Goal: Transaction & Acquisition: Purchase product/service

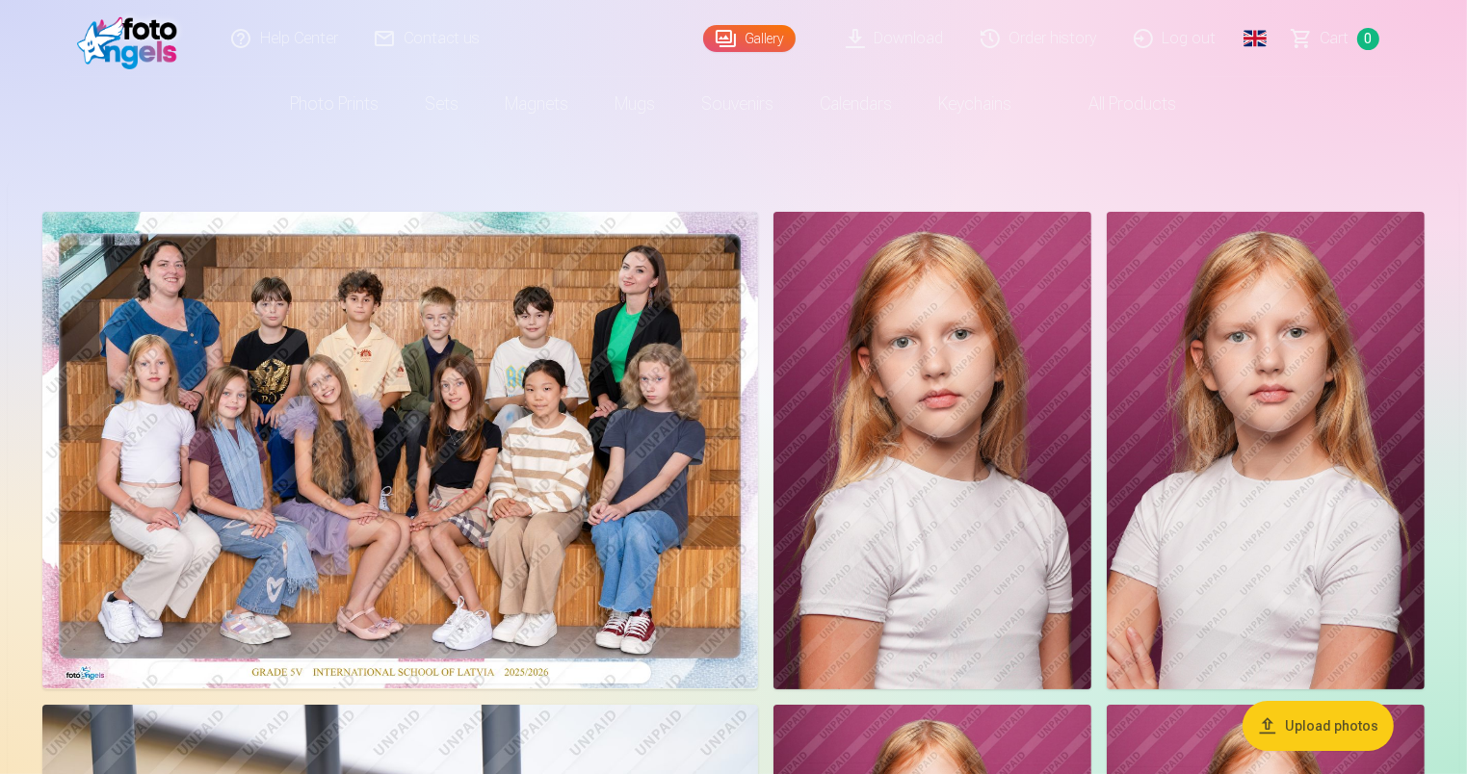
click at [927, 432] on img at bounding box center [932, 451] width 318 height 478
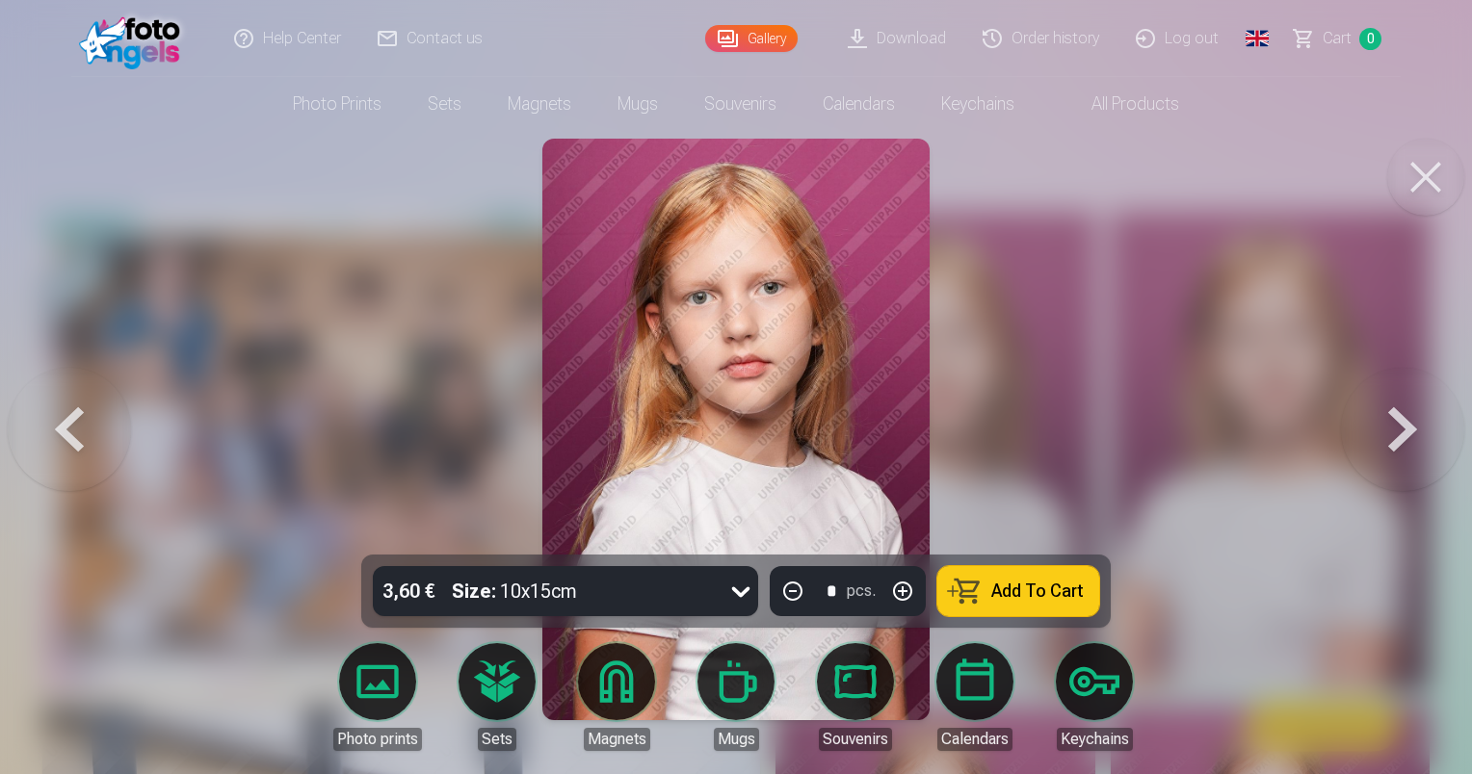
click at [1395, 429] on button at bounding box center [1402, 430] width 123 height 212
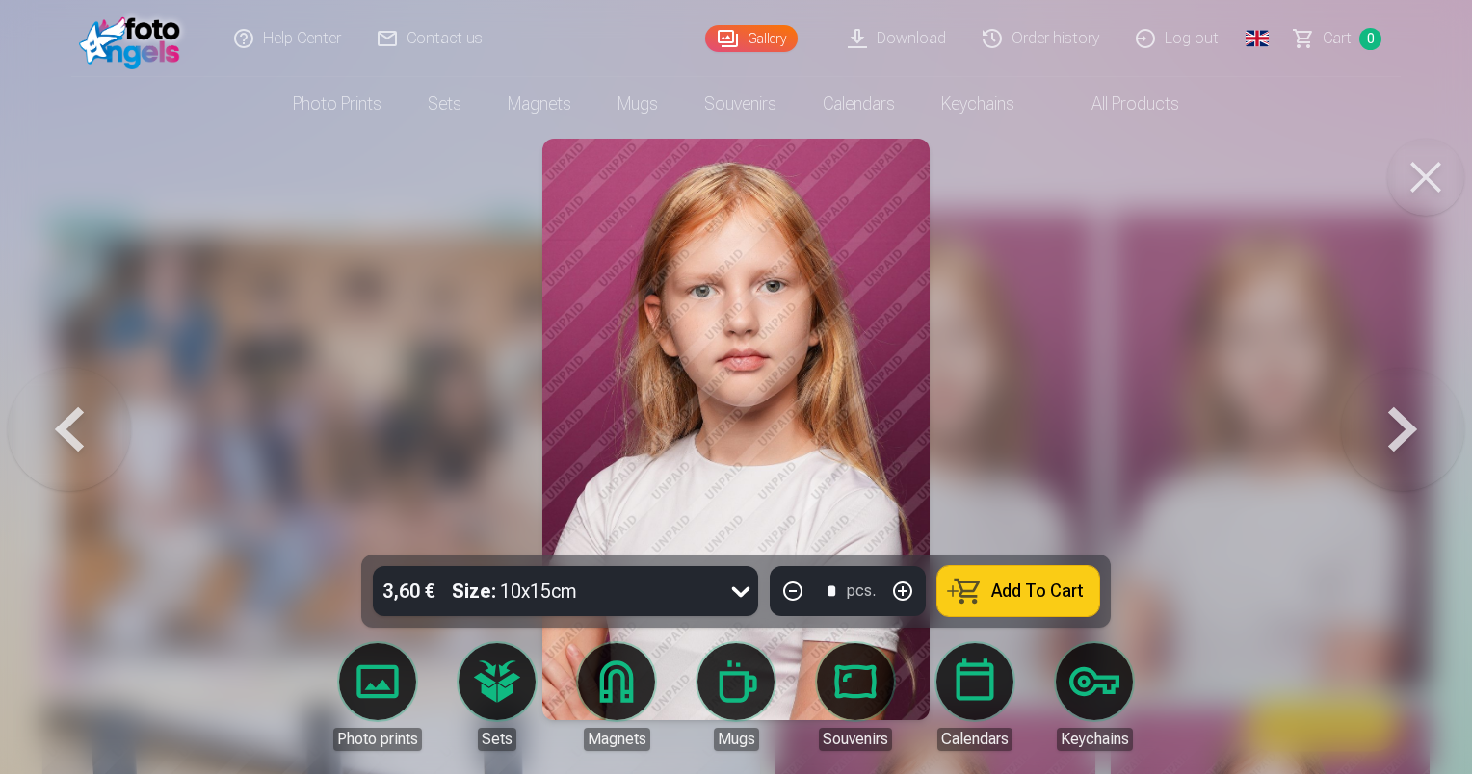
click at [1395, 429] on button at bounding box center [1402, 430] width 123 height 212
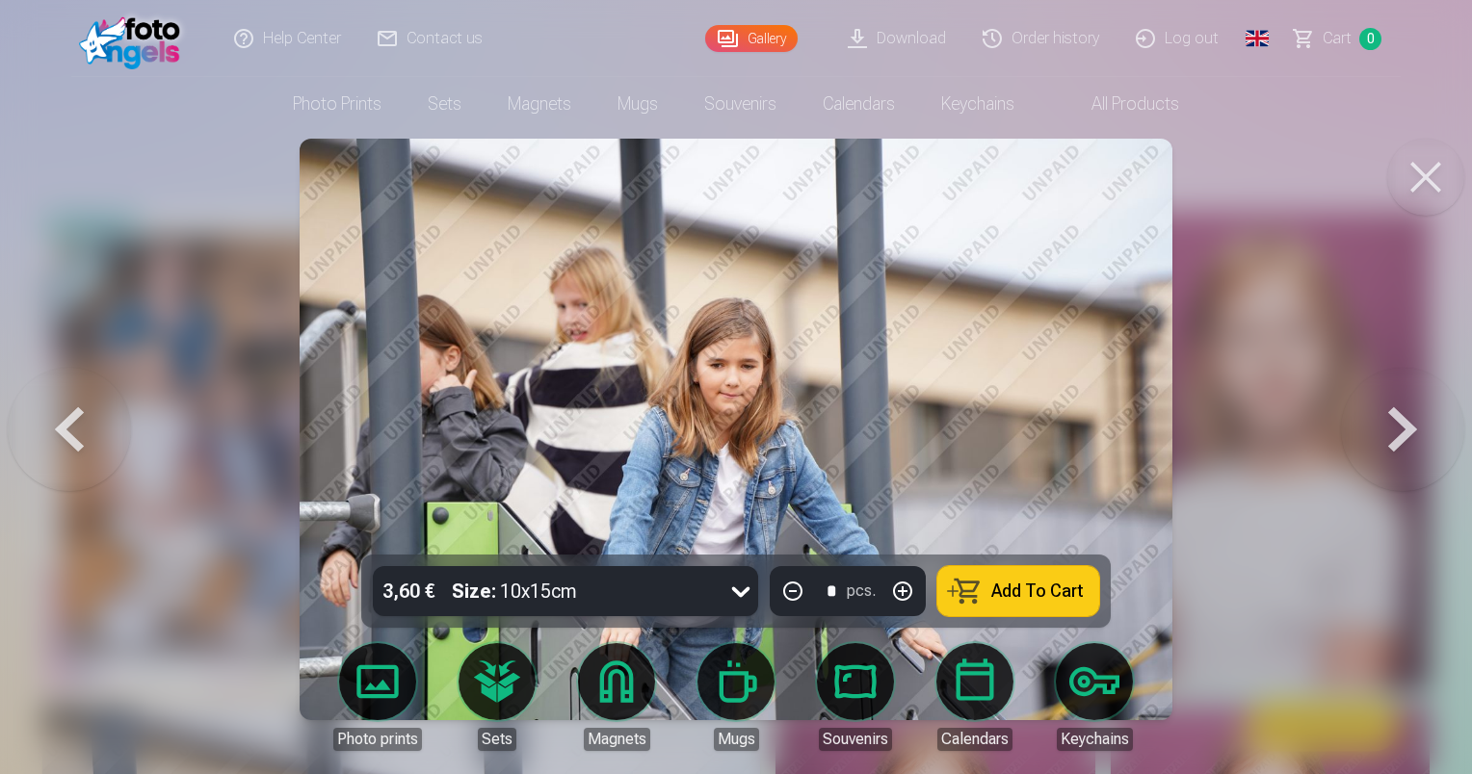
click at [1395, 429] on button at bounding box center [1402, 430] width 123 height 212
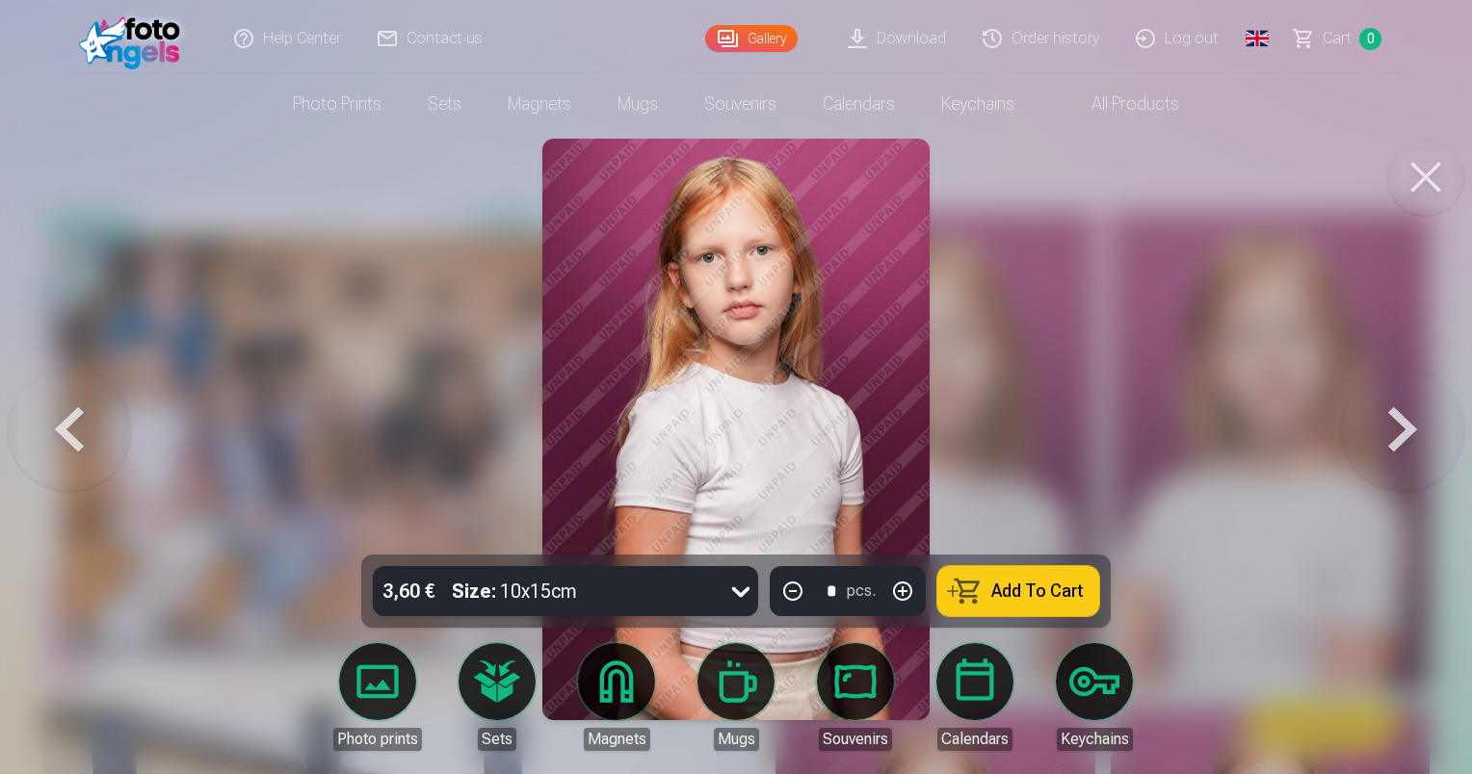
click at [1395, 429] on button at bounding box center [1402, 430] width 123 height 212
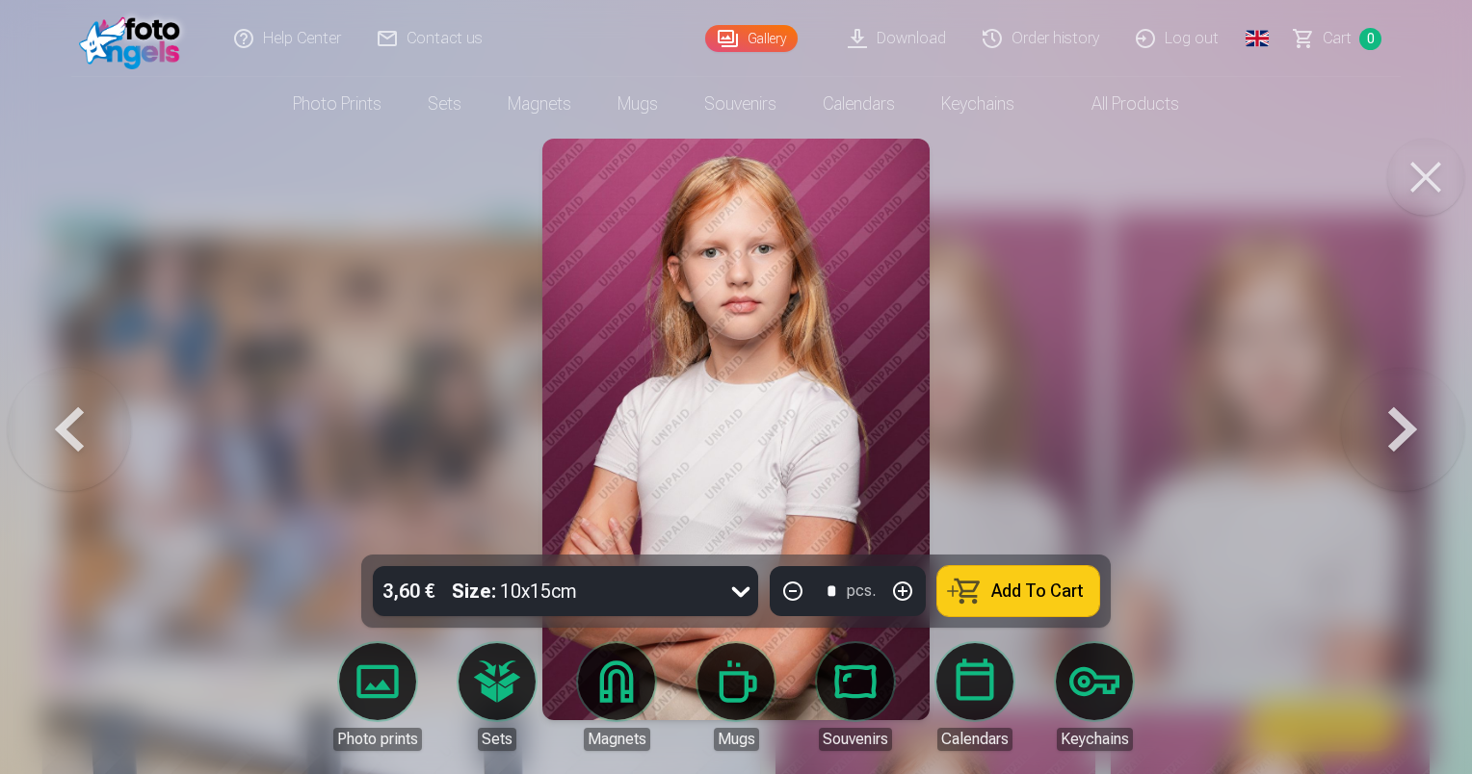
click at [1395, 429] on button at bounding box center [1402, 430] width 123 height 212
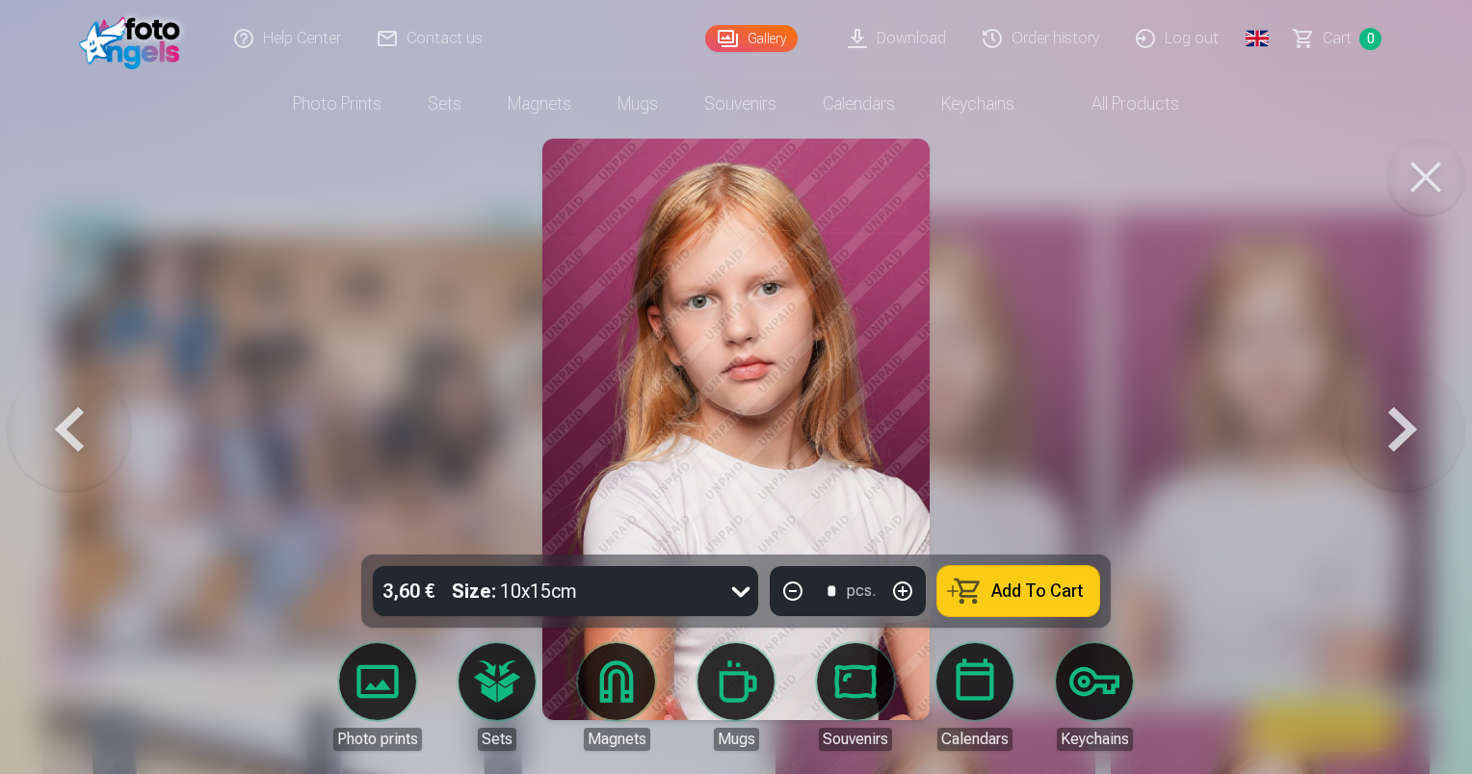
click at [1395, 429] on button at bounding box center [1402, 430] width 123 height 212
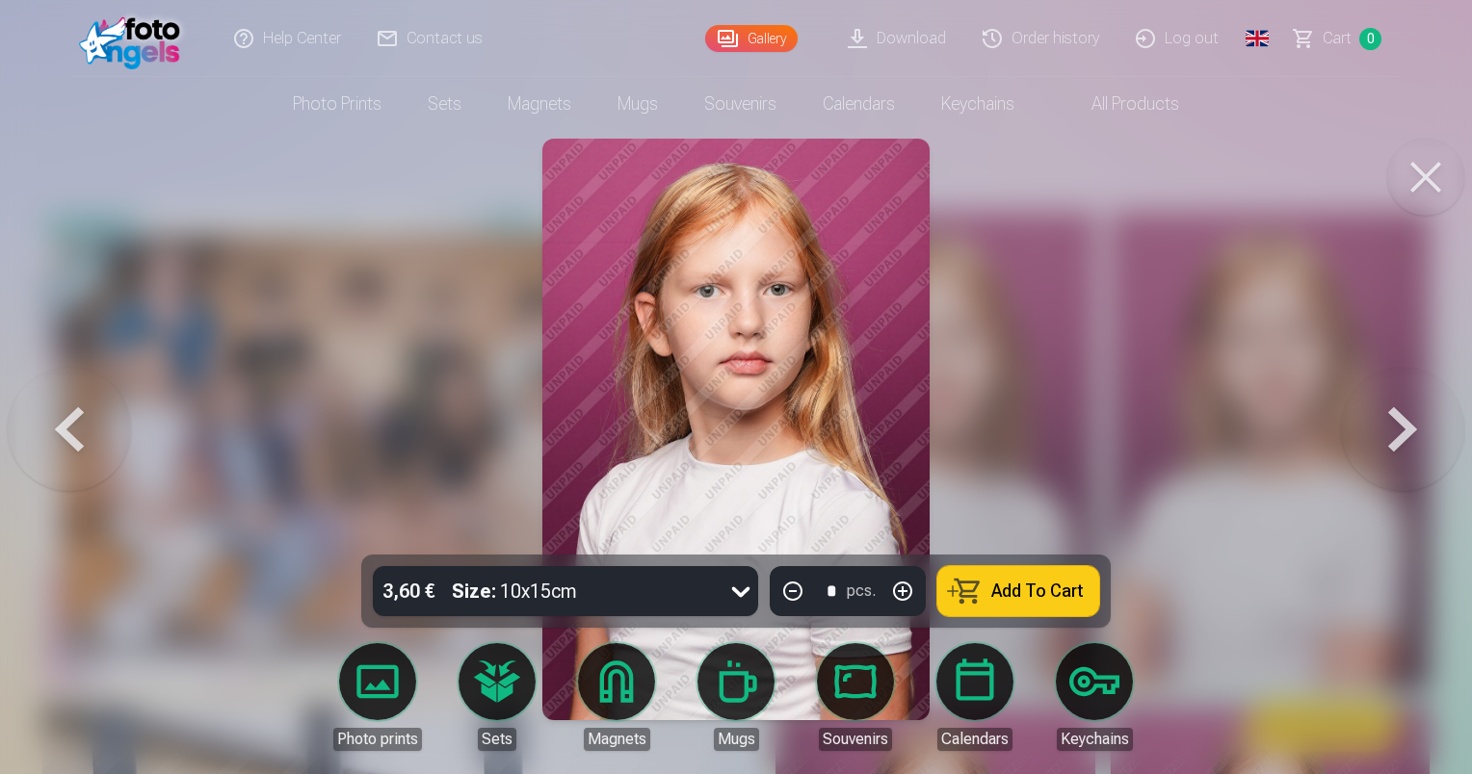
click at [1395, 429] on button at bounding box center [1402, 430] width 123 height 212
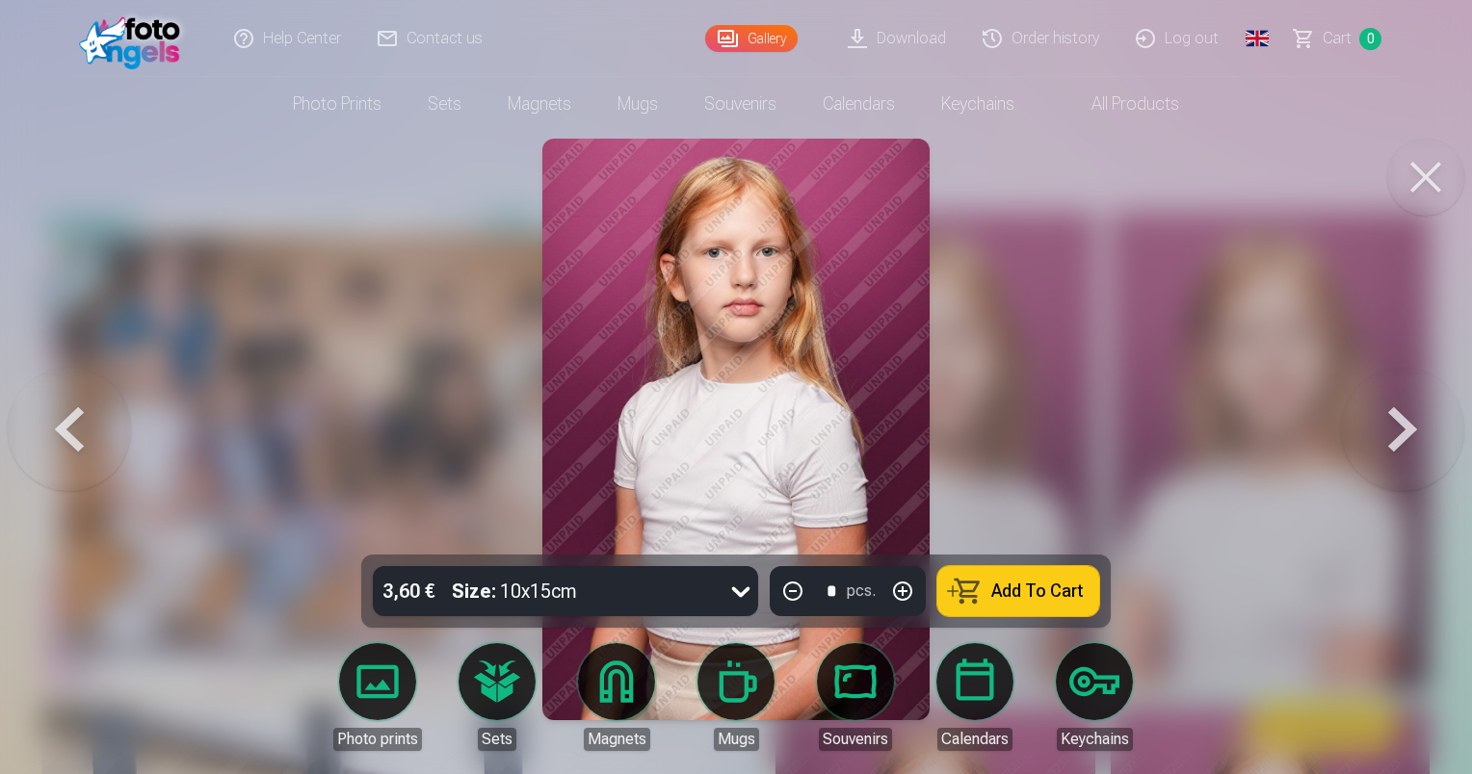
click at [1395, 429] on button at bounding box center [1402, 430] width 123 height 212
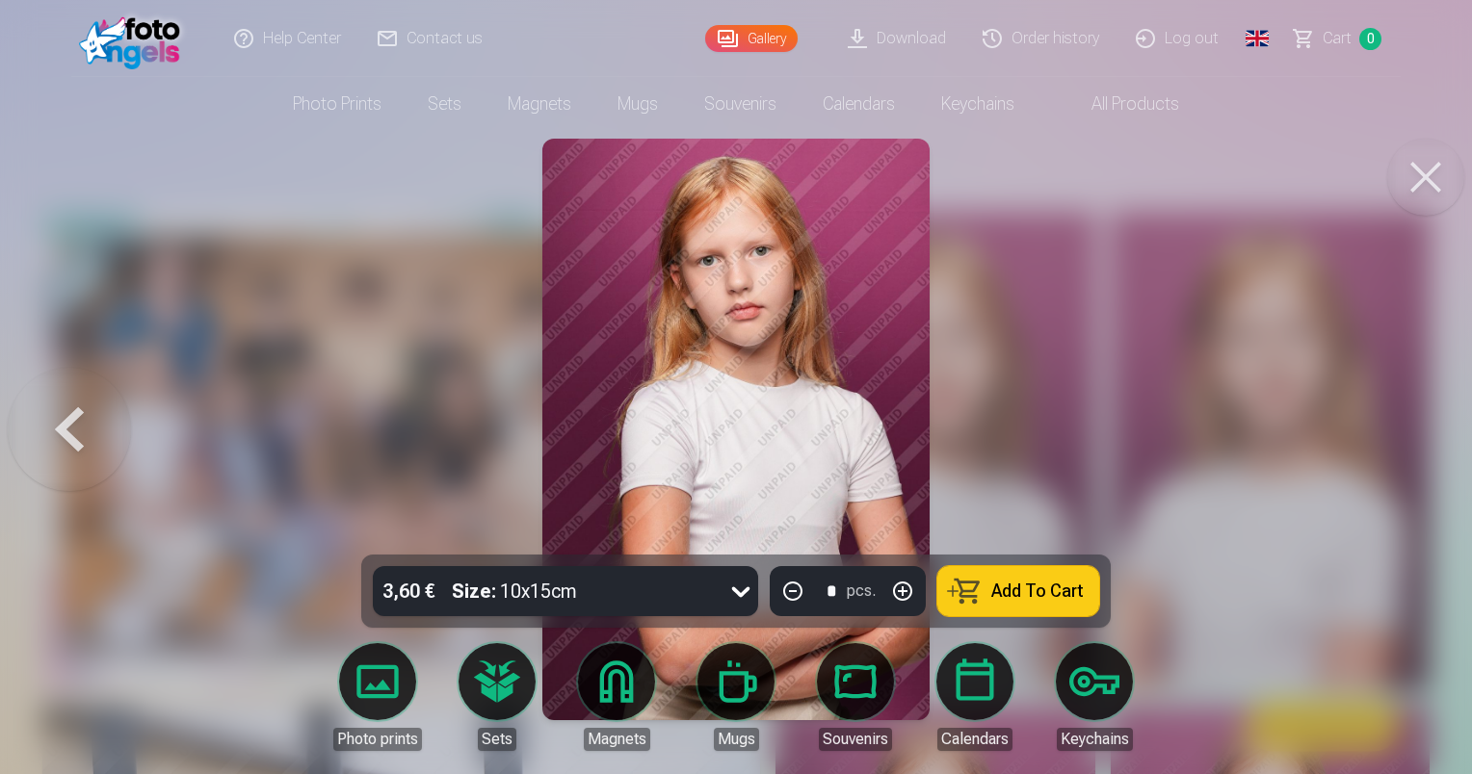
click at [1395, 429] on div at bounding box center [736, 387] width 1472 height 774
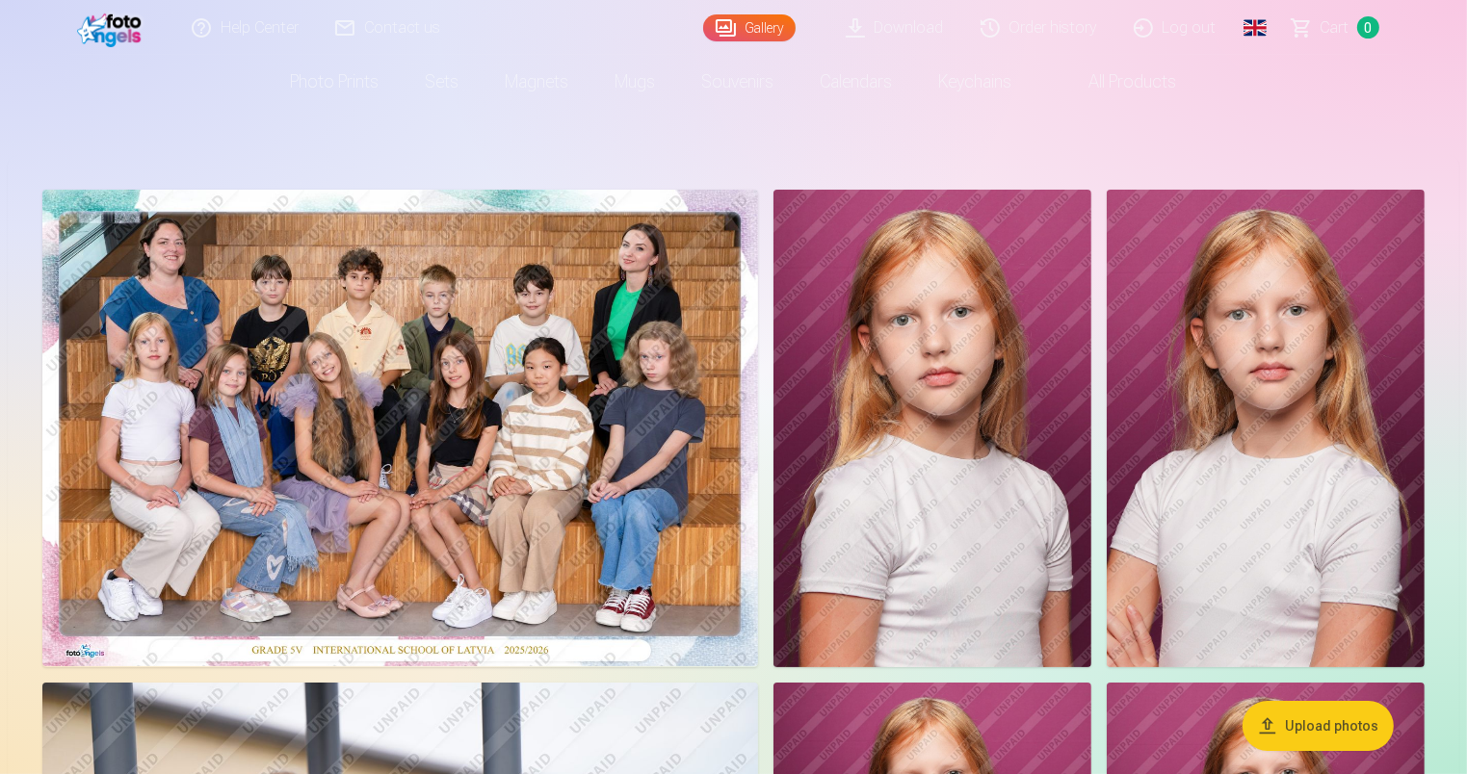
scroll to position [30, 0]
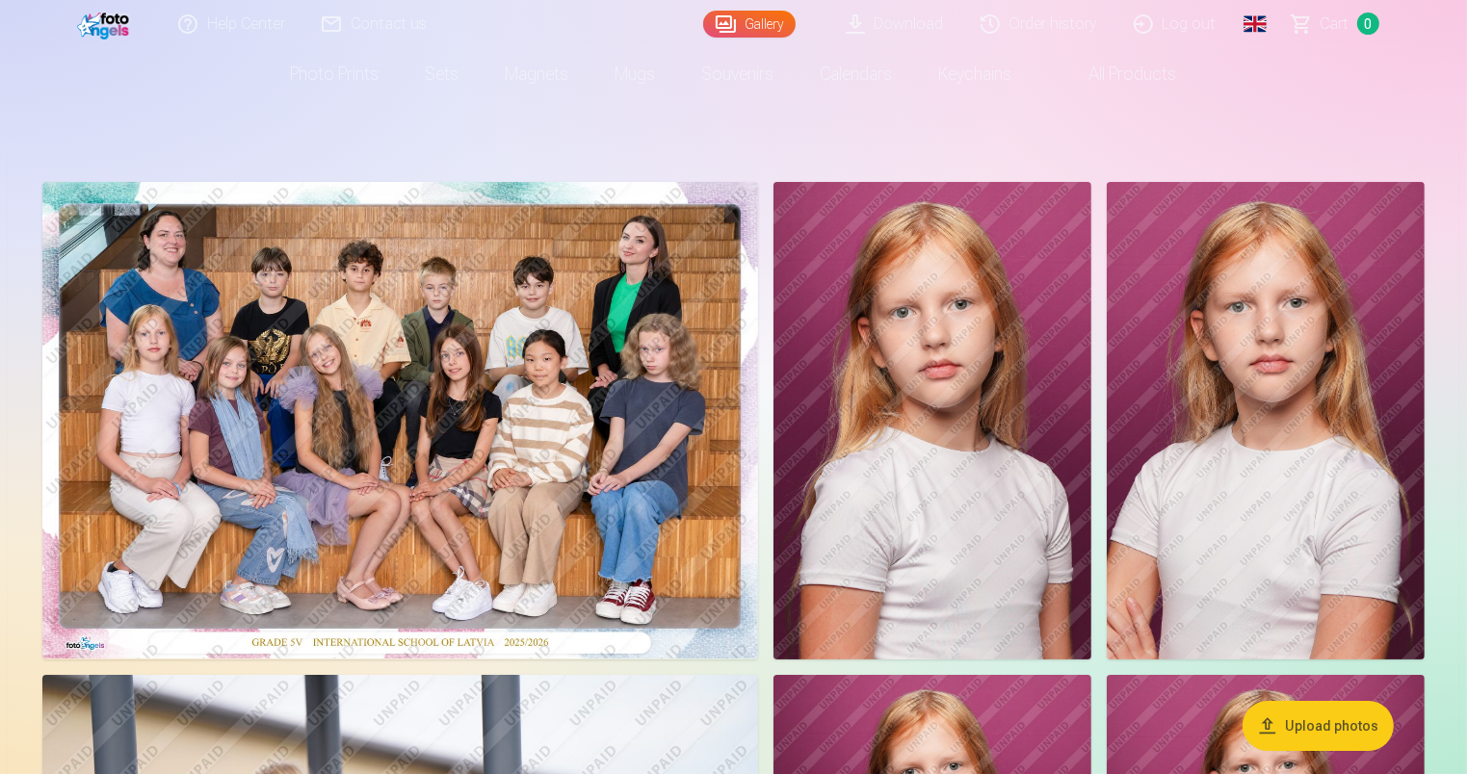
click at [508, 508] on img at bounding box center [400, 420] width 716 height 477
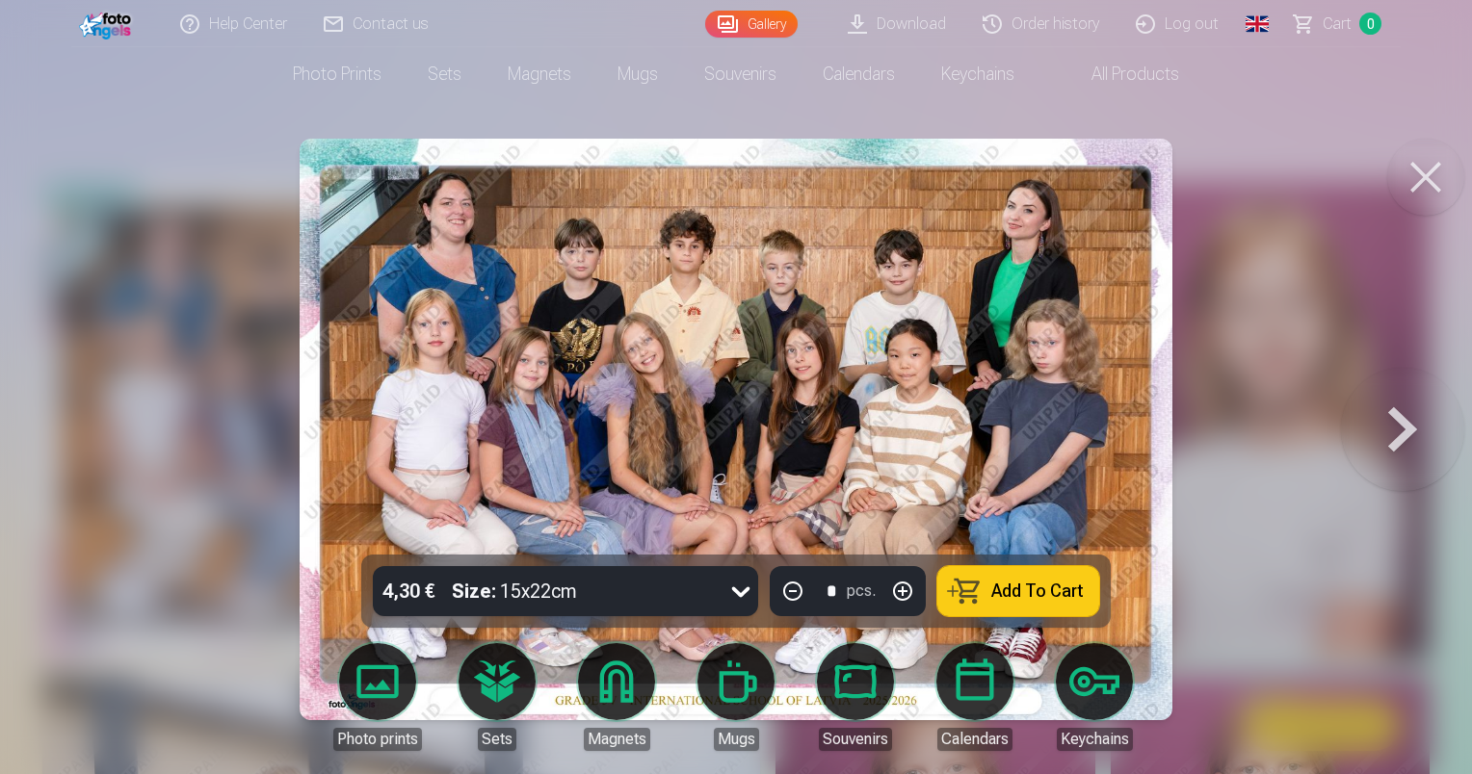
click at [1063, 586] on span "Add To Cart" at bounding box center [1037, 591] width 92 height 17
click at [1422, 427] on button at bounding box center [1402, 430] width 123 height 212
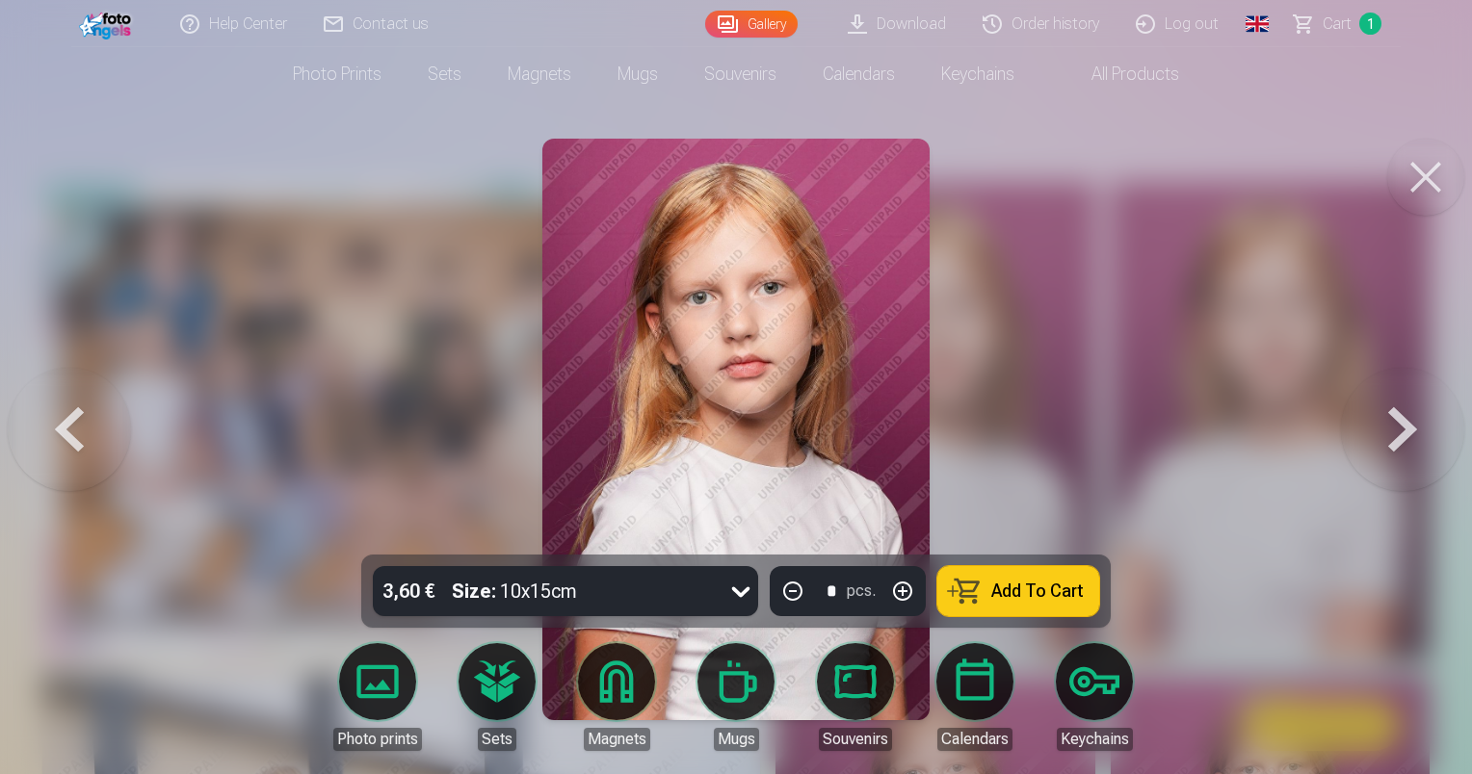
click at [1422, 427] on button at bounding box center [1402, 430] width 123 height 212
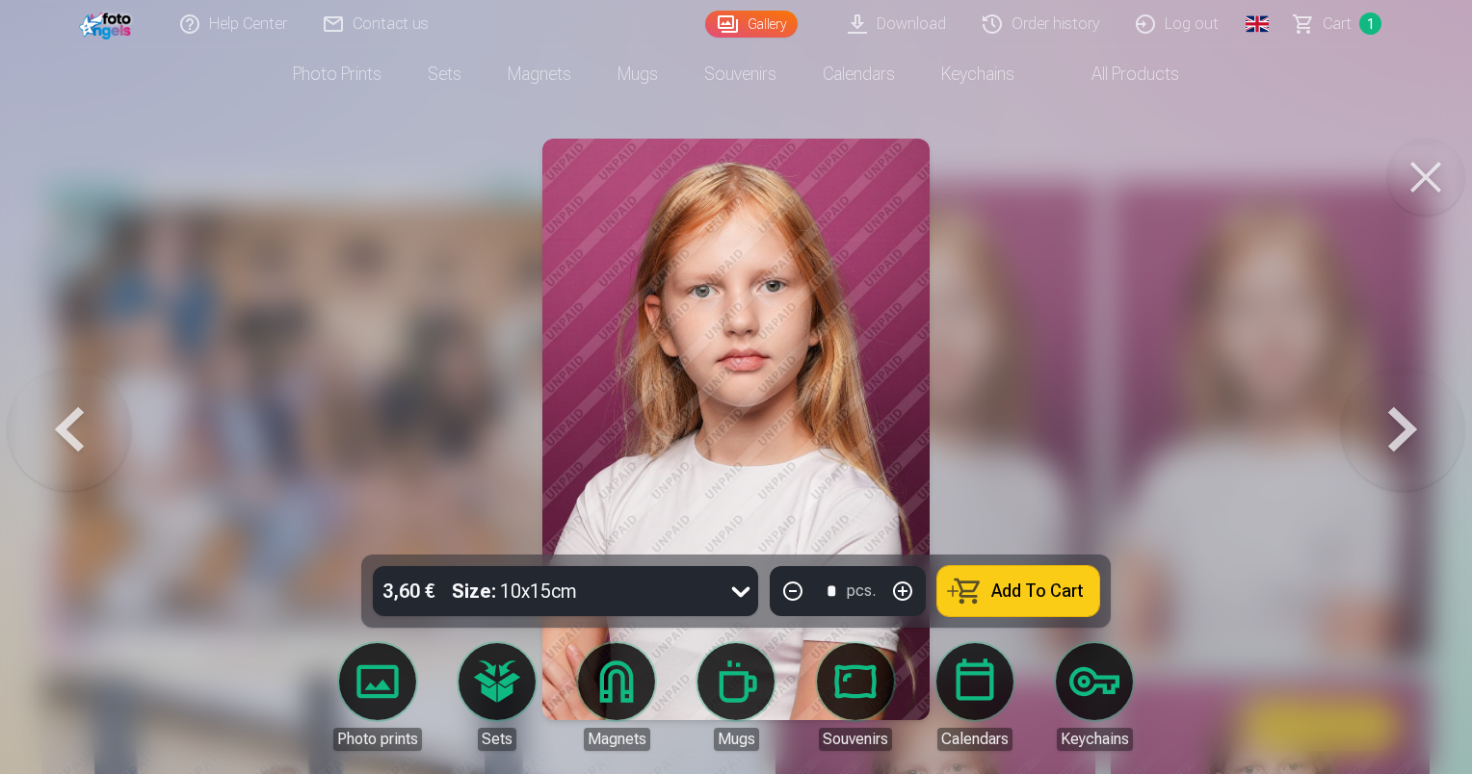
click at [1422, 427] on button at bounding box center [1402, 430] width 123 height 212
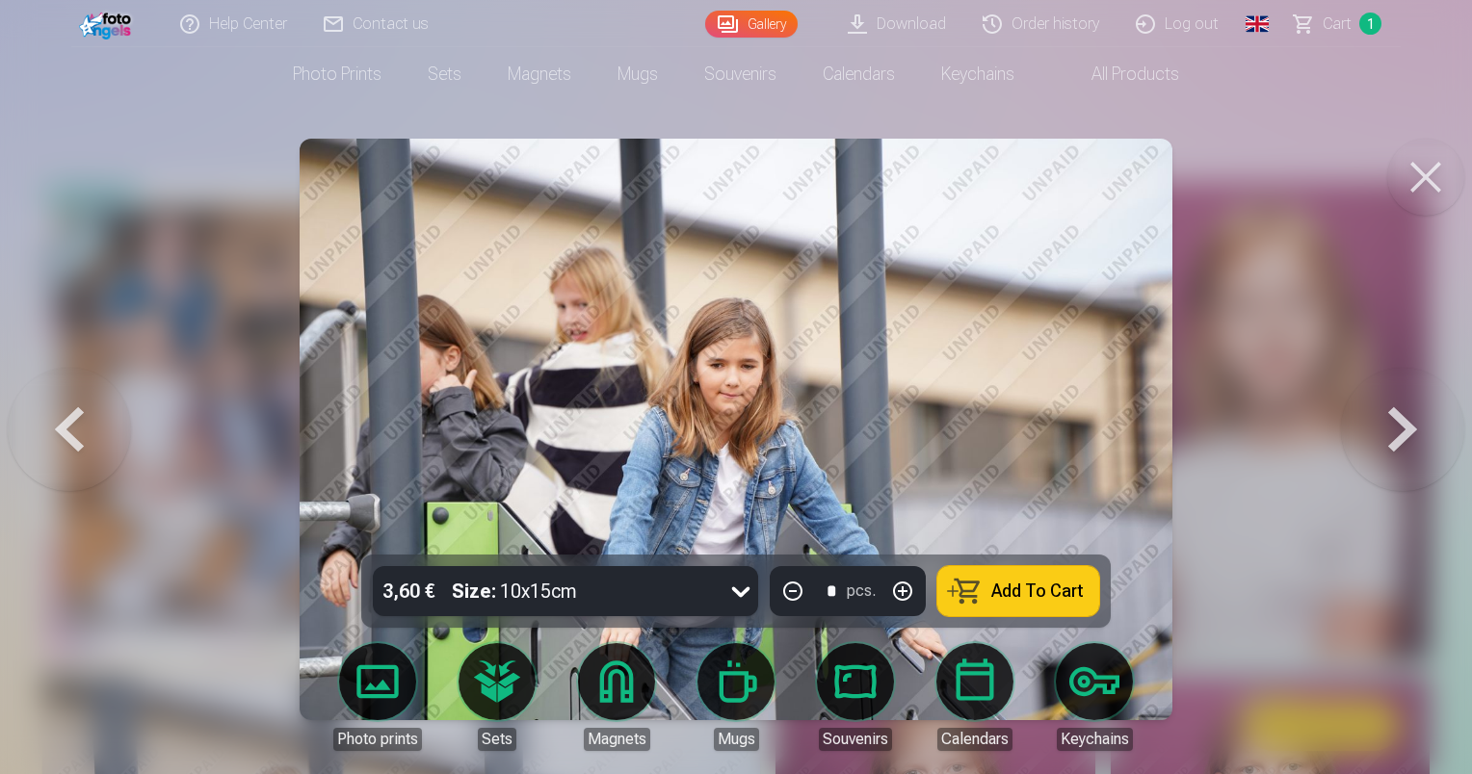
click at [1422, 427] on button at bounding box center [1402, 430] width 123 height 212
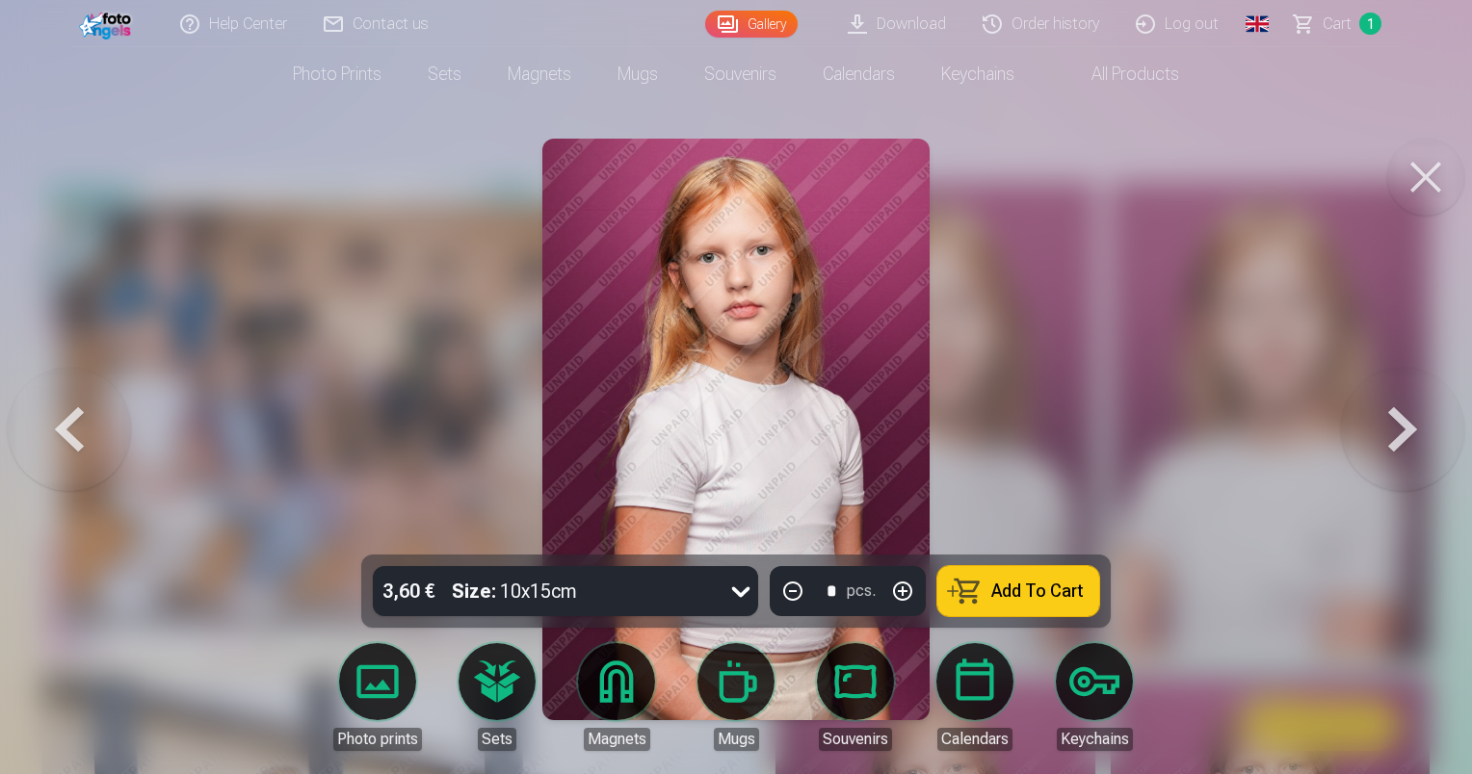
click at [1422, 427] on button at bounding box center [1402, 430] width 123 height 212
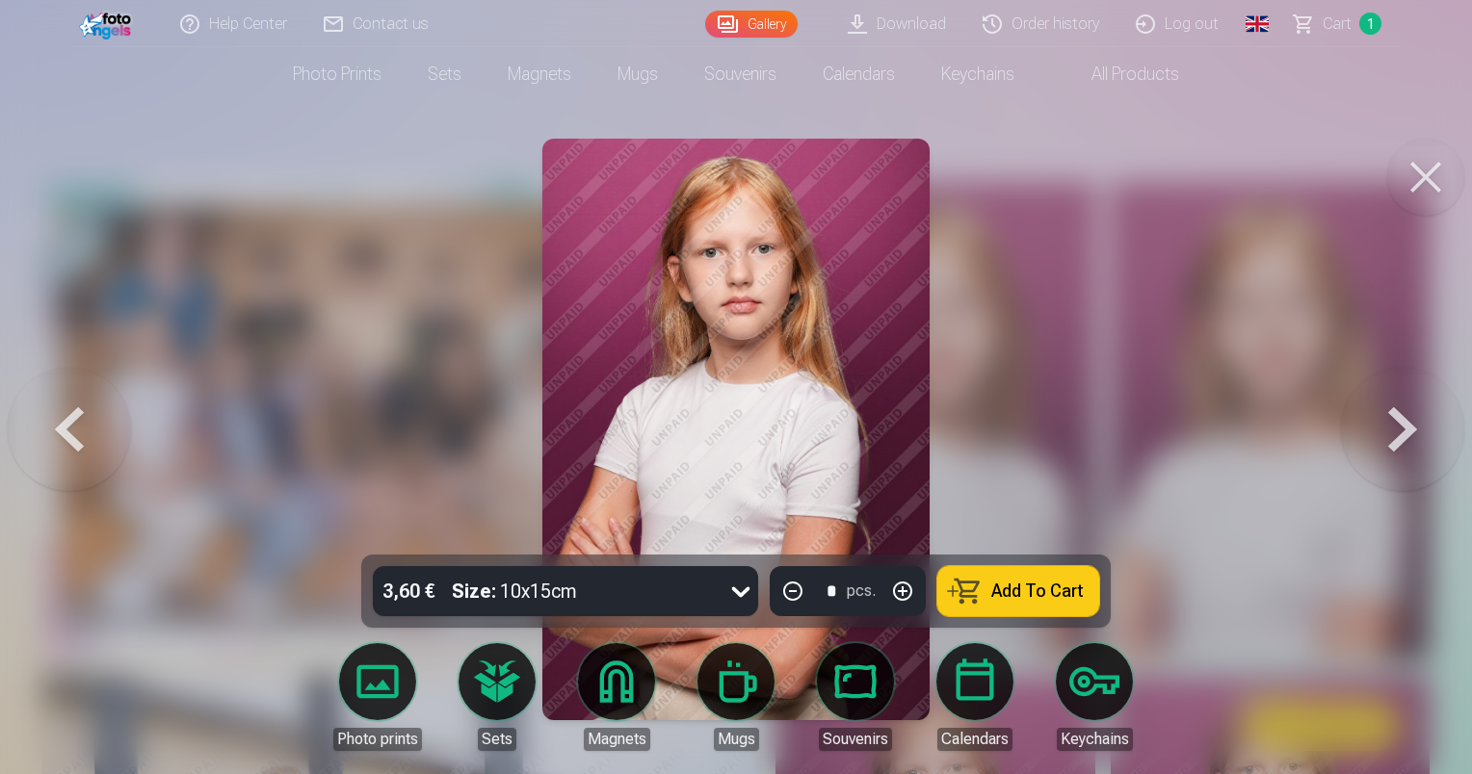
click at [1422, 427] on button at bounding box center [1402, 430] width 123 height 212
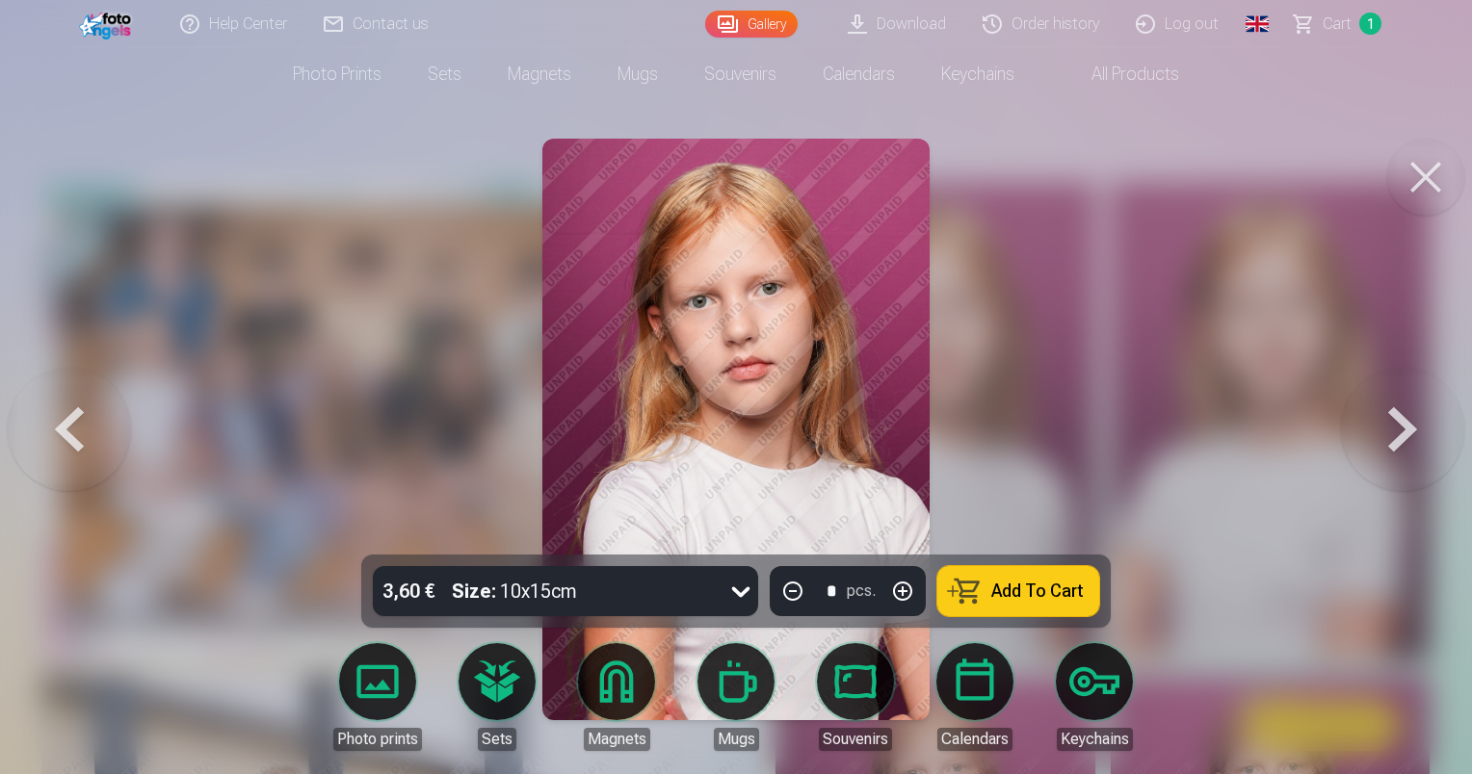
click at [1422, 427] on button at bounding box center [1402, 430] width 123 height 212
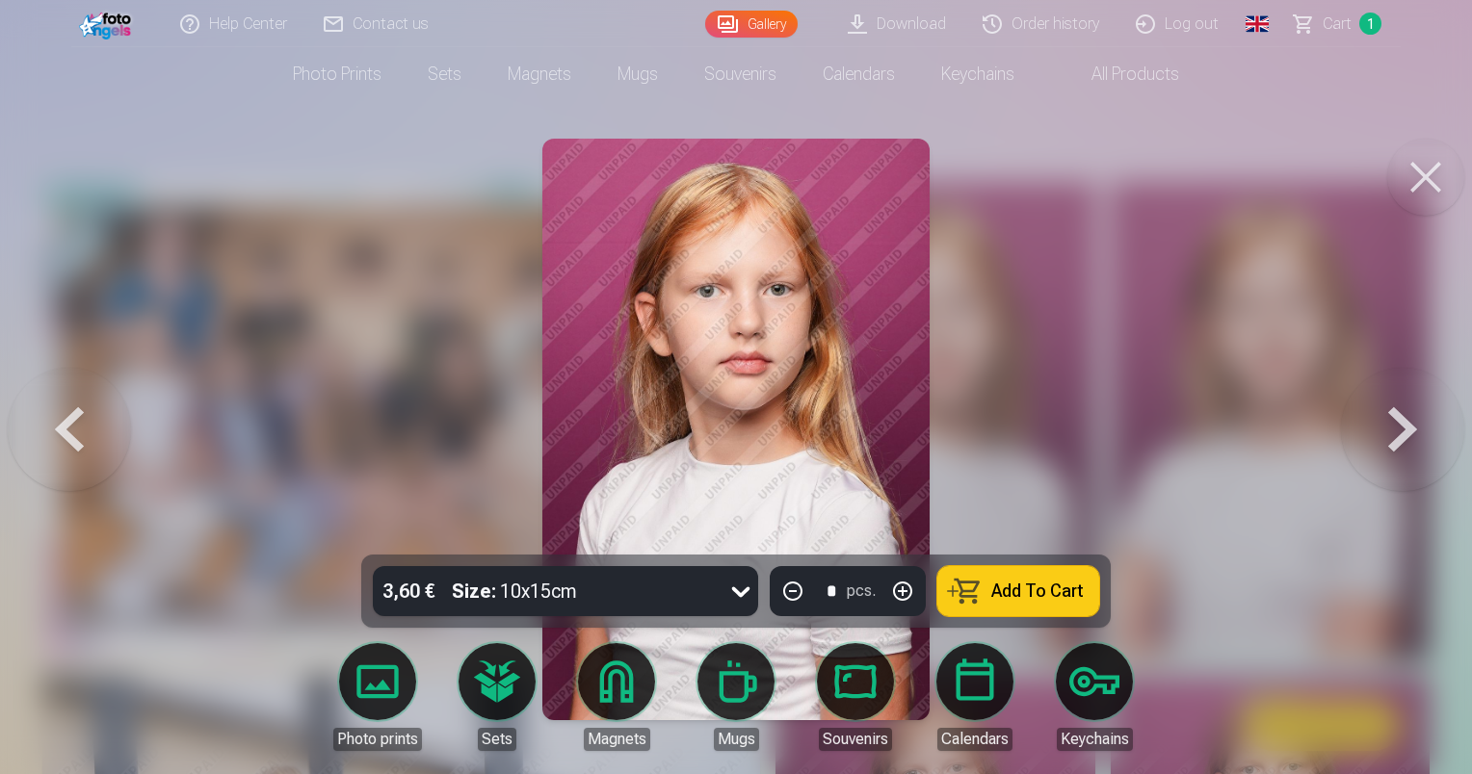
click at [1422, 427] on button at bounding box center [1402, 430] width 123 height 212
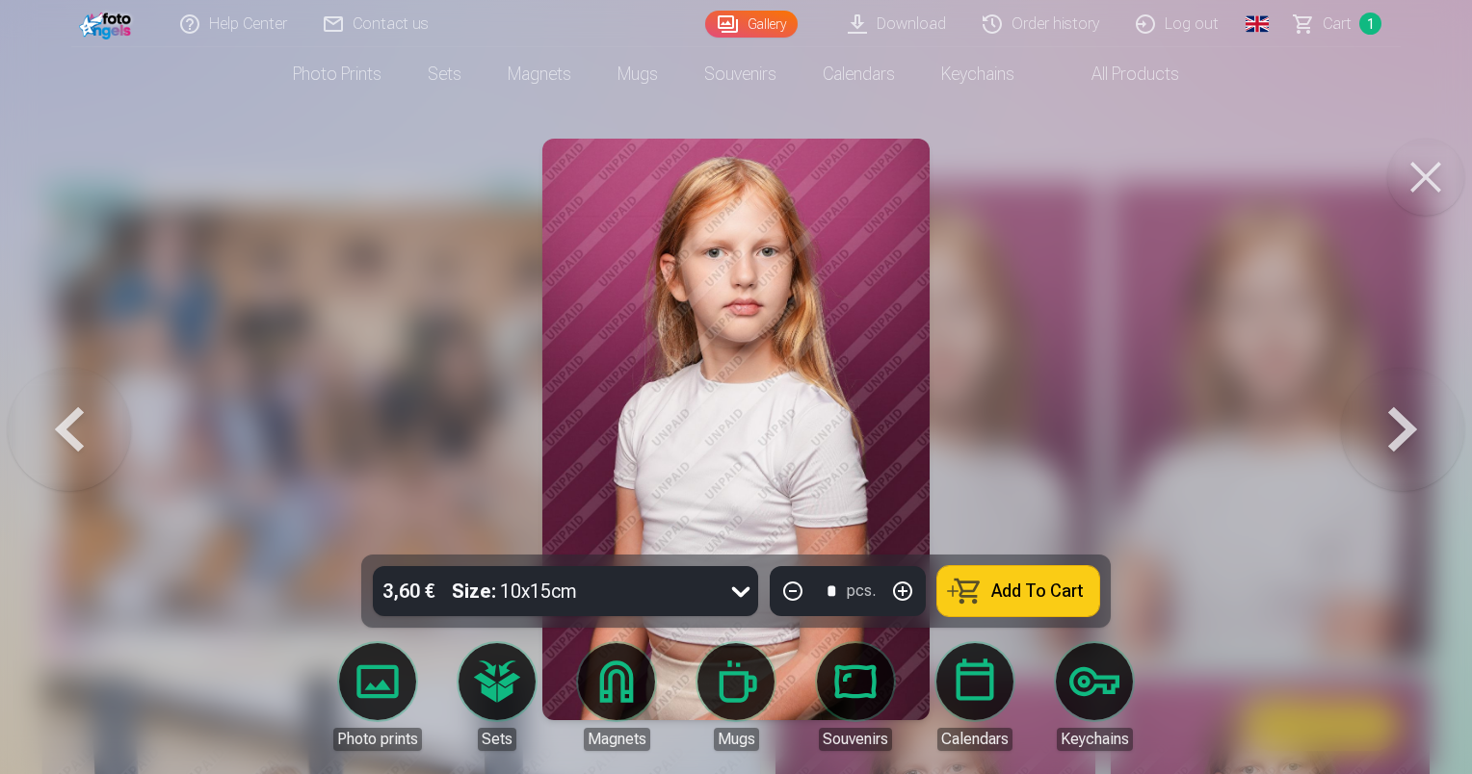
click at [1422, 427] on button at bounding box center [1402, 430] width 123 height 212
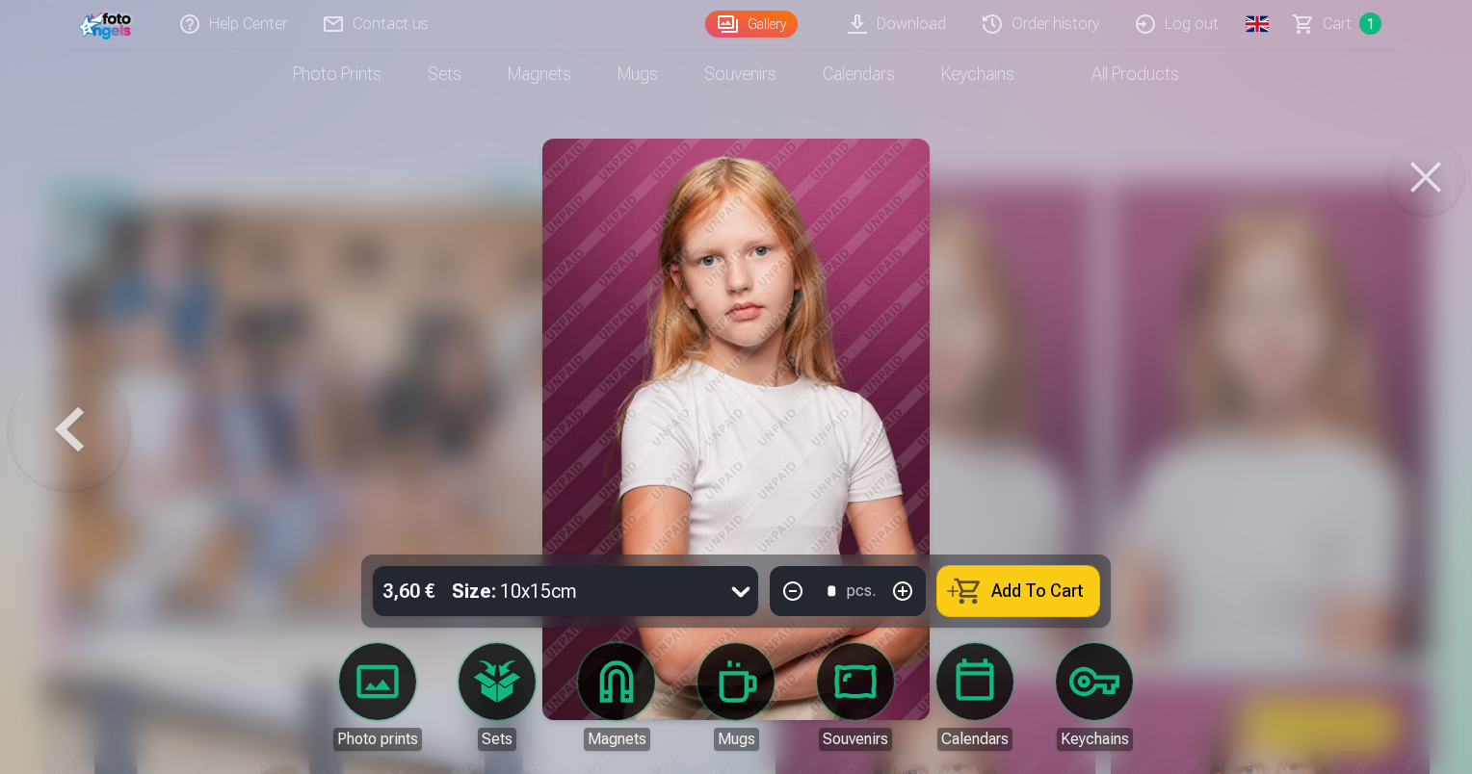
click at [1422, 427] on div at bounding box center [736, 387] width 1472 height 774
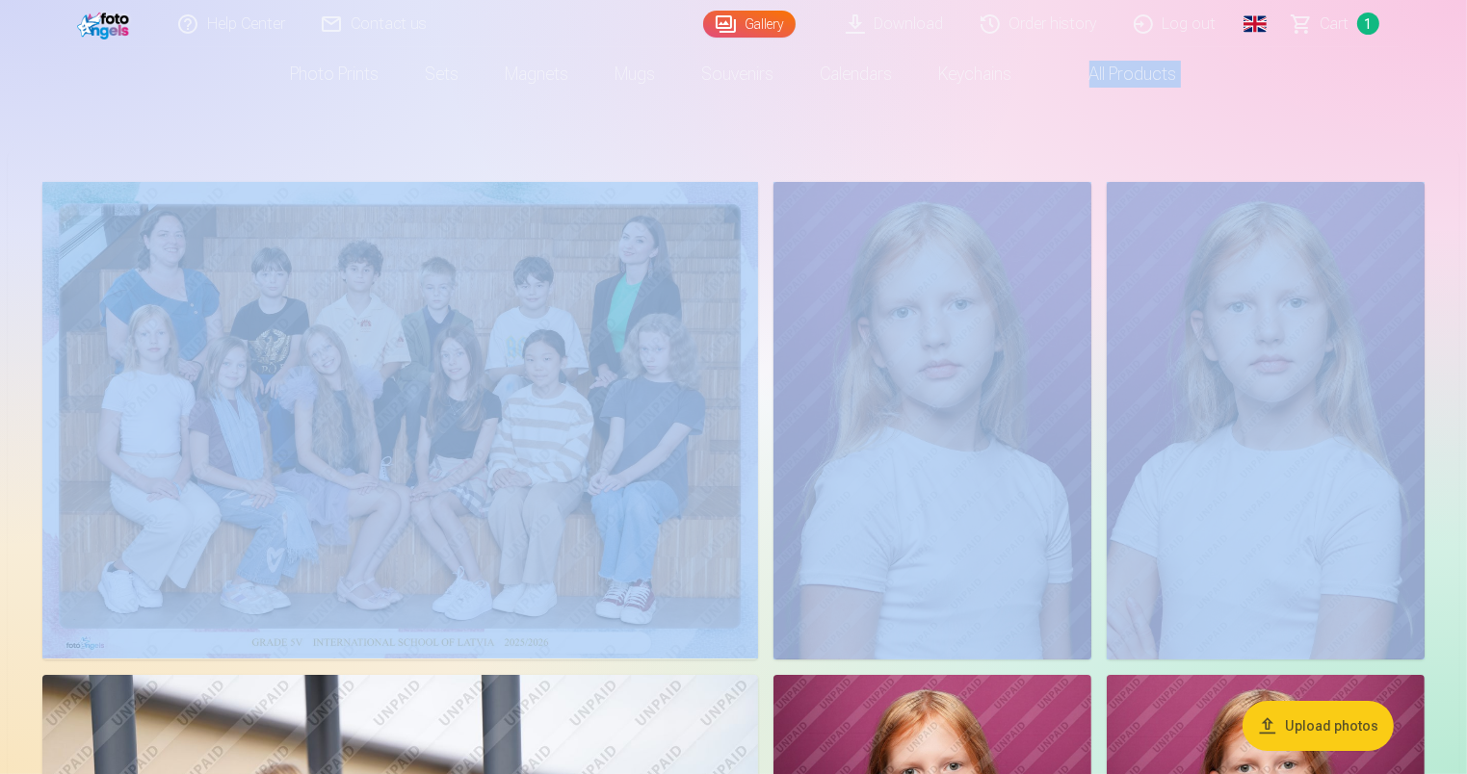
drag, startPoint x: 1466, startPoint y: 75, endPoint x: 1475, endPoint y: 179, distance: 104.4
click at [1466, 179] on html "Help Center Contact us Gallery Download Order history Log out Global Latvian (l…" at bounding box center [733, 357] width 1467 height 774
copy div "All products"
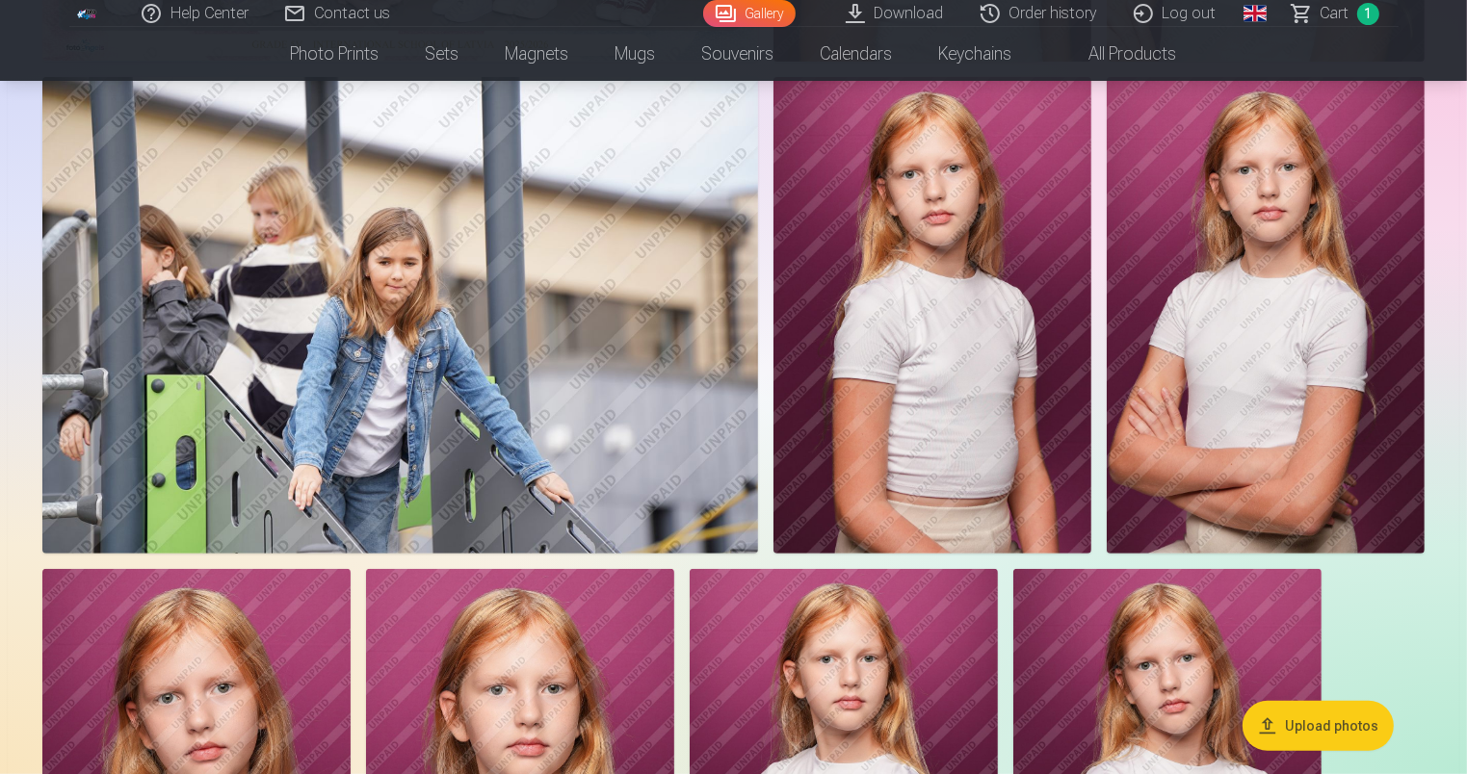
scroll to position [620, 0]
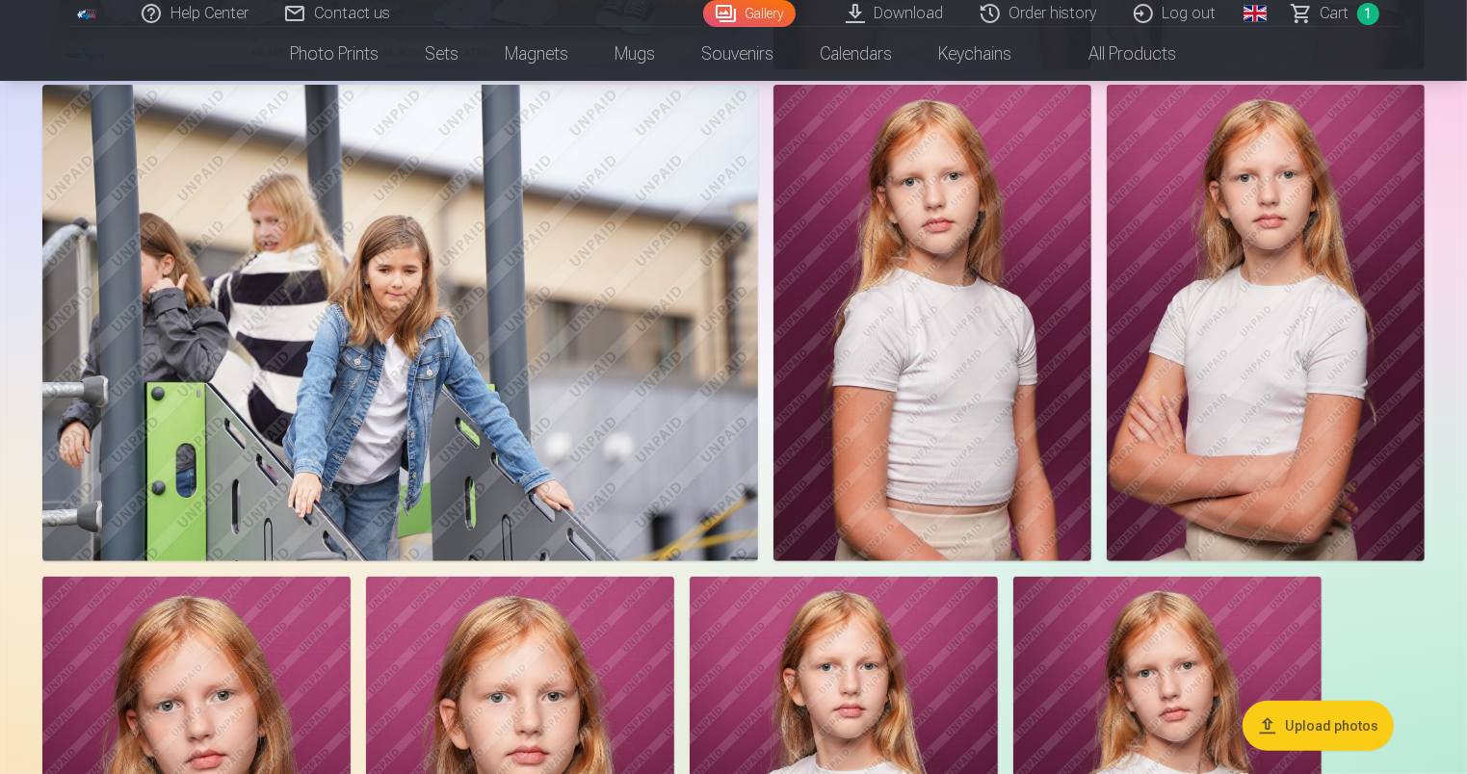
click at [1295, 220] on img at bounding box center [1266, 323] width 318 height 477
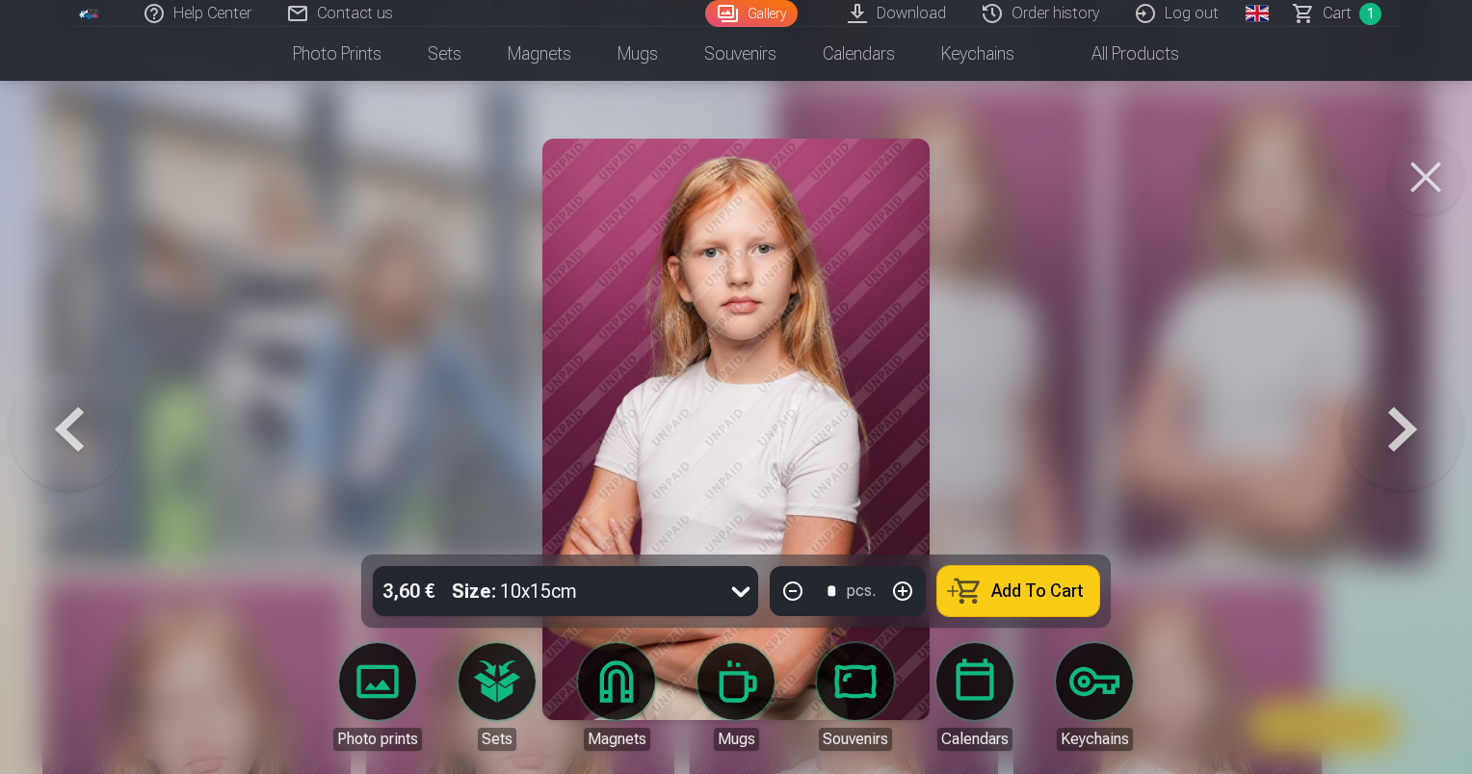
click at [81, 417] on button at bounding box center [69, 430] width 123 height 212
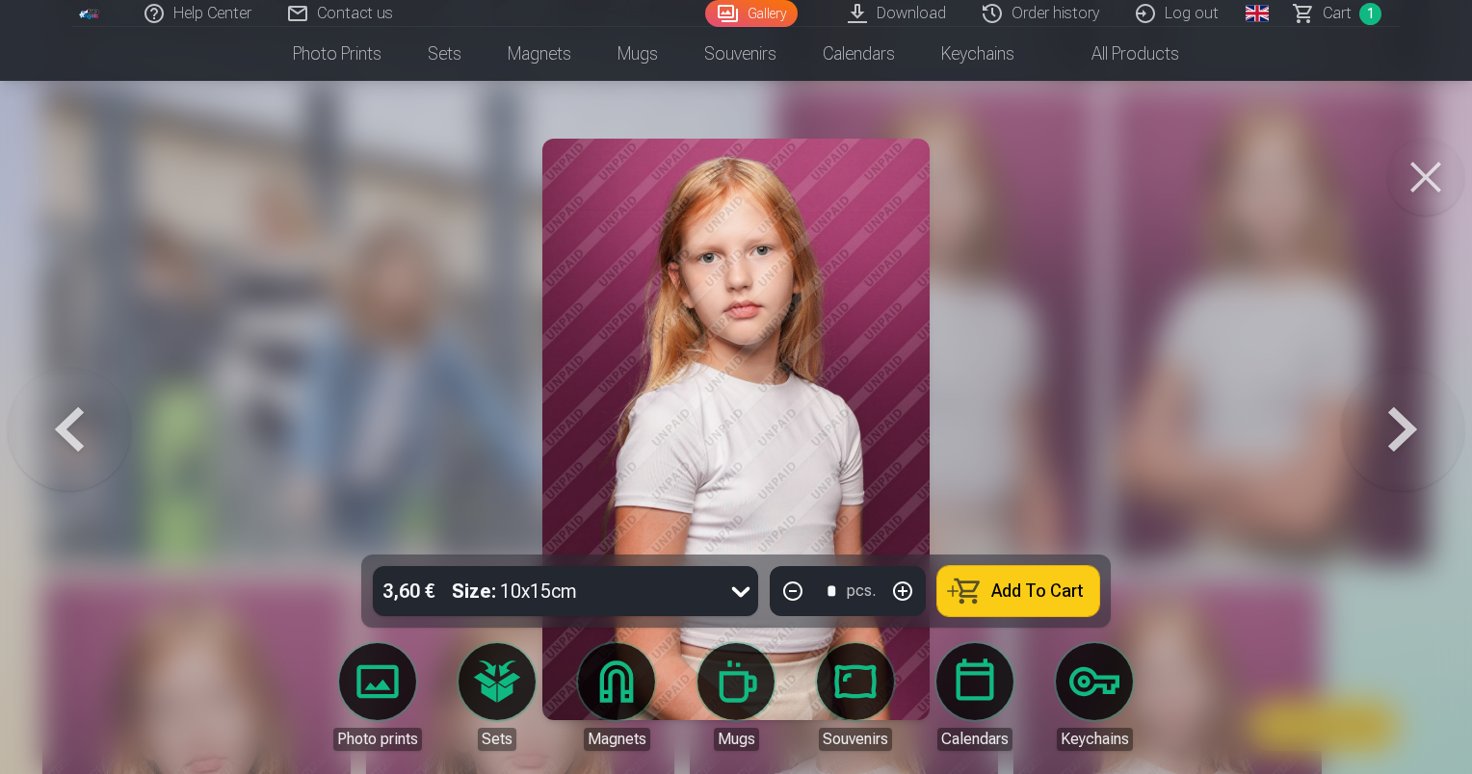
click at [1391, 430] on button at bounding box center [1402, 430] width 123 height 212
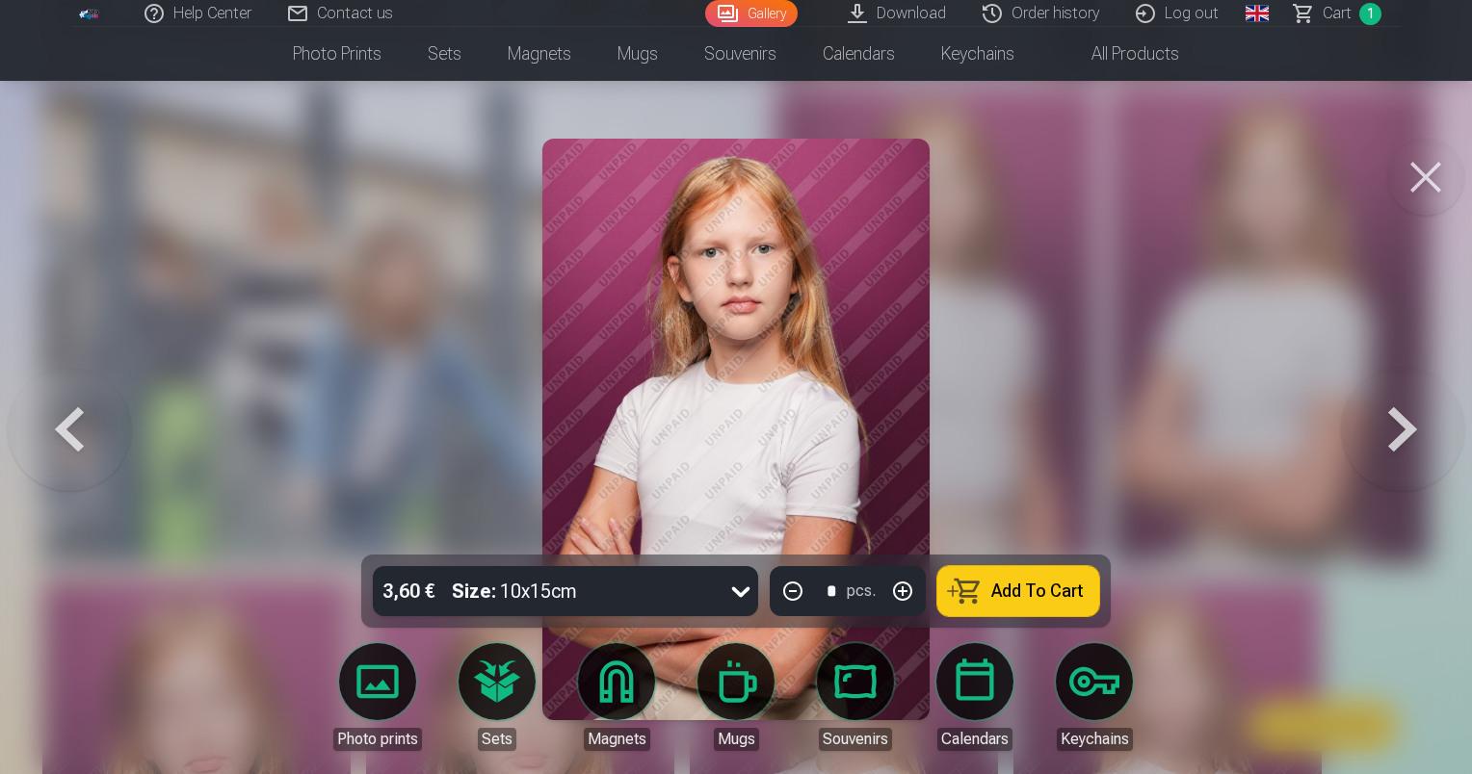
click at [1391, 430] on button at bounding box center [1402, 430] width 123 height 212
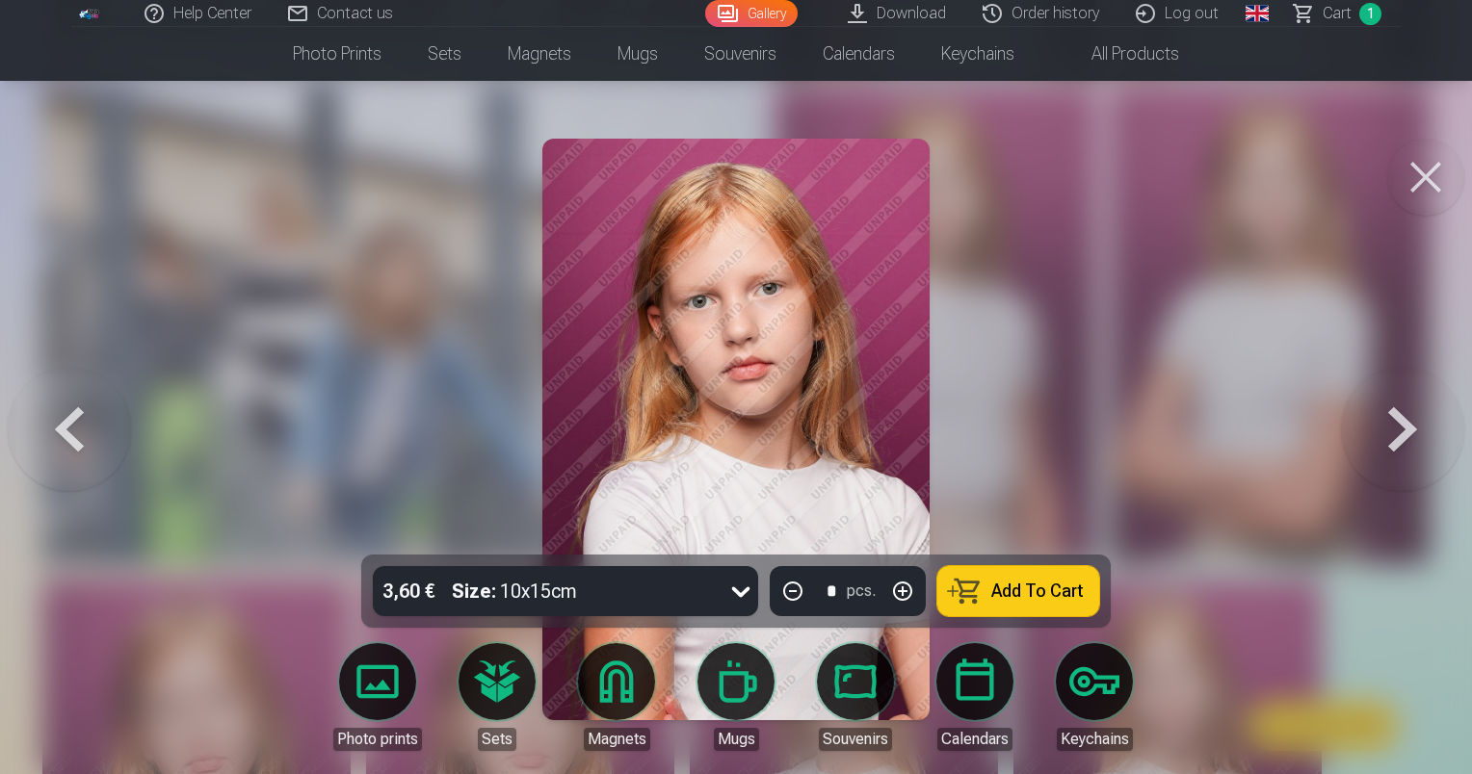
click at [1391, 430] on button at bounding box center [1402, 430] width 123 height 212
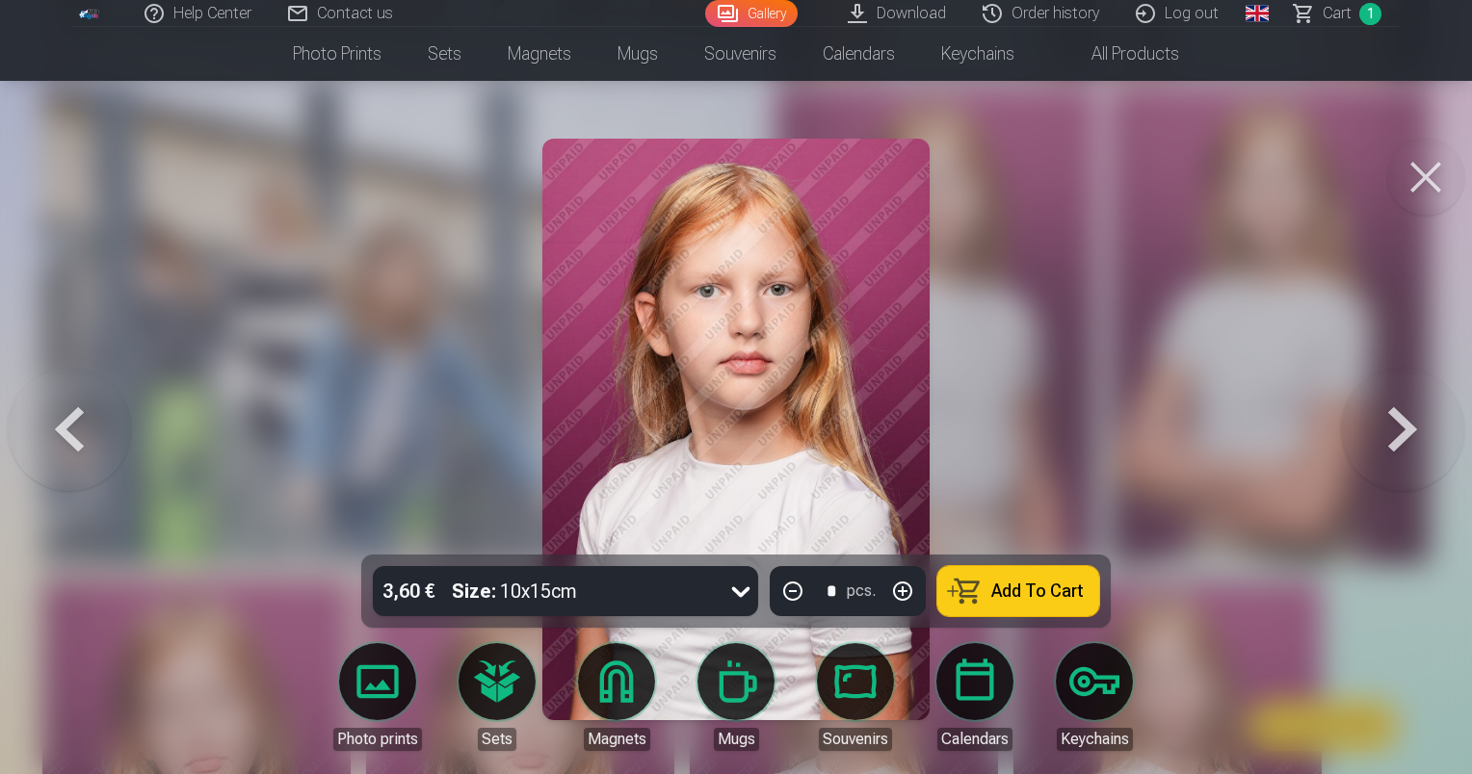
click at [1391, 431] on button at bounding box center [1402, 430] width 123 height 212
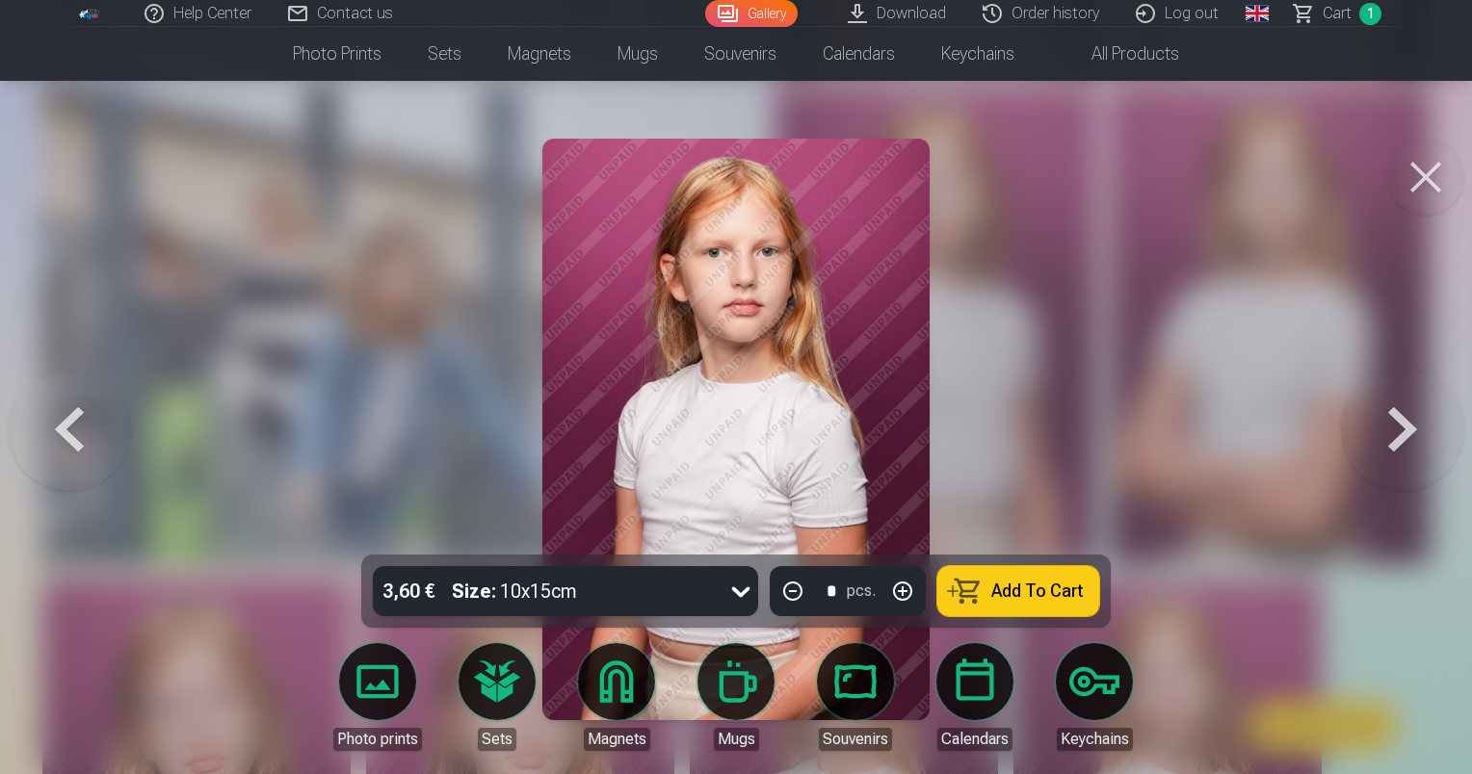
click at [1391, 431] on button at bounding box center [1402, 430] width 123 height 212
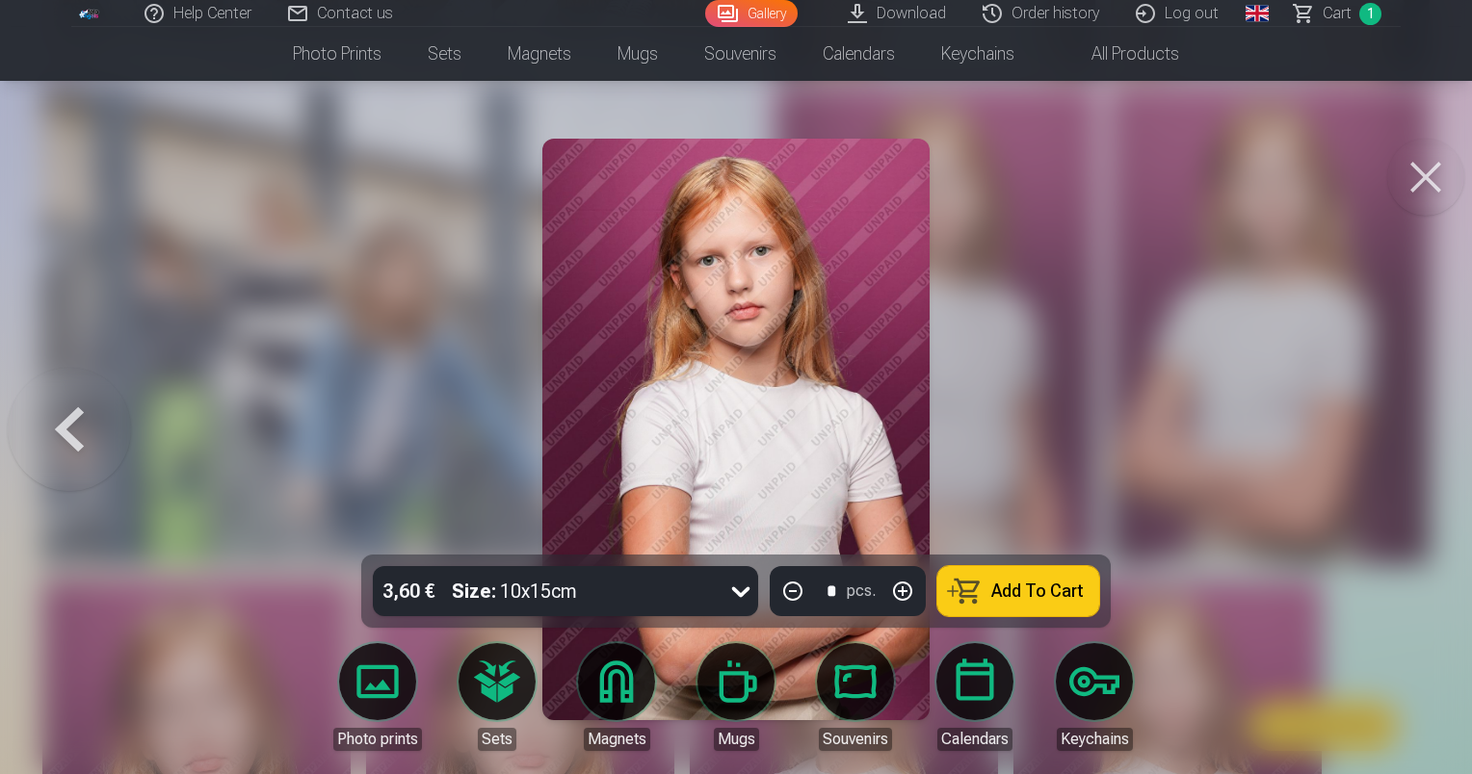
click at [1391, 431] on div at bounding box center [736, 387] width 1472 height 774
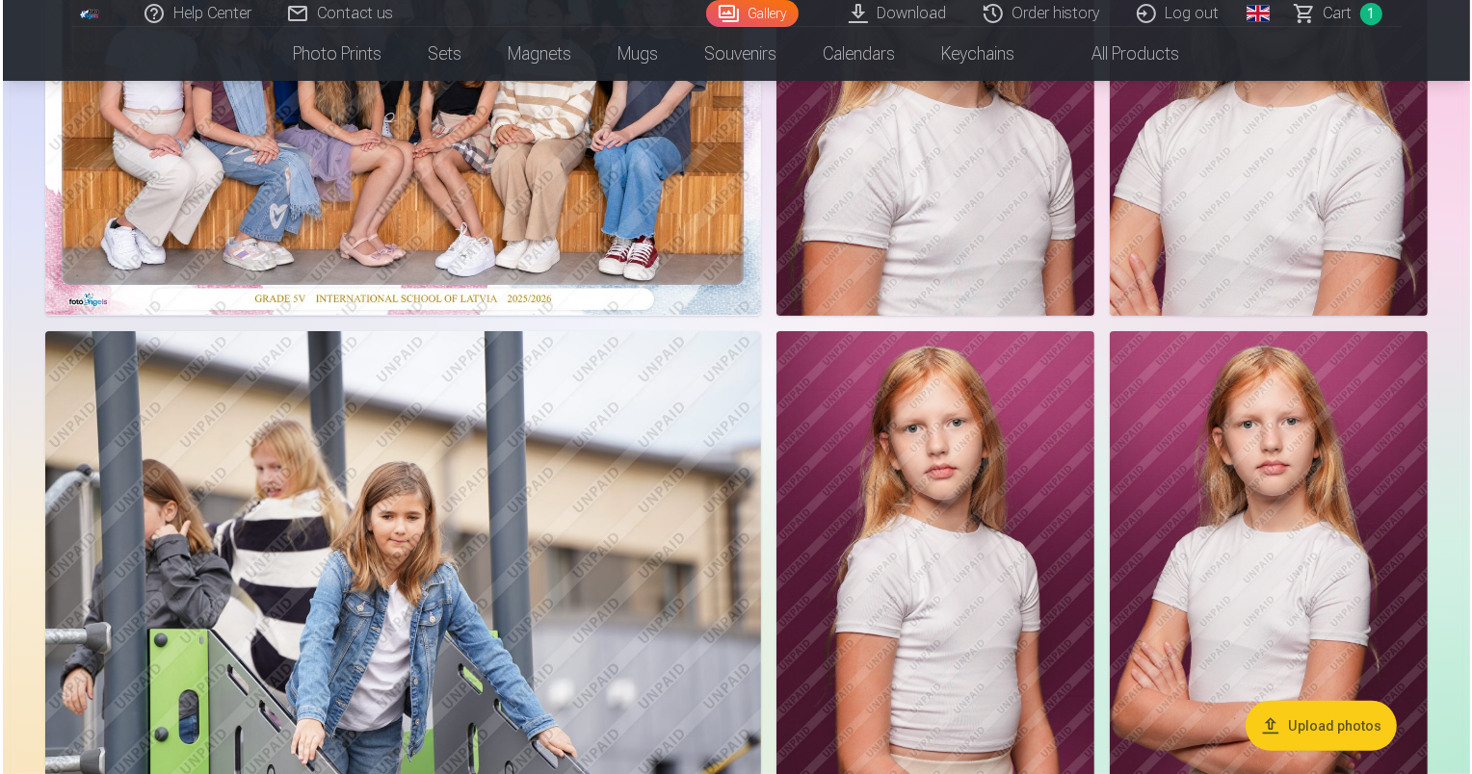
scroll to position [493, 0]
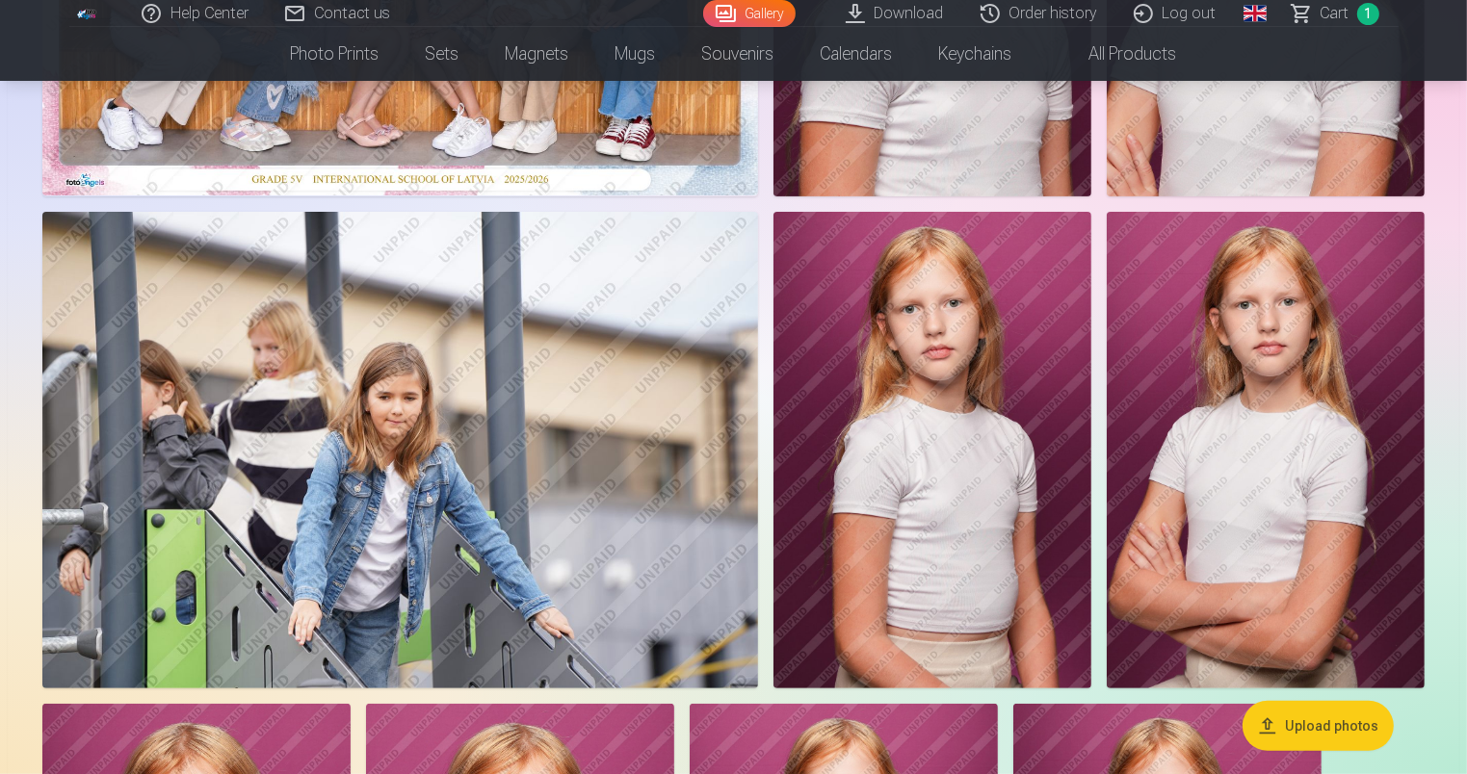
click at [1220, 397] on img at bounding box center [1266, 450] width 318 height 477
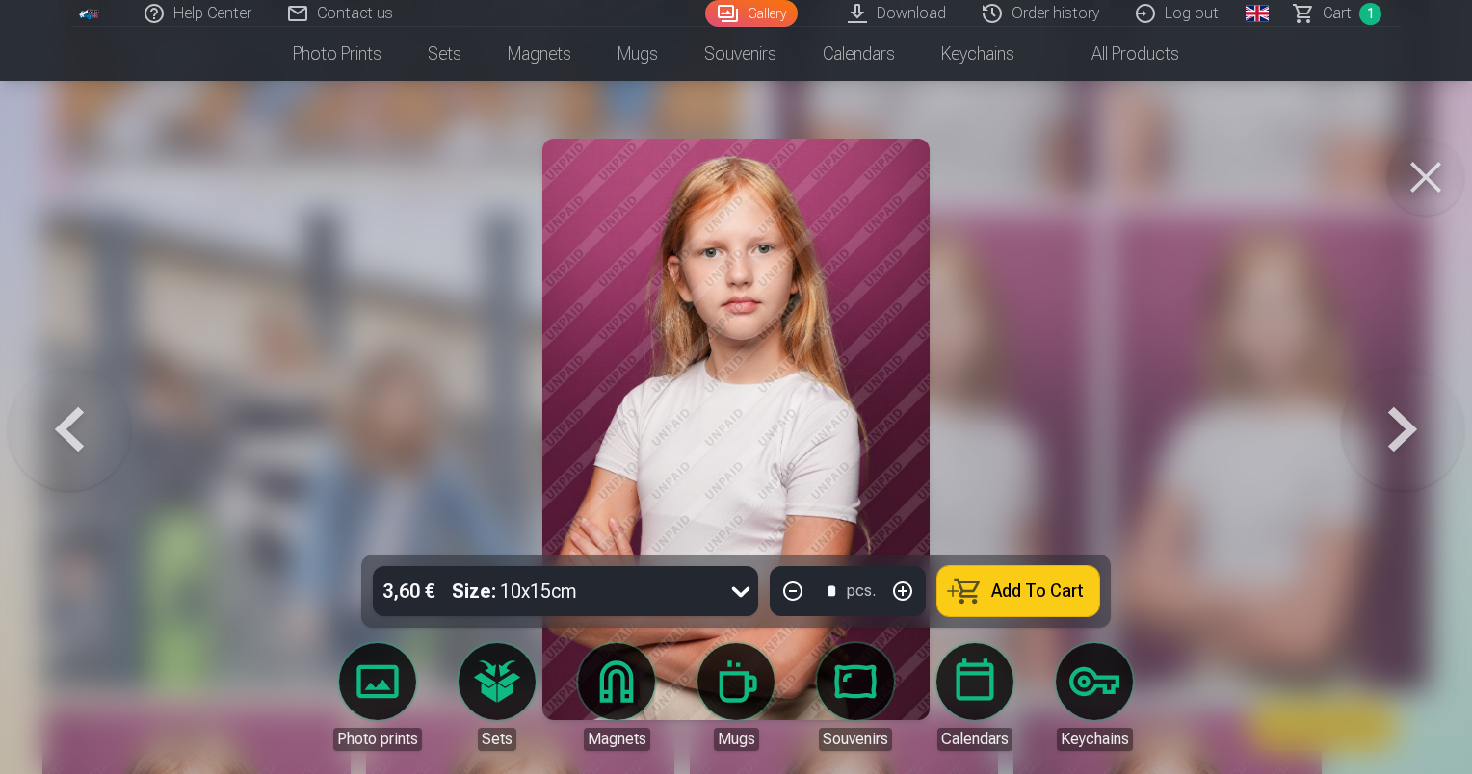
click at [736, 588] on icon at bounding box center [741, 592] width 18 height 11
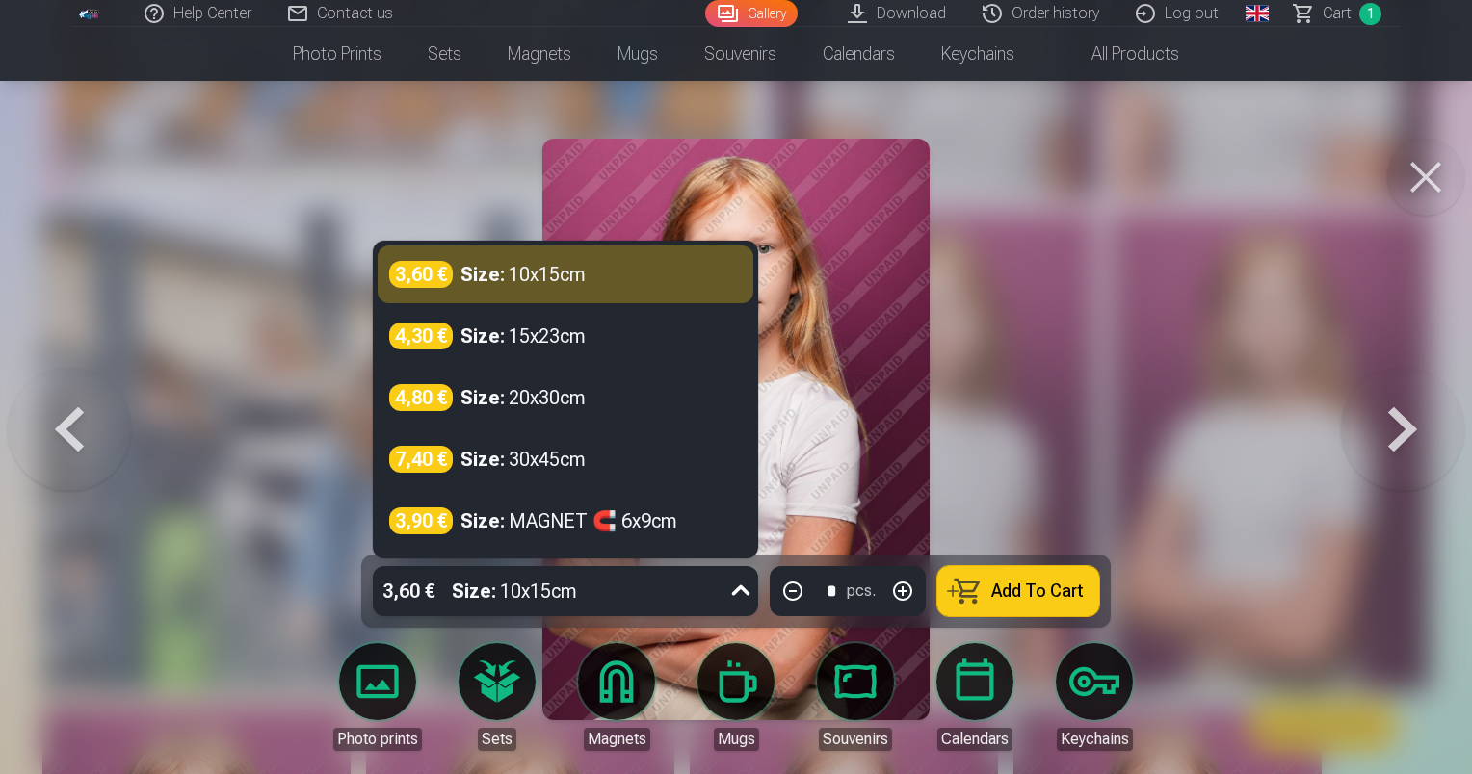
click at [747, 695] on link "Mugs" at bounding box center [736, 697] width 108 height 108
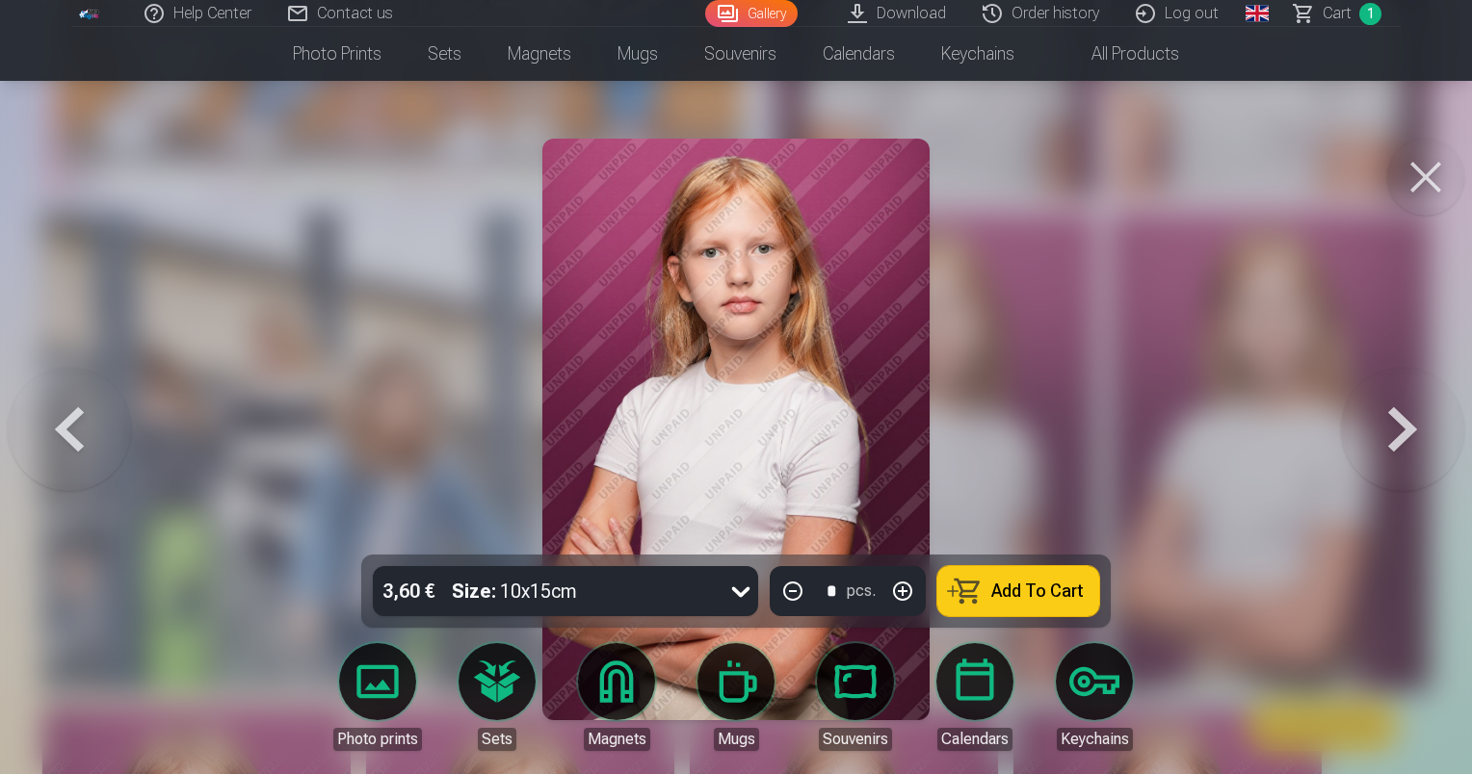
click at [754, 686] on link "Mugs" at bounding box center [736, 697] width 108 height 108
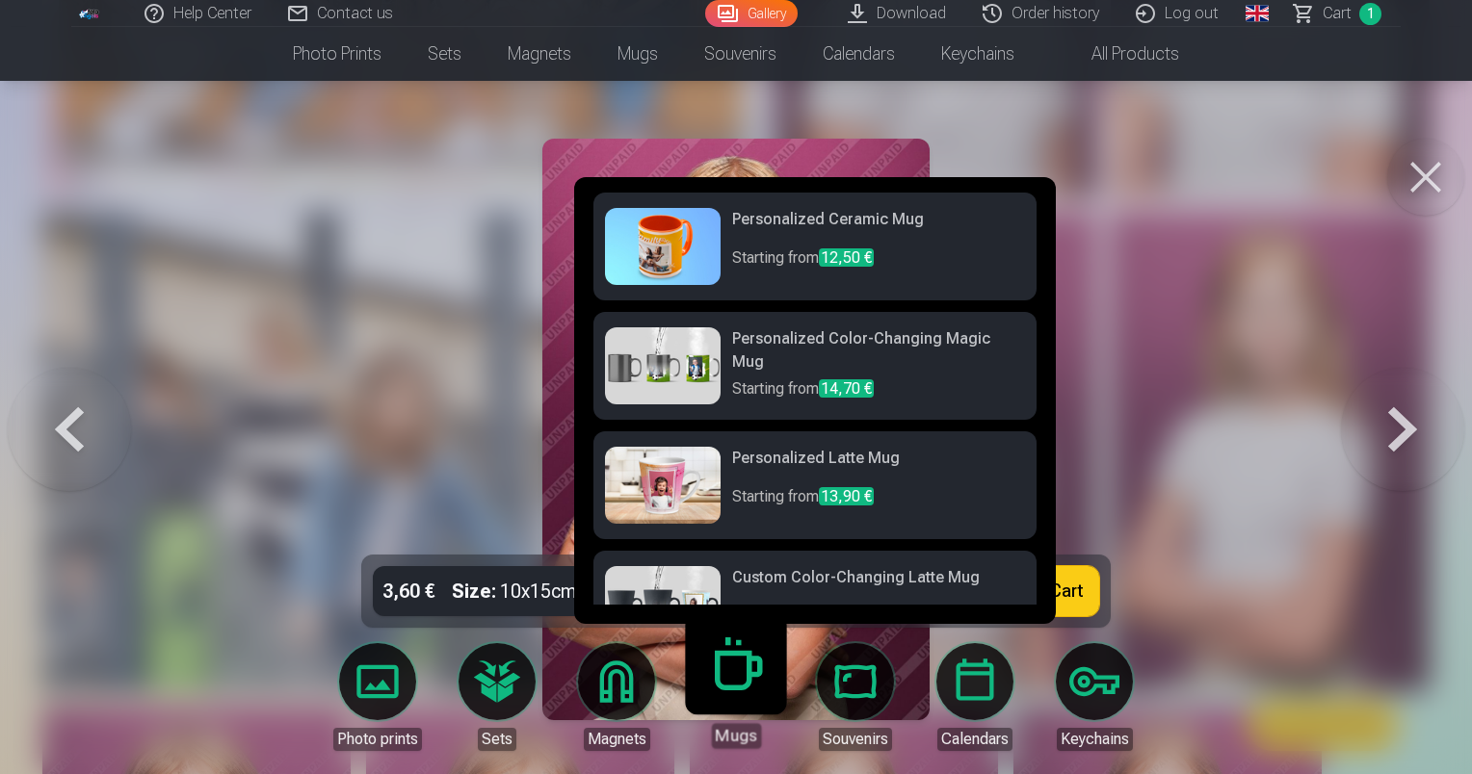
click at [863, 489] on span "13,90 €" at bounding box center [846, 496] width 55 height 18
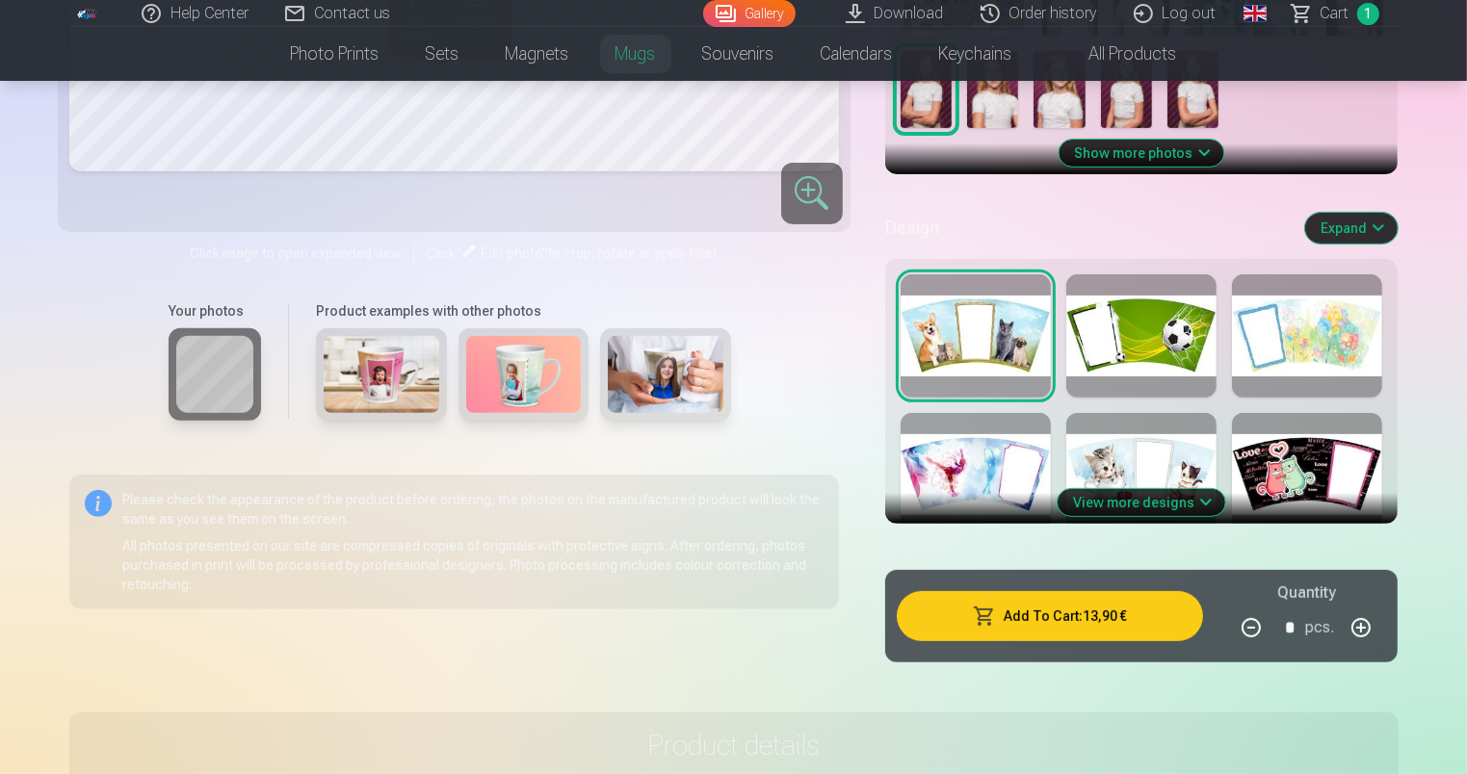
scroll to position [668, 0]
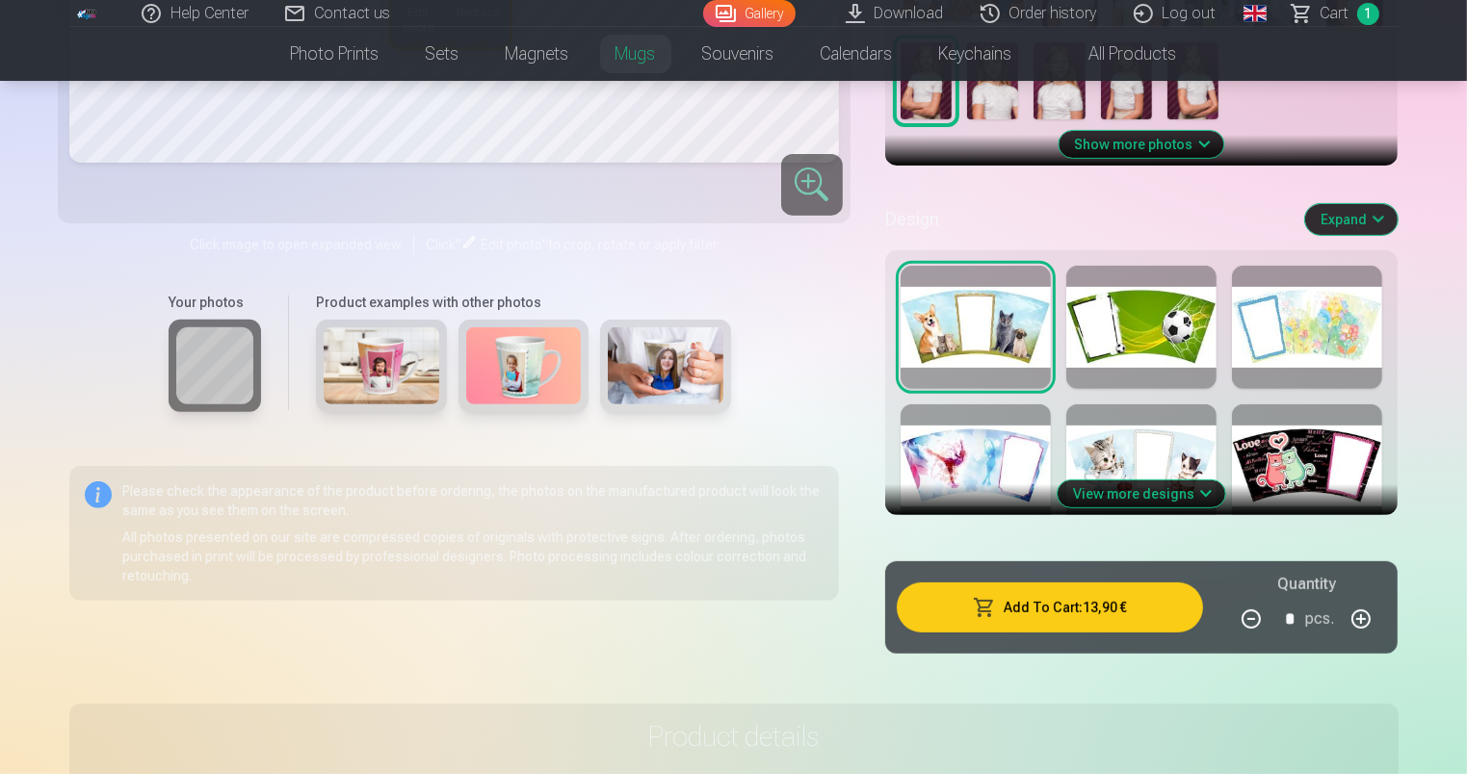
click at [1180, 488] on button "View more designs" at bounding box center [1141, 494] width 168 height 27
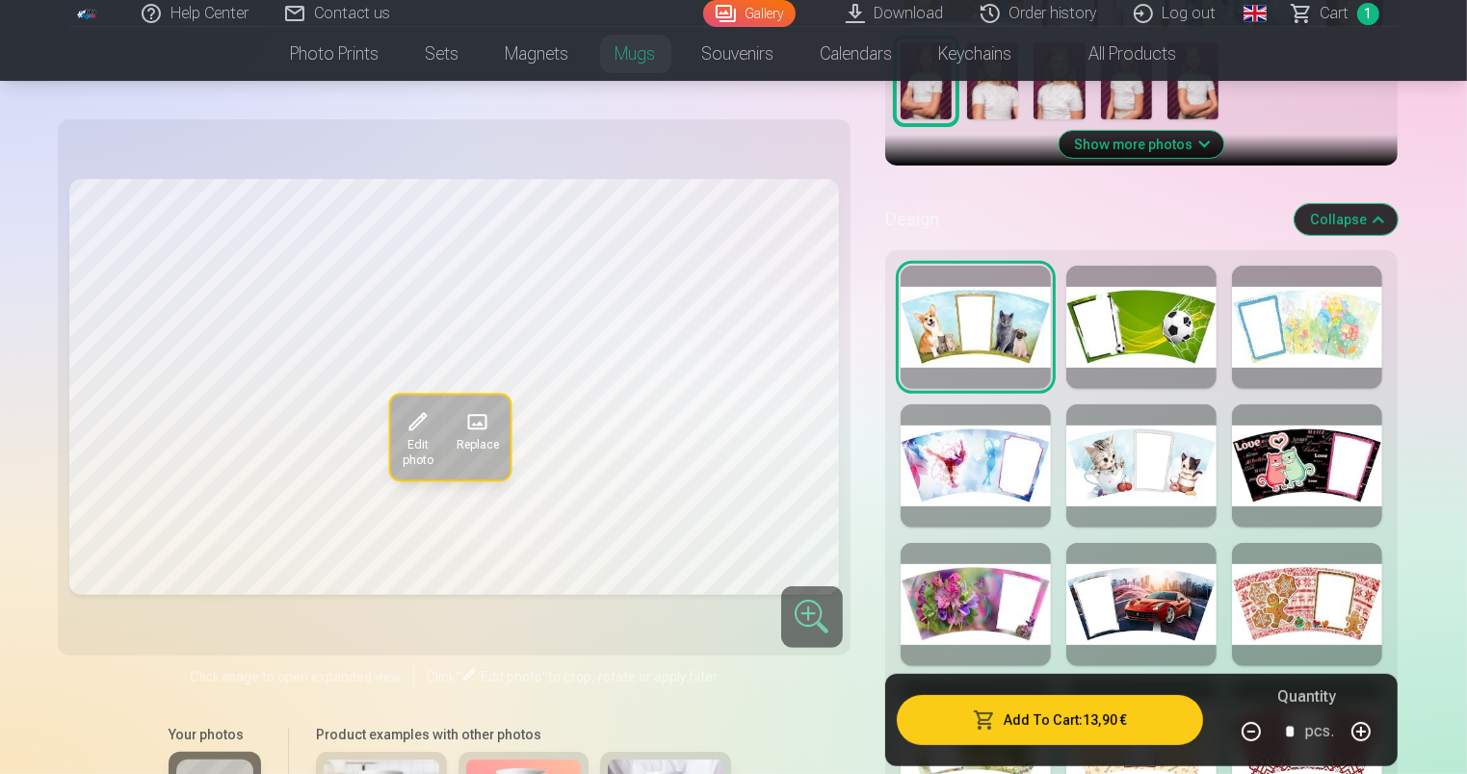
click at [978, 601] on div at bounding box center [976, 604] width 150 height 123
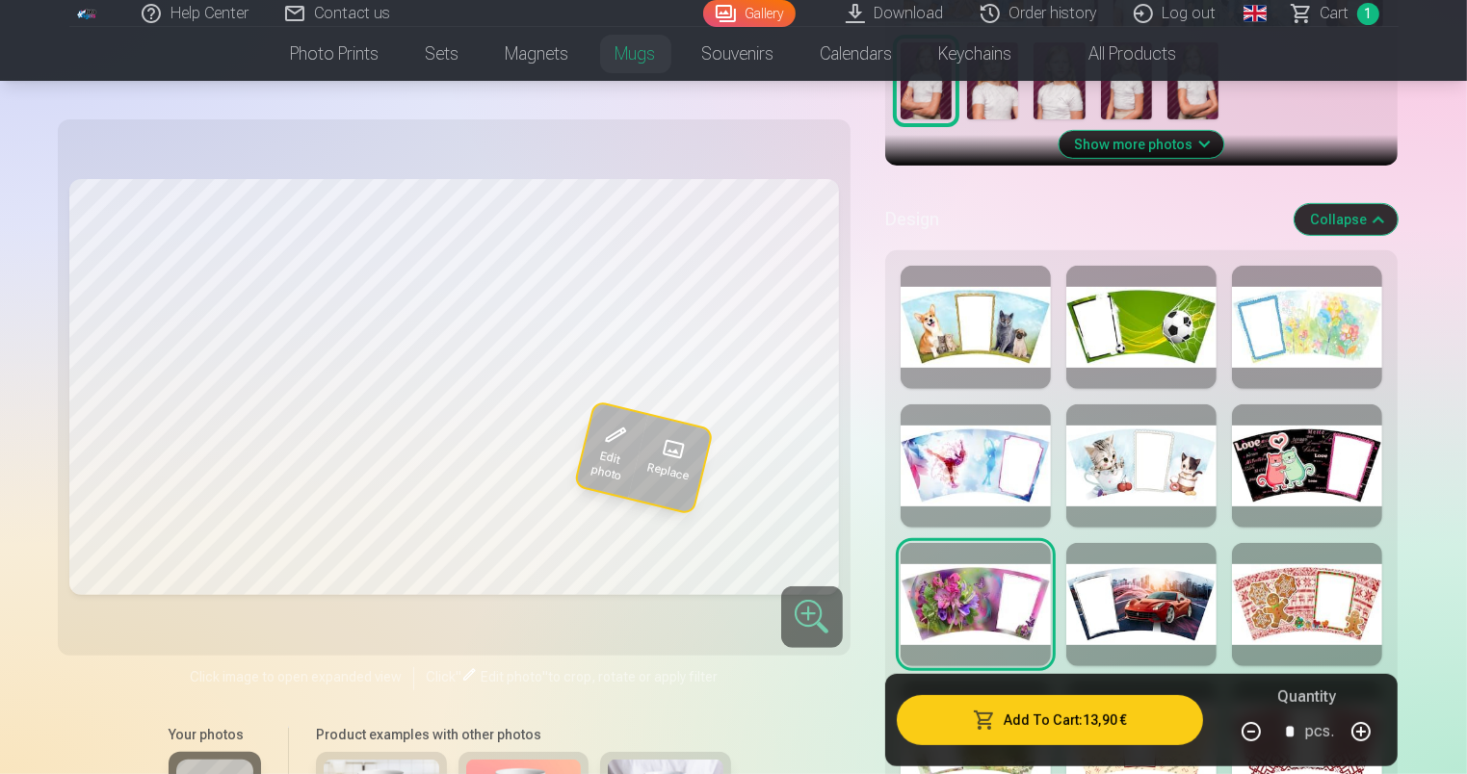
click at [967, 470] on div at bounding box center [976, 466] width 150 height 123
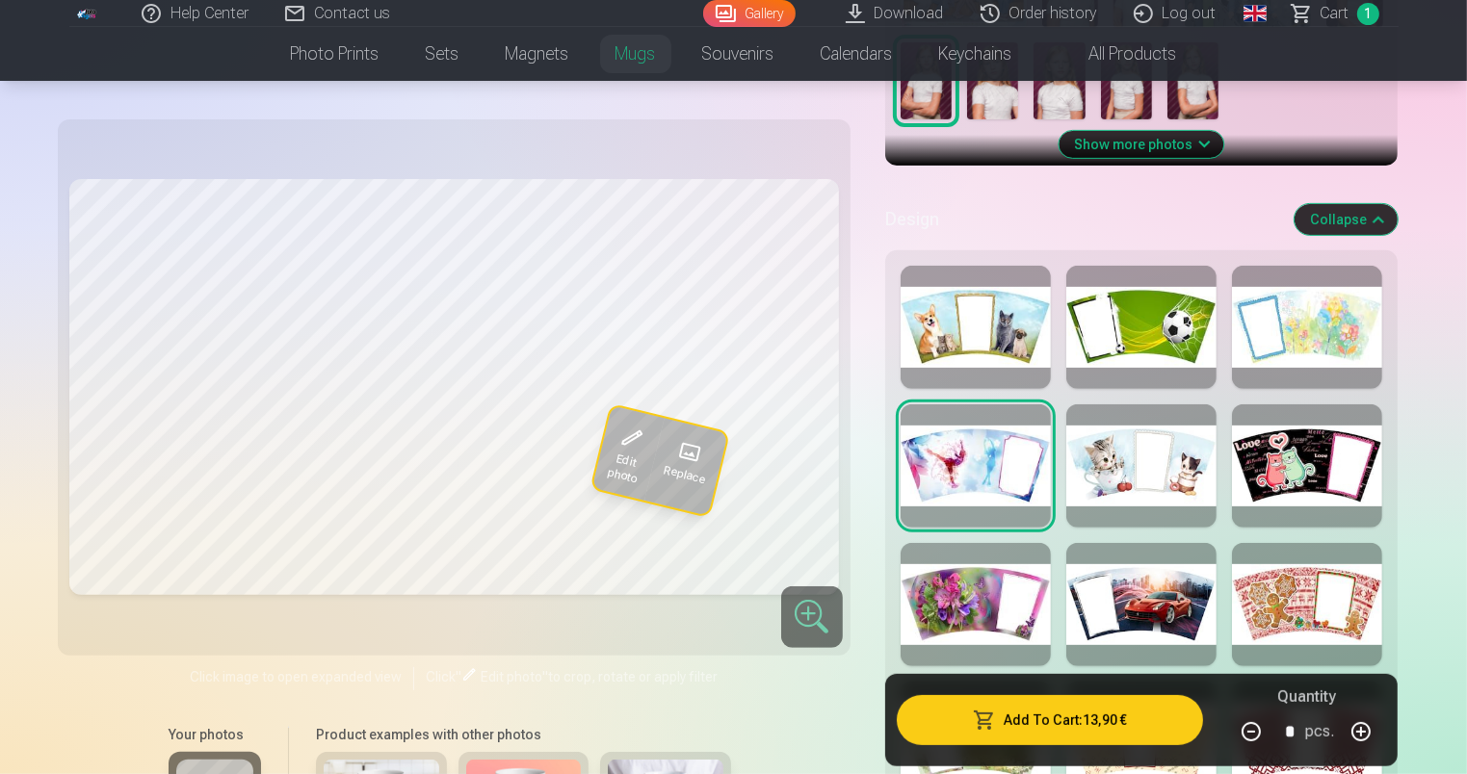
click at [1310, 327] on div at bounding box center [1307, 327] width 150 height 123
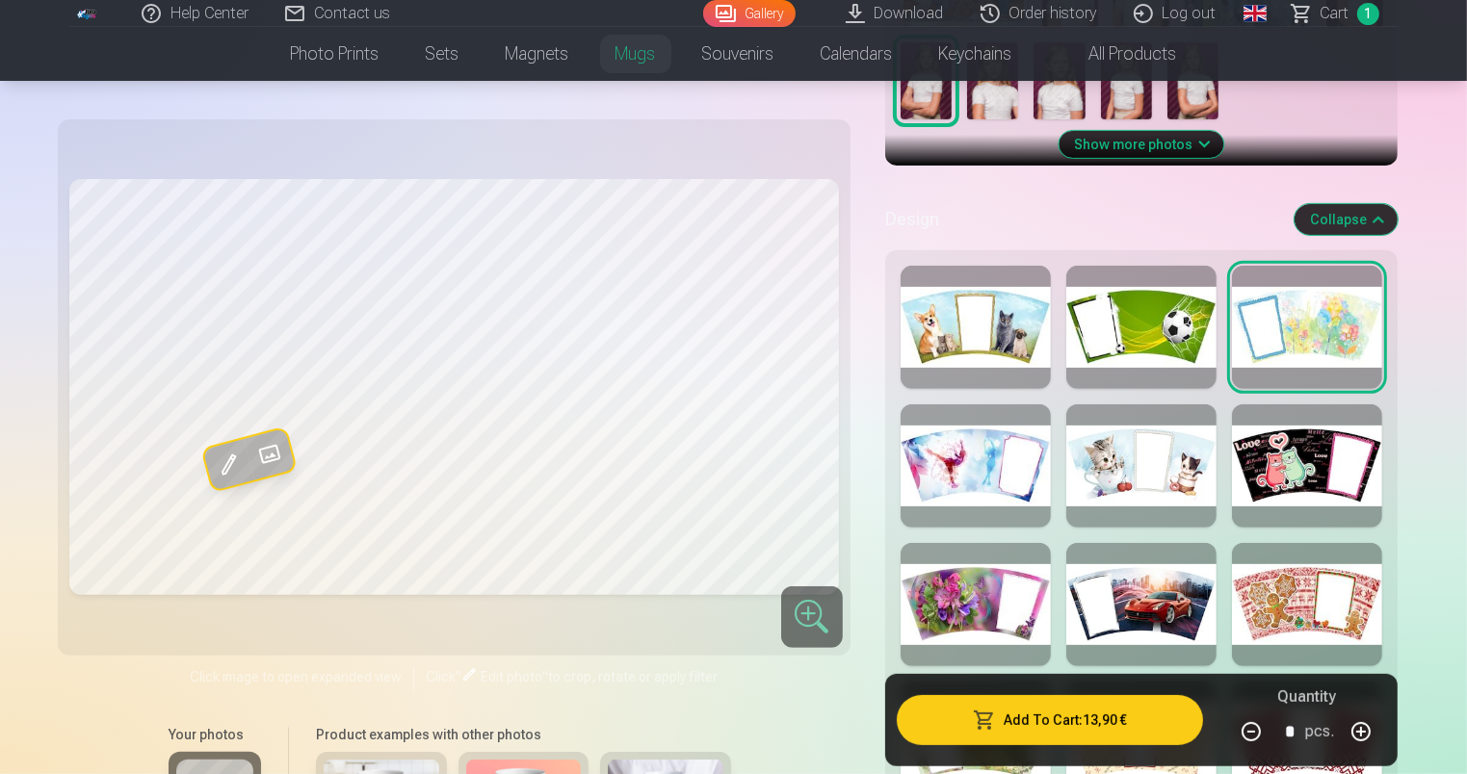
click at [1338, 587] on div at bounding box center [1307, 604] width 150 height 123
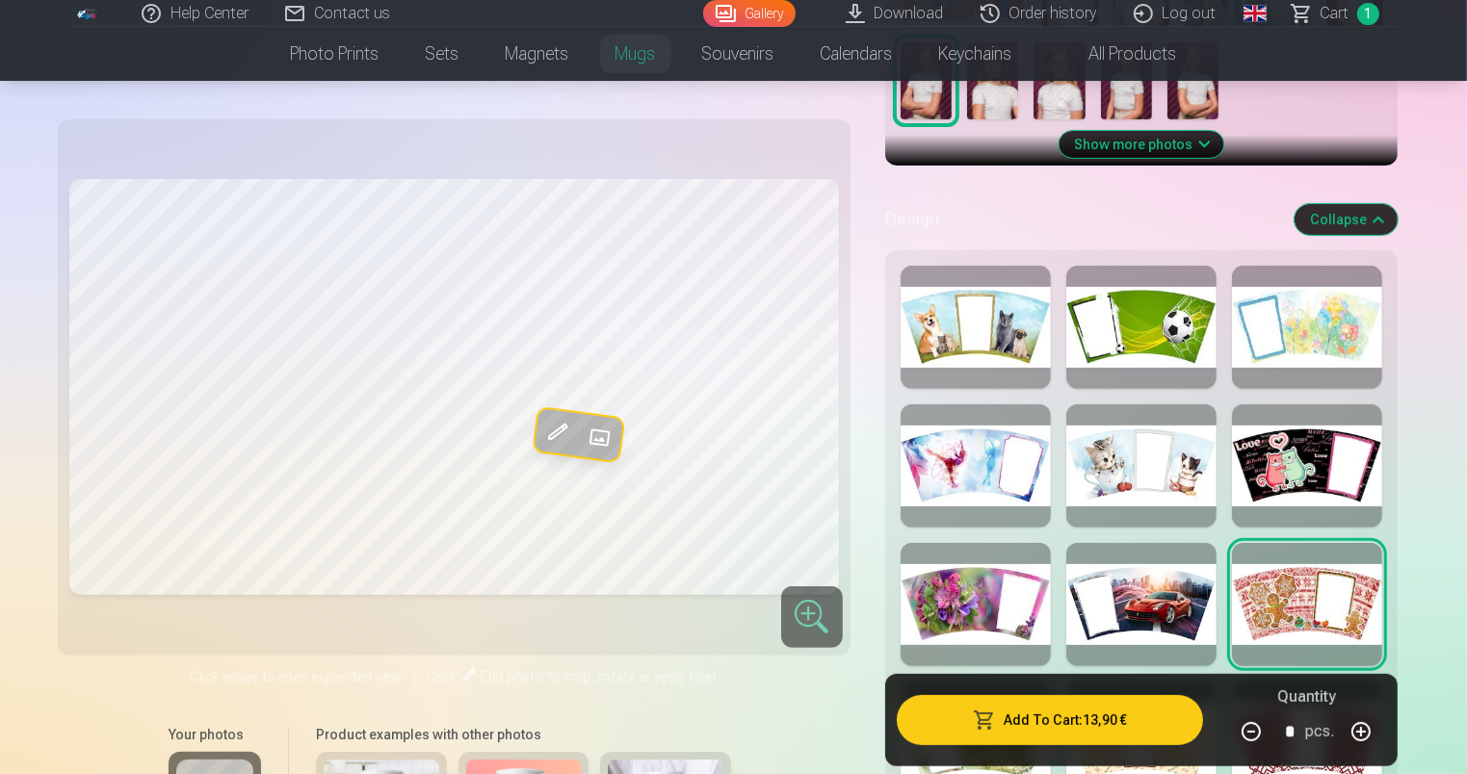
click at [1299, 478] on div at bounding box center [1307, 466] width 150 height 123
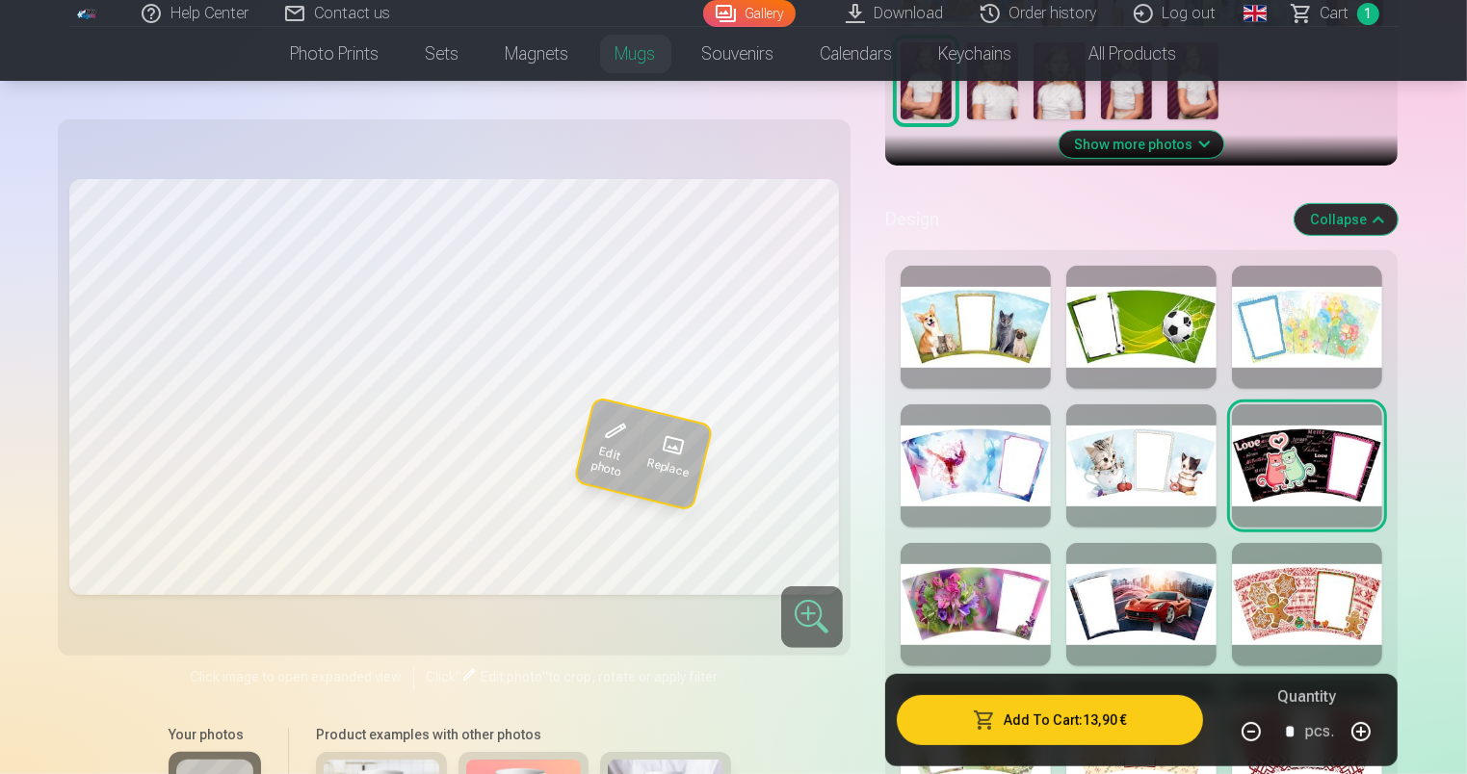
click at [1195, 471] on div at bounding box center [1141, 466] width 150 height 123
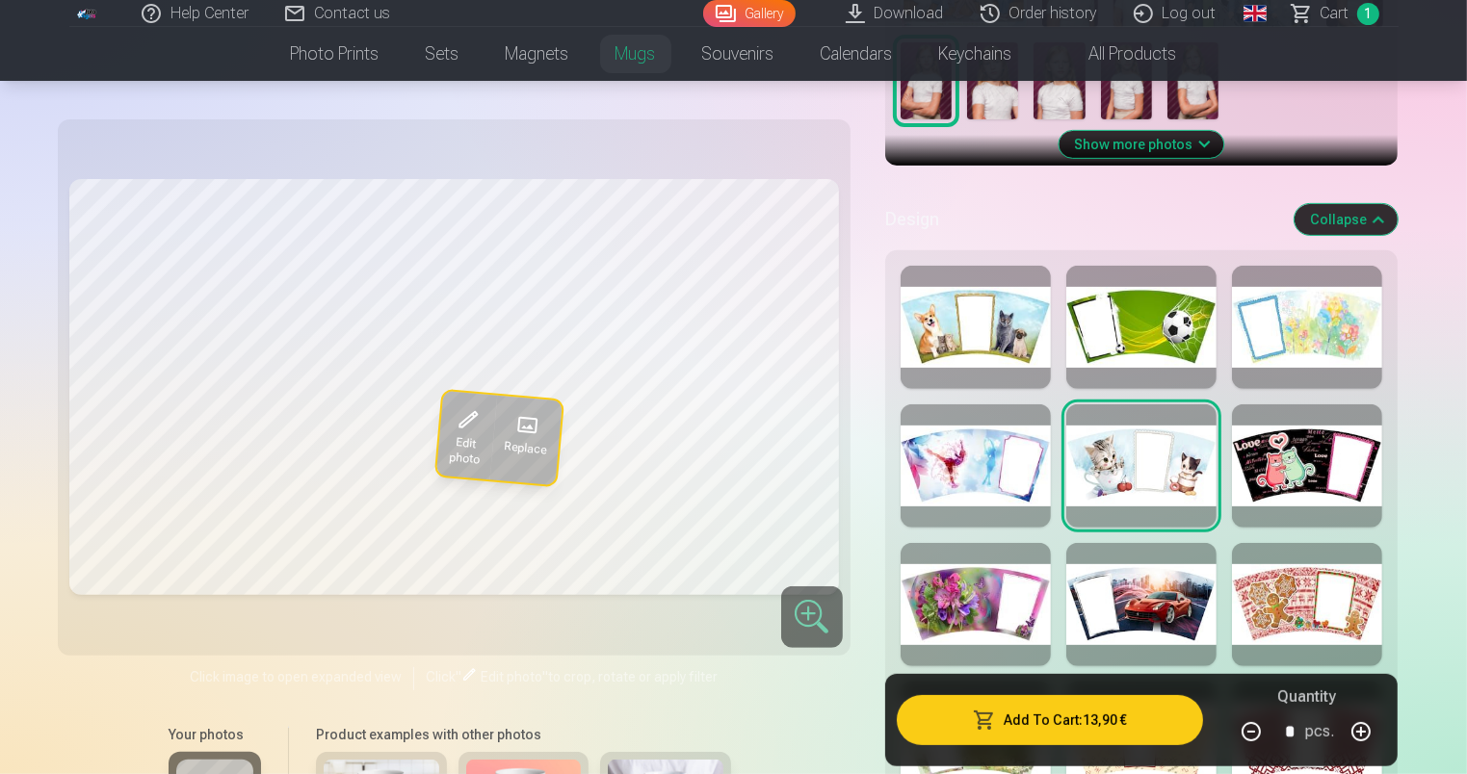
click at [1133, 586] on div at bounding box center [1141, 604] width 150 height 123
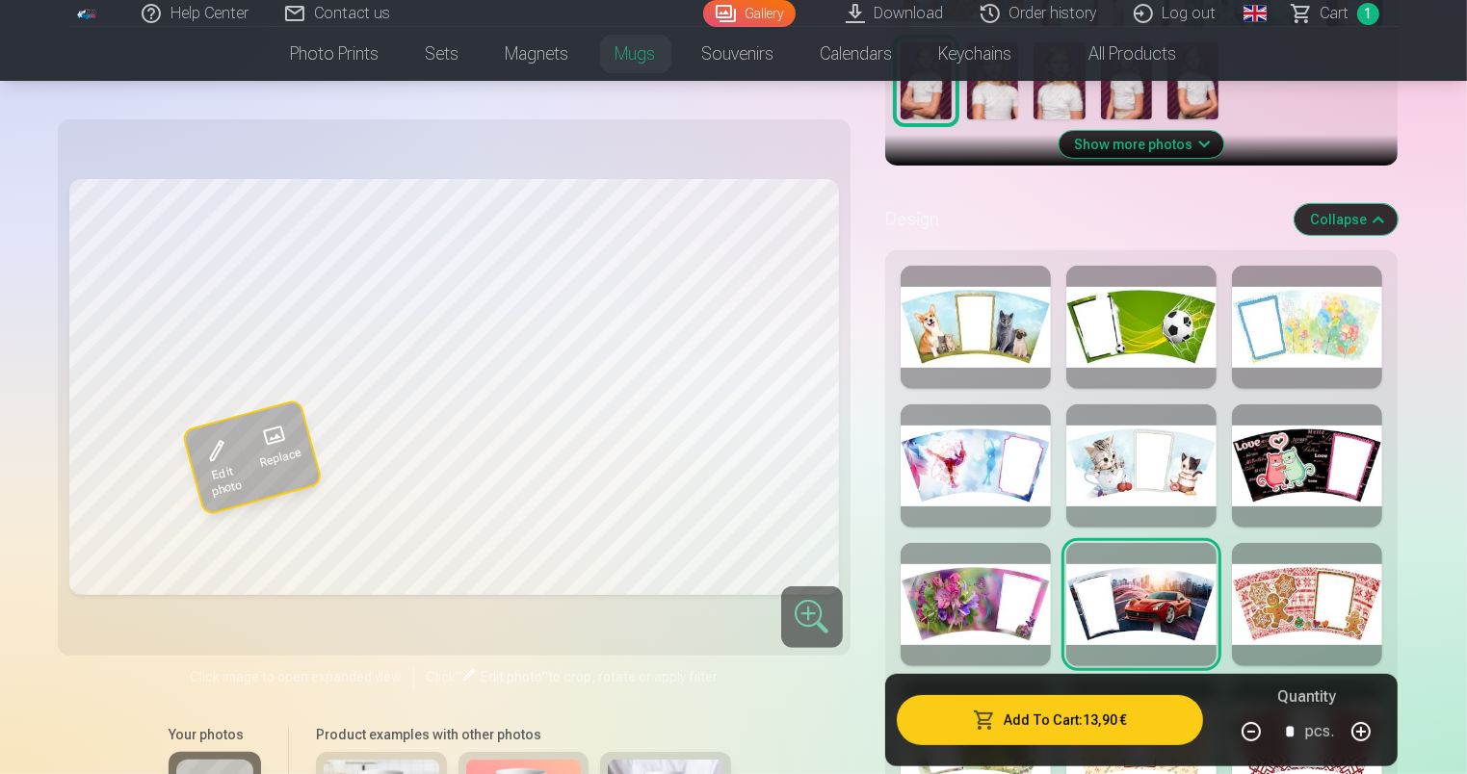
click at [933, 447] on div at bounding box center [976, 466] width 150 height 123
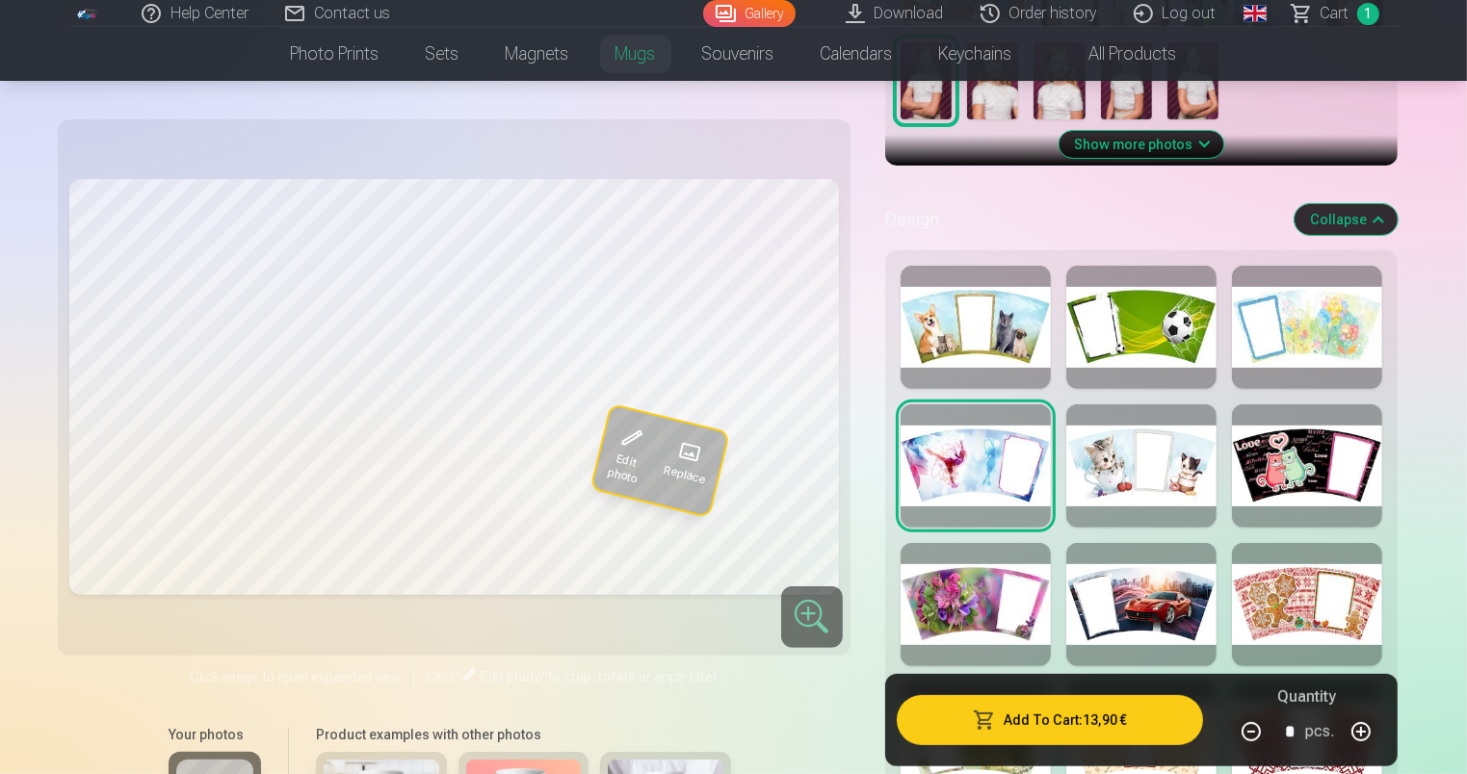
click at [942, 583] on div at bounding box center [976, 604] width 150 height 123
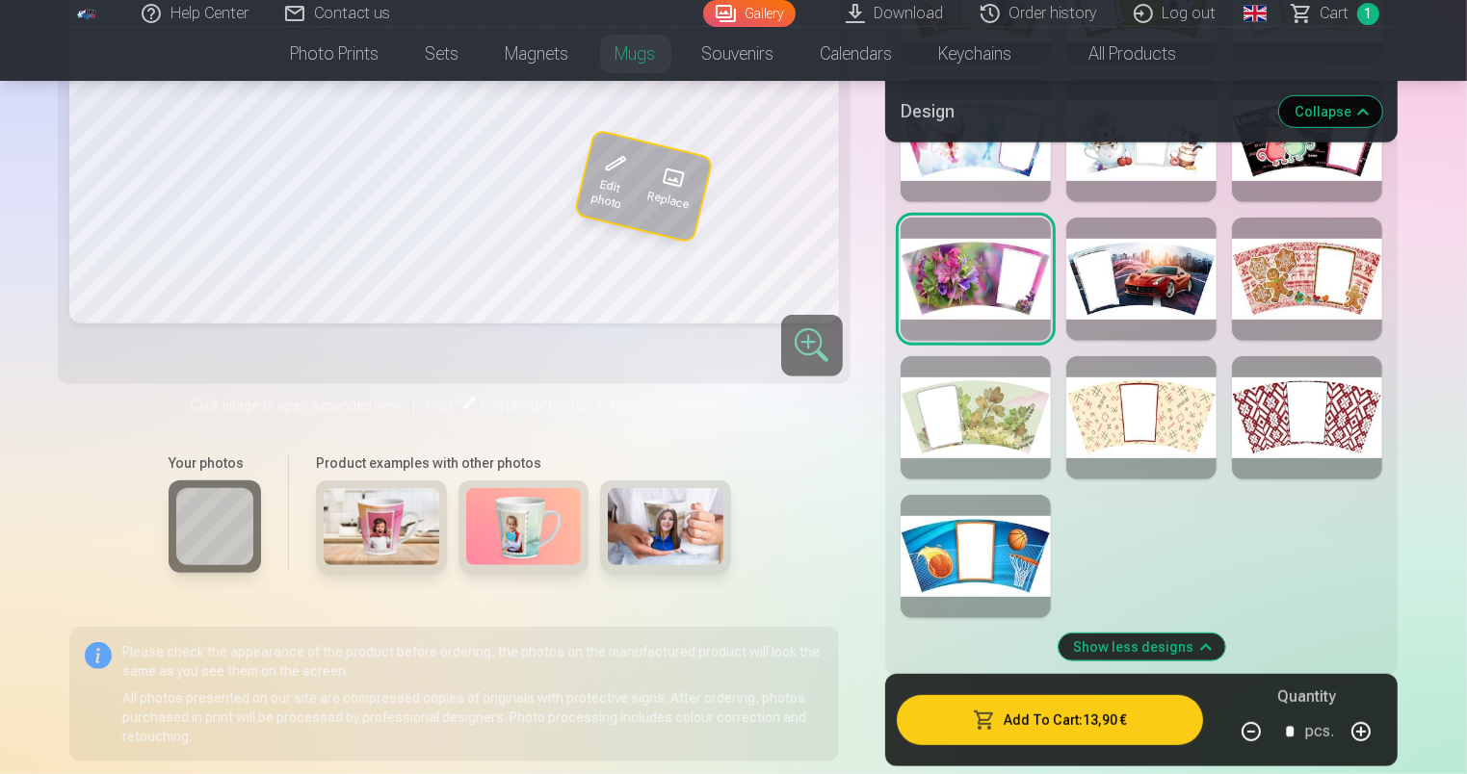
scroll to position [979, 0]
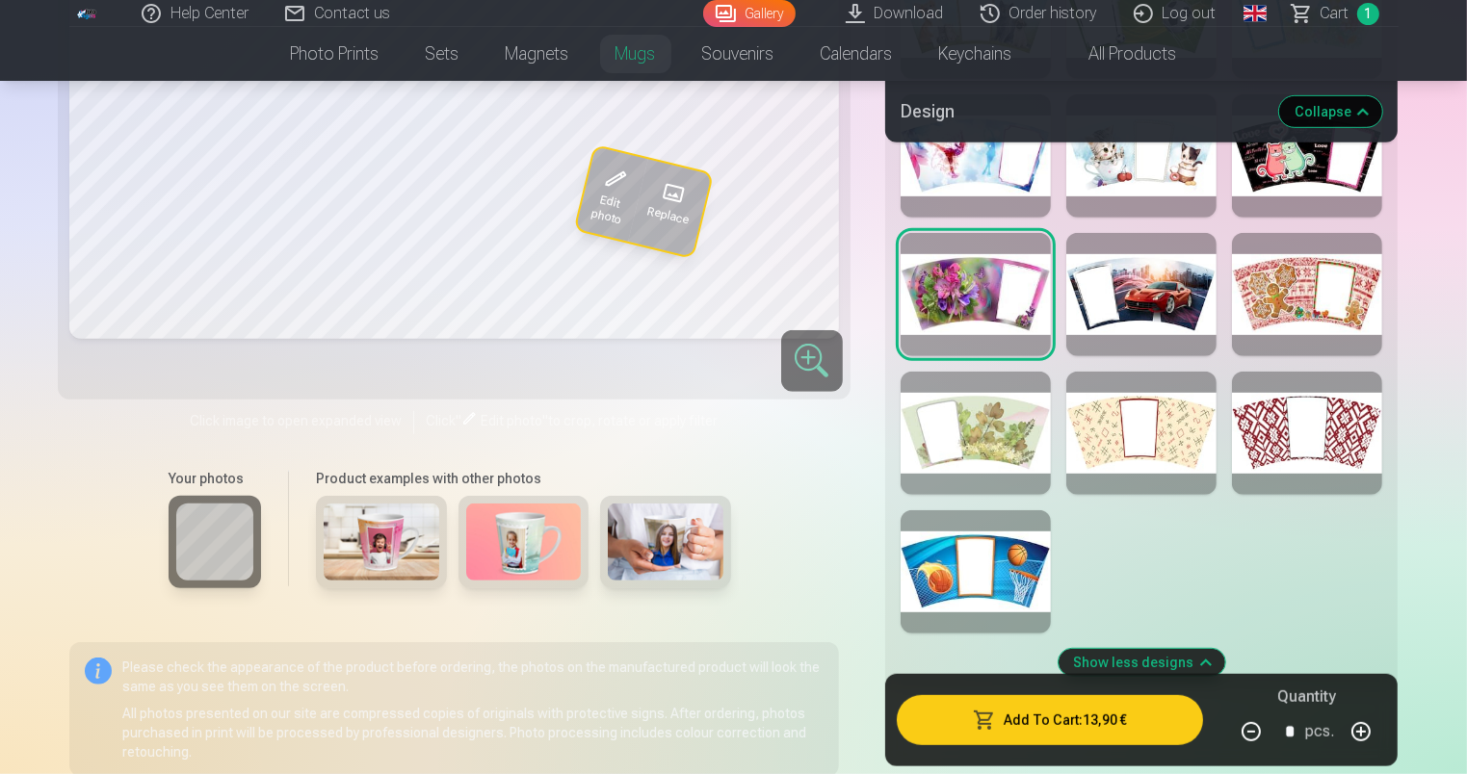
click at [1340, 414] on div at bounding box center [1307, 433] width 150 height 123
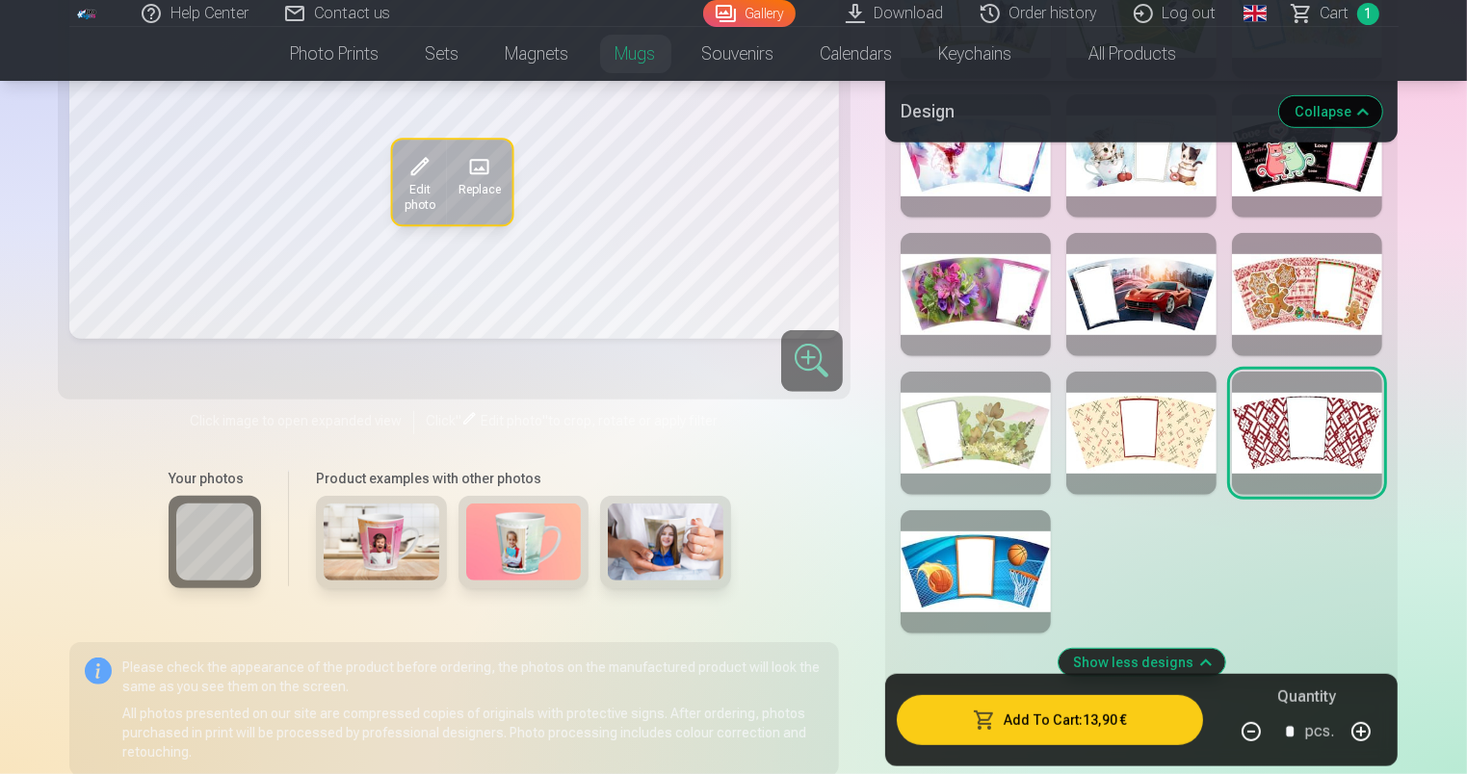
click at [1029, 438] on div at bounding box center [976, 433] width 150 height 123
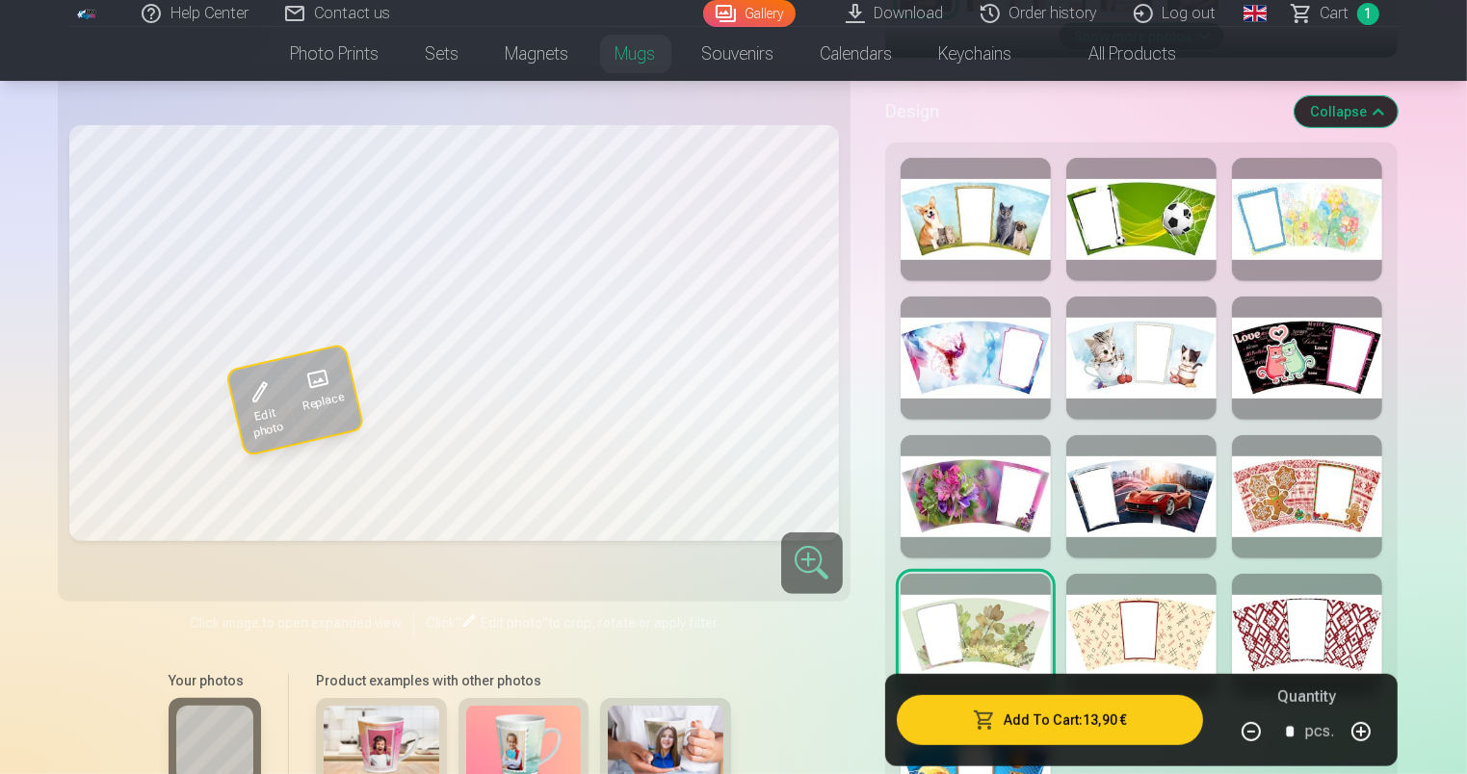
scroll to position [760, 0]
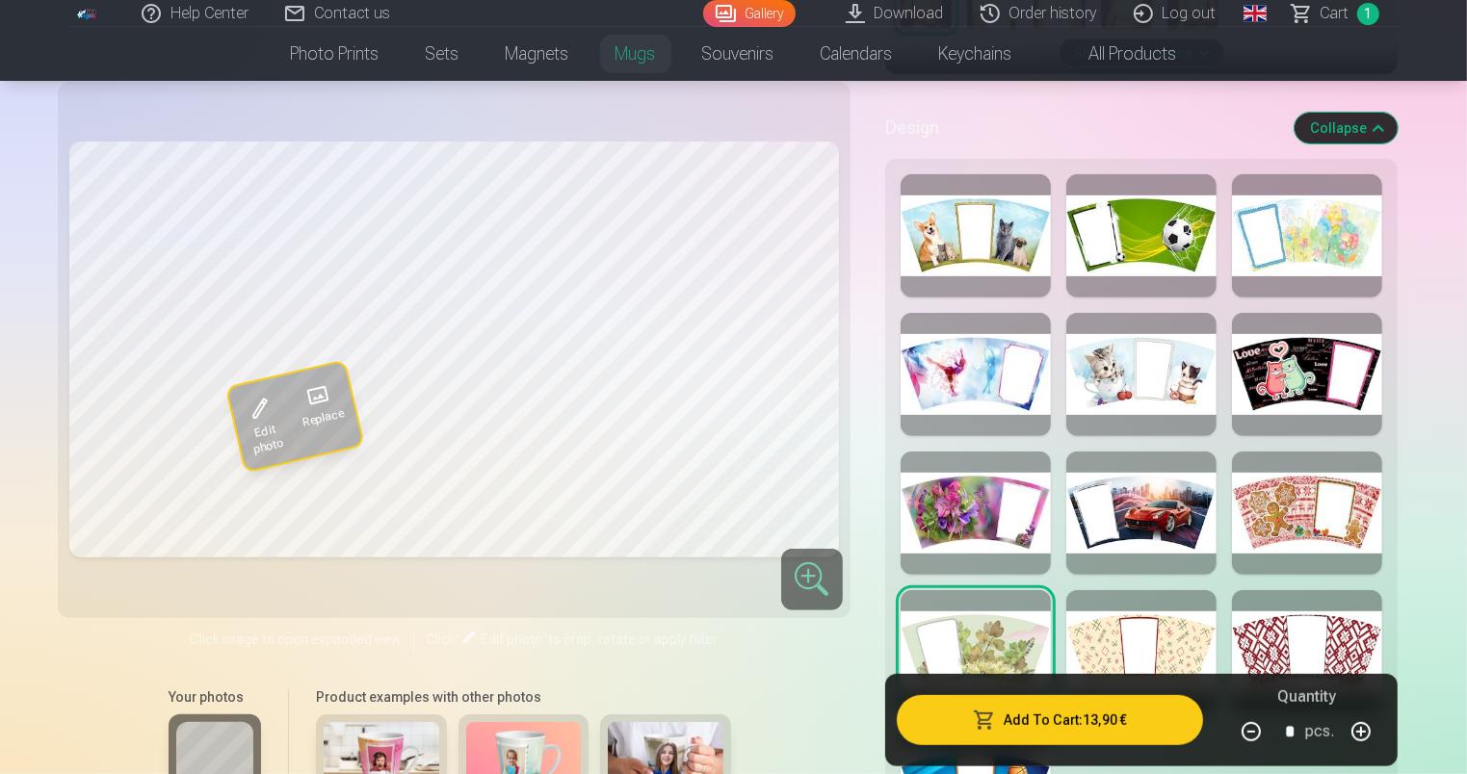
click at [1171, 628] on div at bounding box center [1141, 651] width 150 height 123
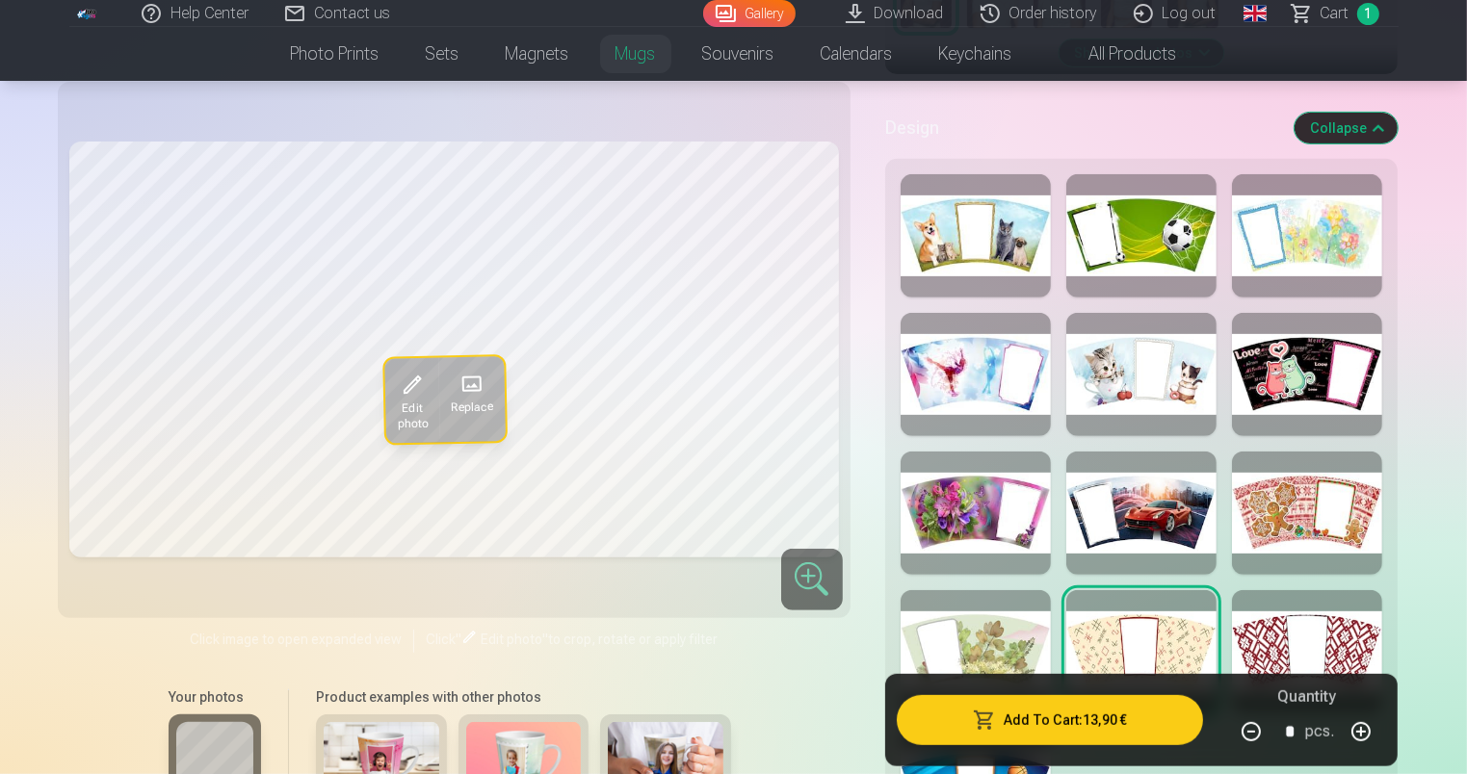
click at [1025, 633] on div at bounding box center [976, 651] width 150 height 123
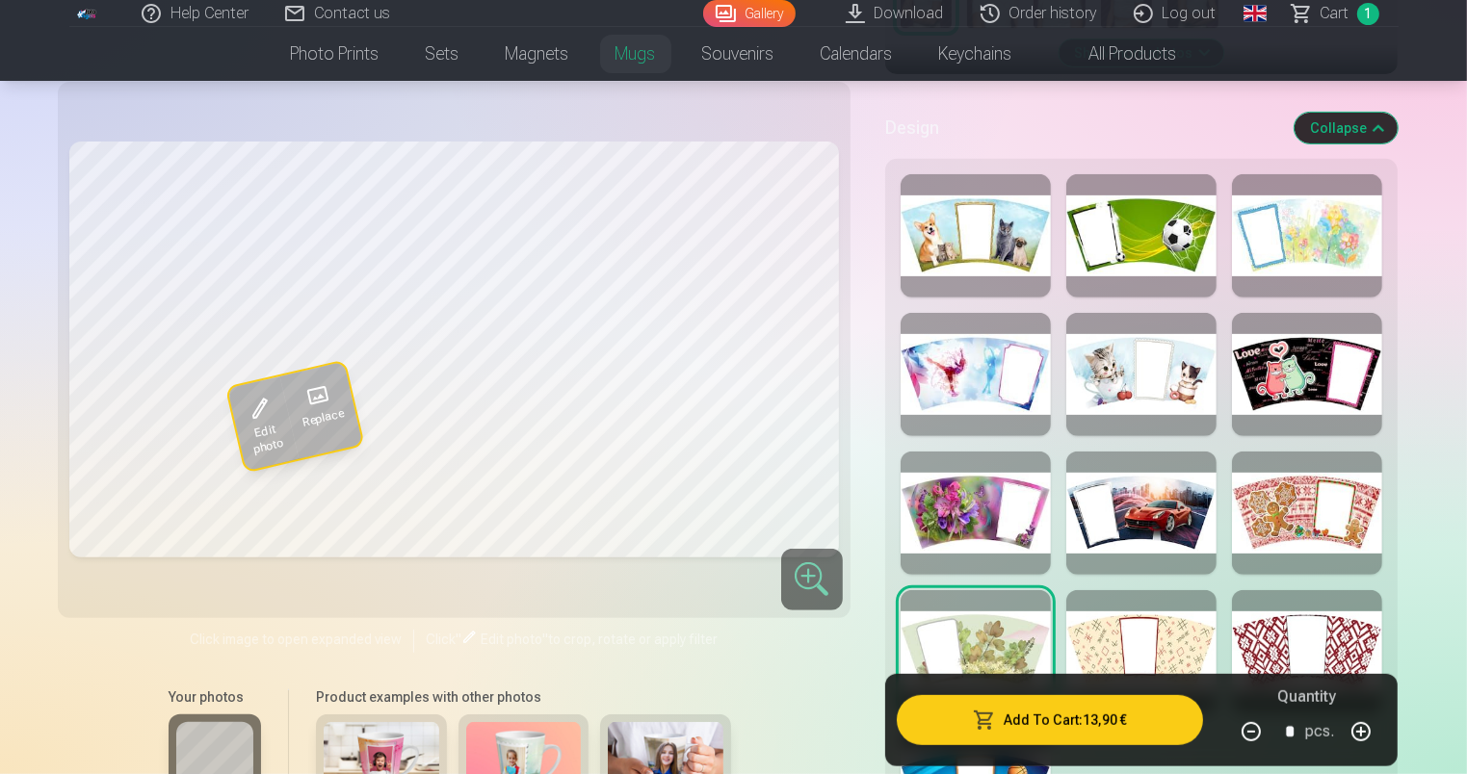
click at [1005, 366] on div at bounding box center [976, 374] width 150 height 123
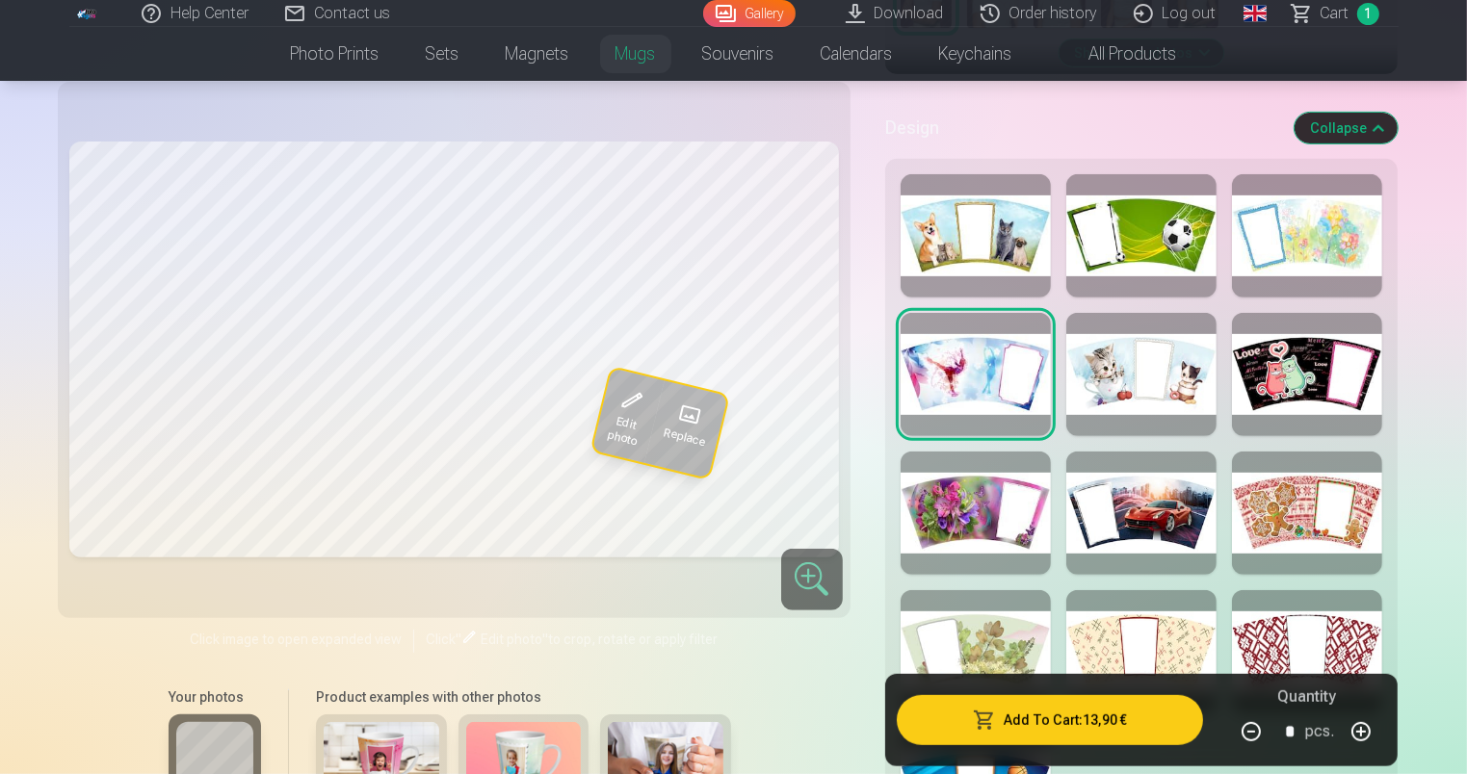
click at [1315, 621] on div at bounding box center [1307, 651] width 150 height 123
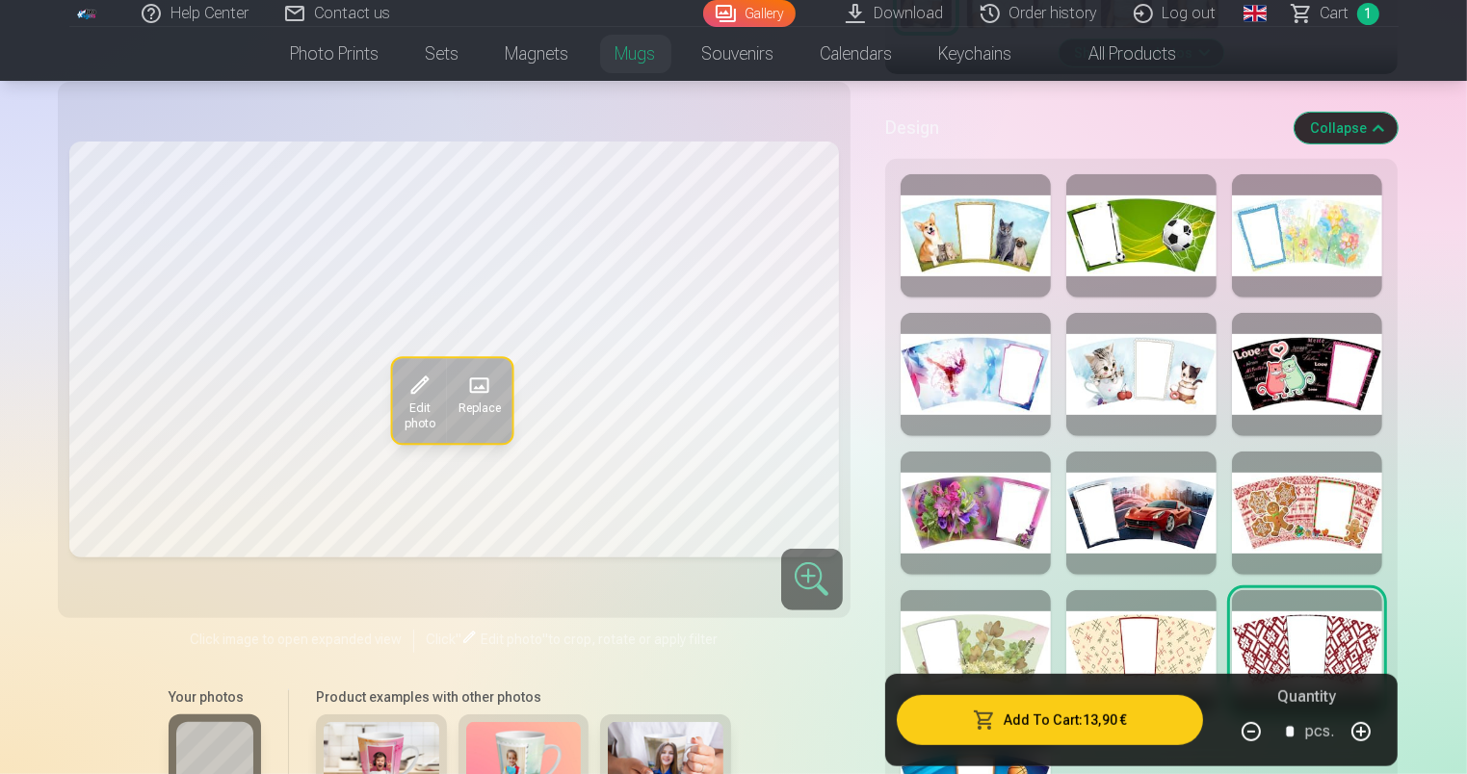
click at [1198, 640] on div at bounding box center [1141, 651] width 150 height 123
click at [1029, 644] on div at bounding box center [976, 651] width 150 height 123
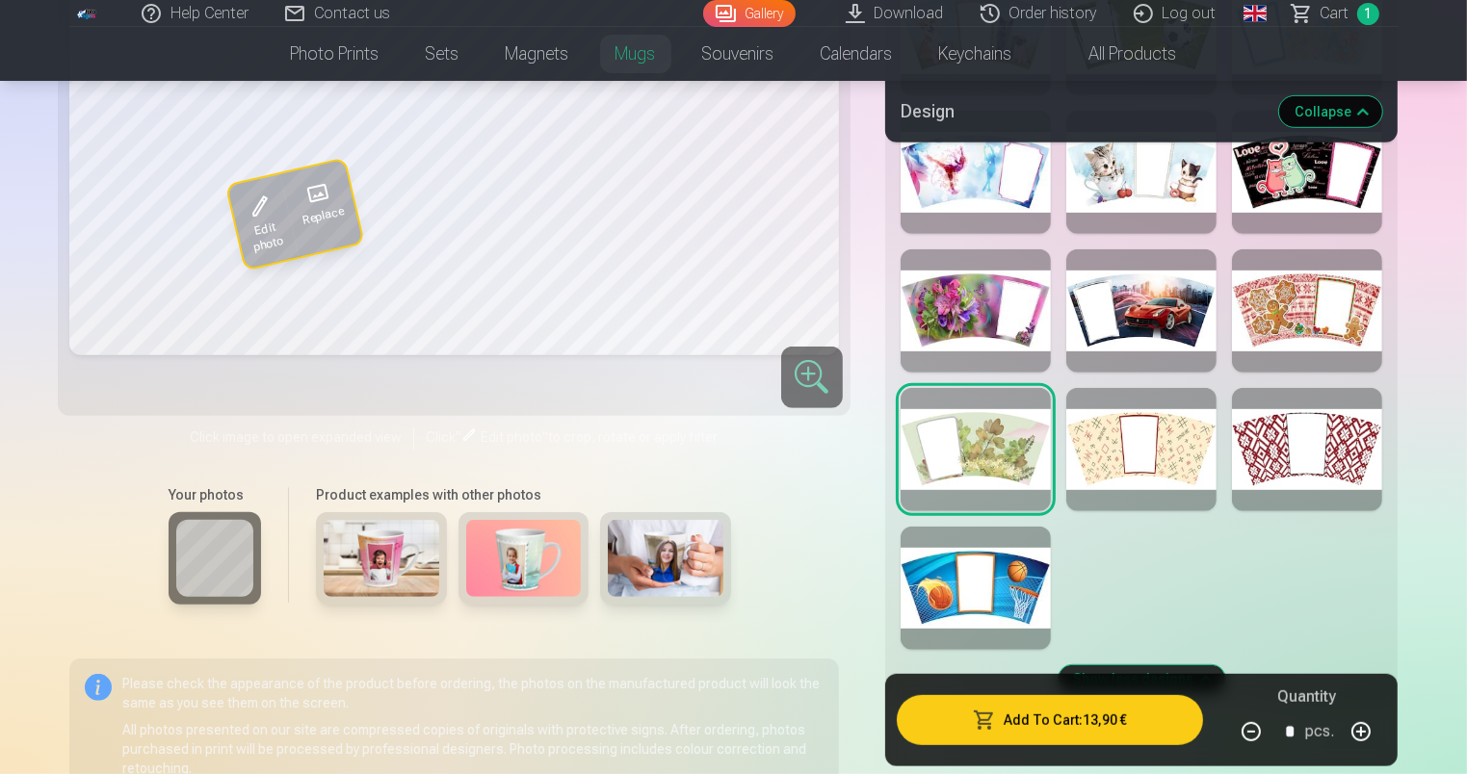
scroll to position [979, 0]
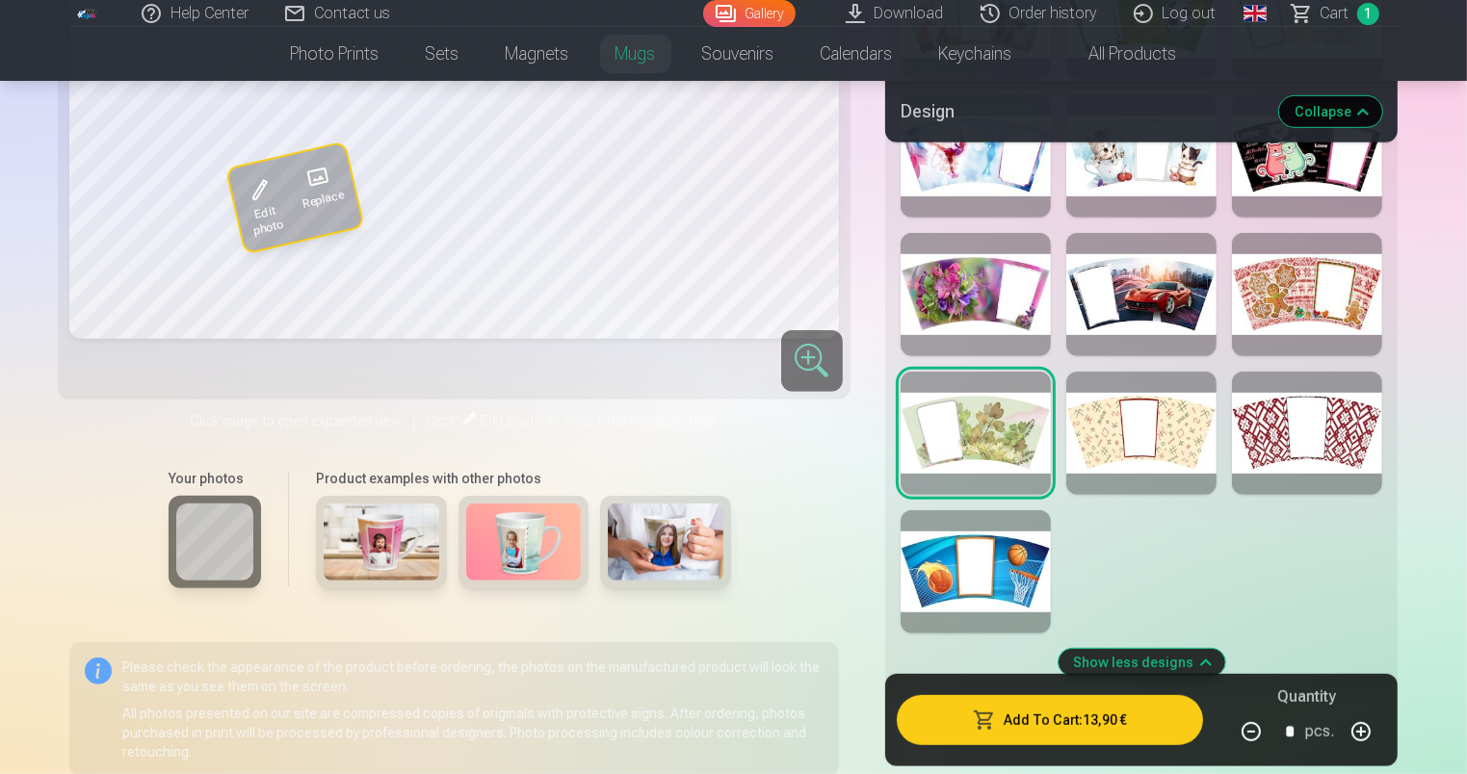
click at [1019, 564] on div at bounding box center [976, 571] width 150 height 123
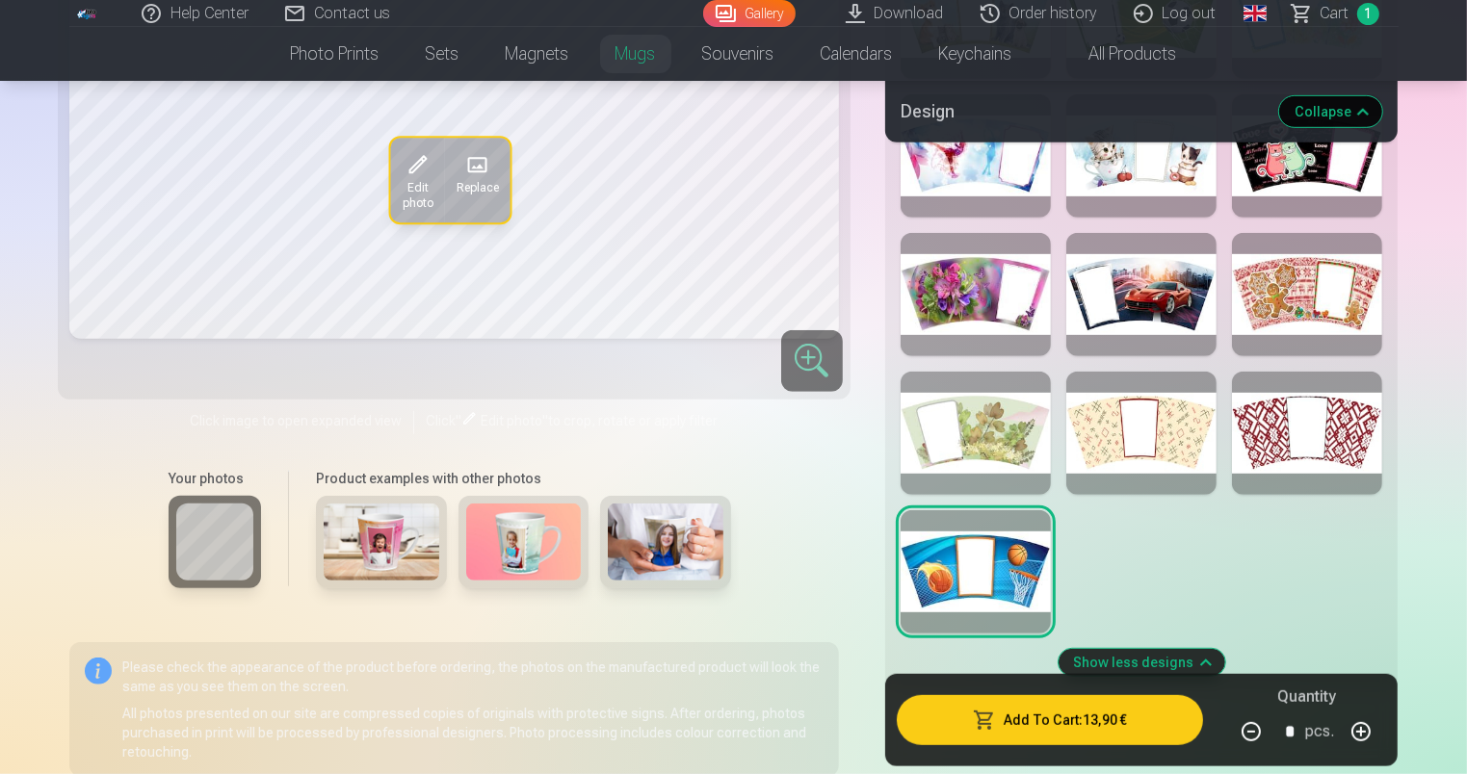
click at [979, 285] on div at bounding box center [976, 294] width 150 height 123
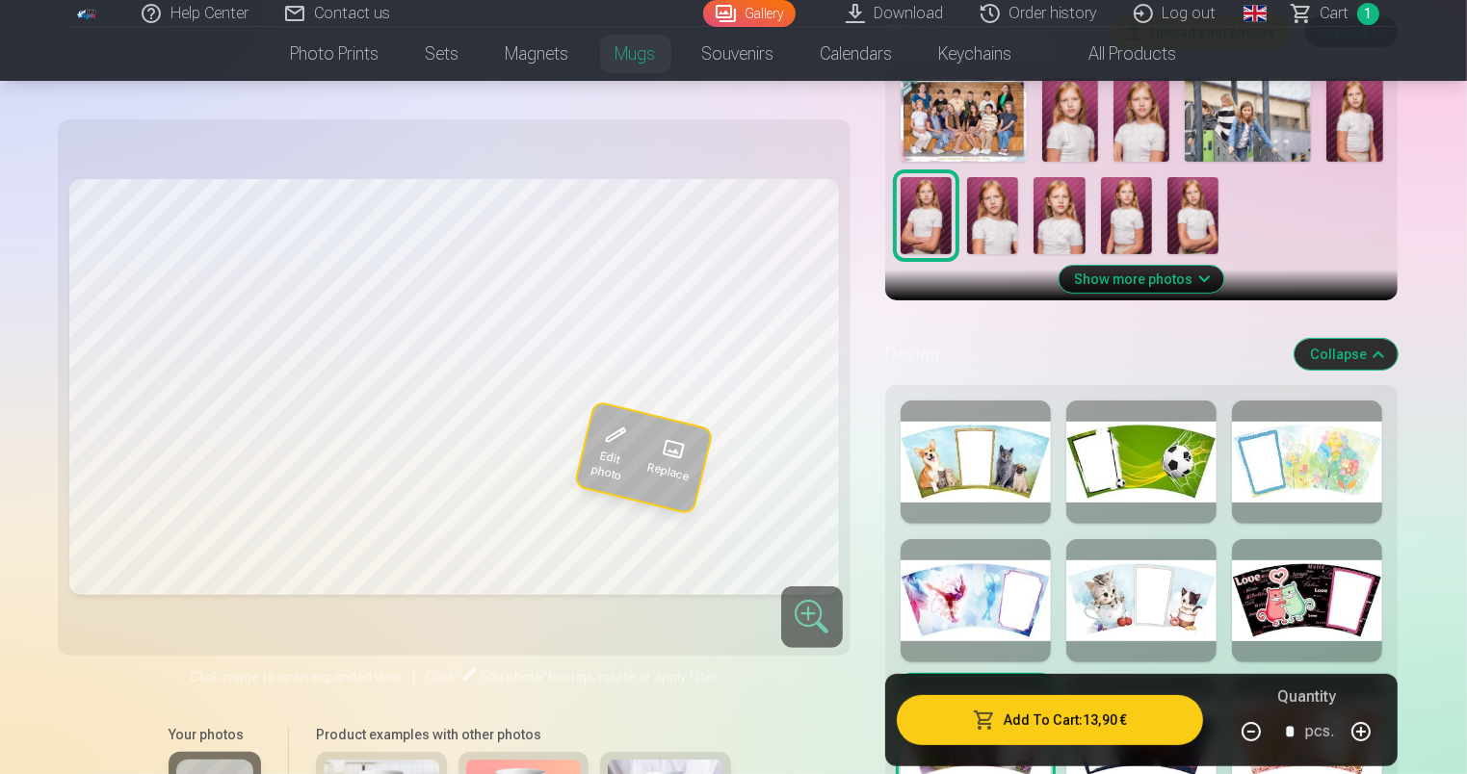
scroll to position [517, 0]
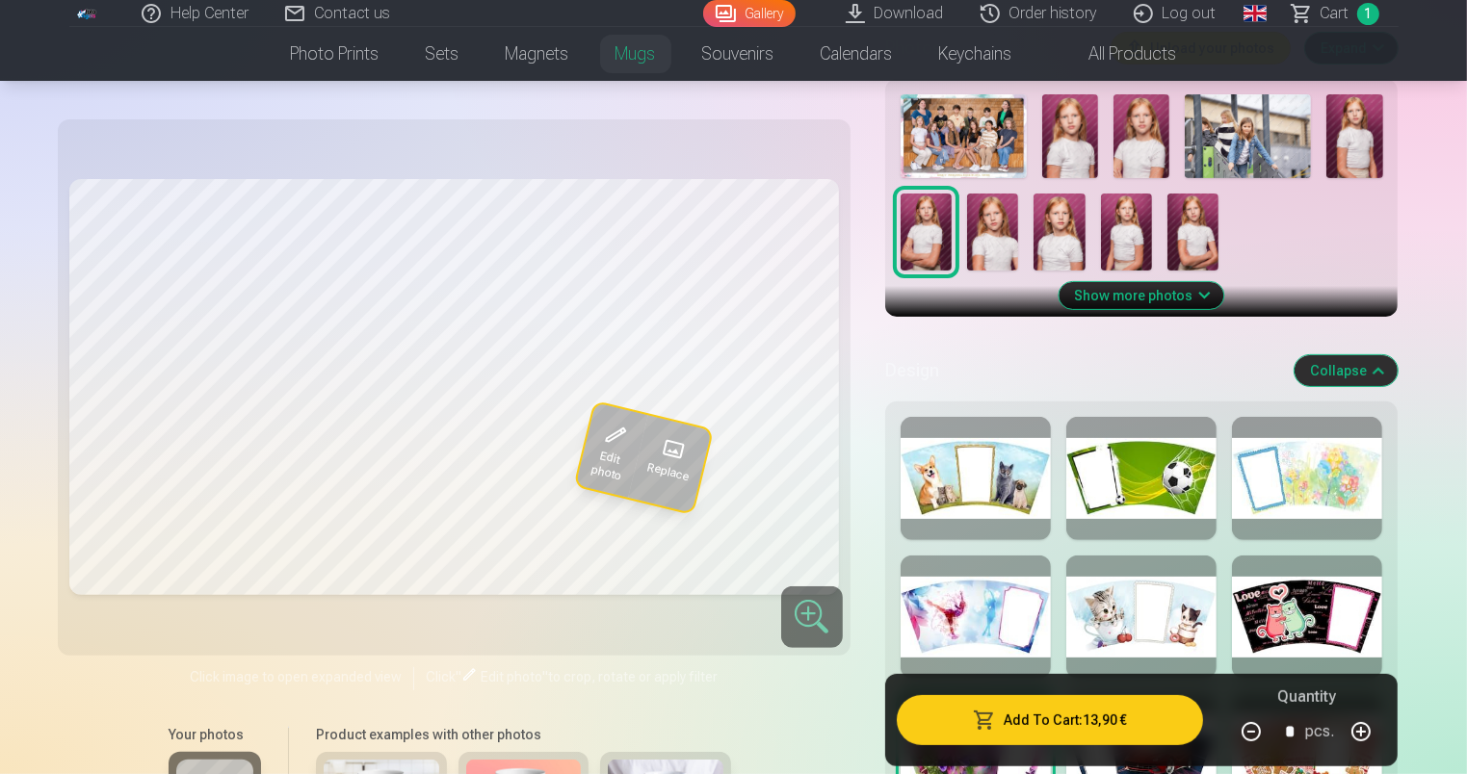
click at [1176, 300] on button "Show more photos" at bounding box center [1141, 295] width 165 height 27
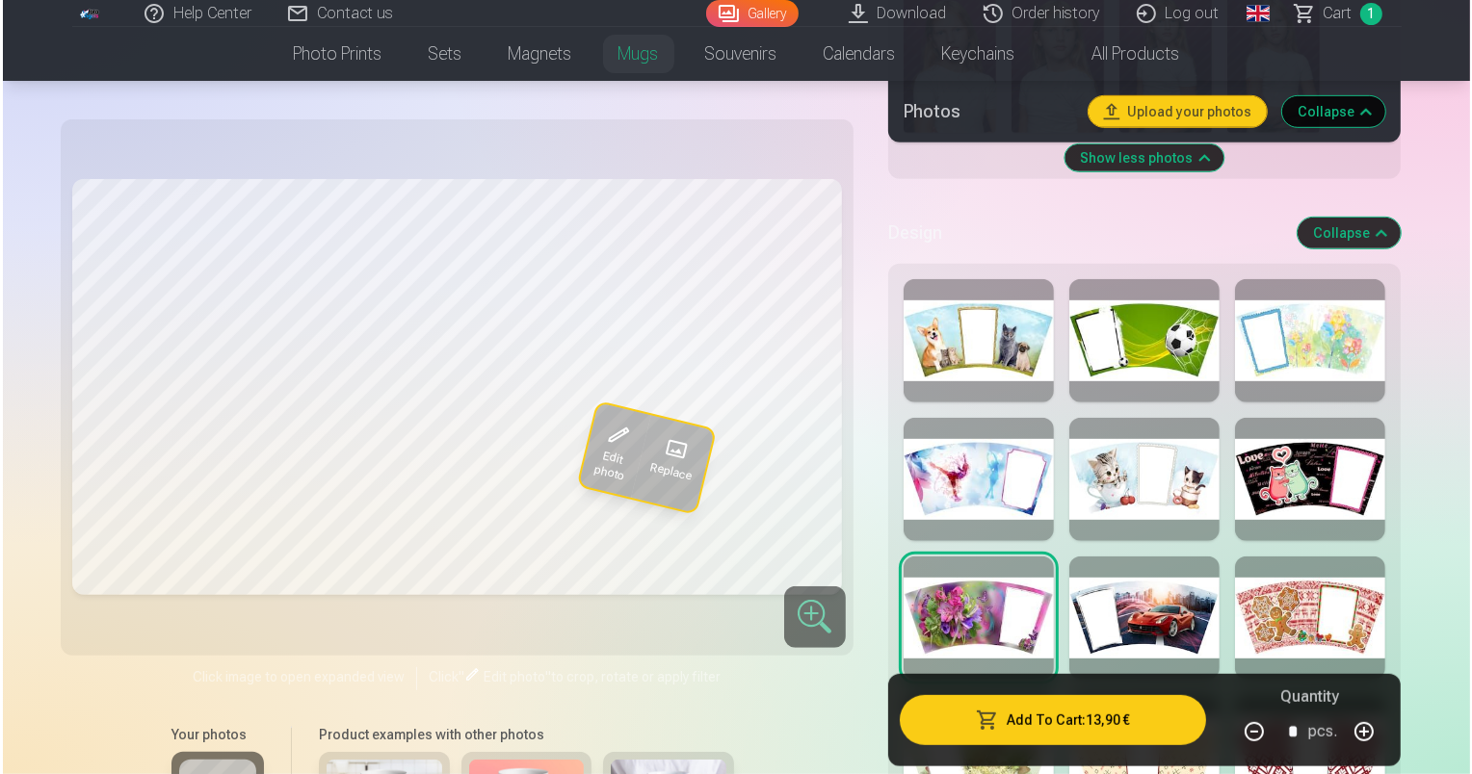
scroll to position [975, 0]
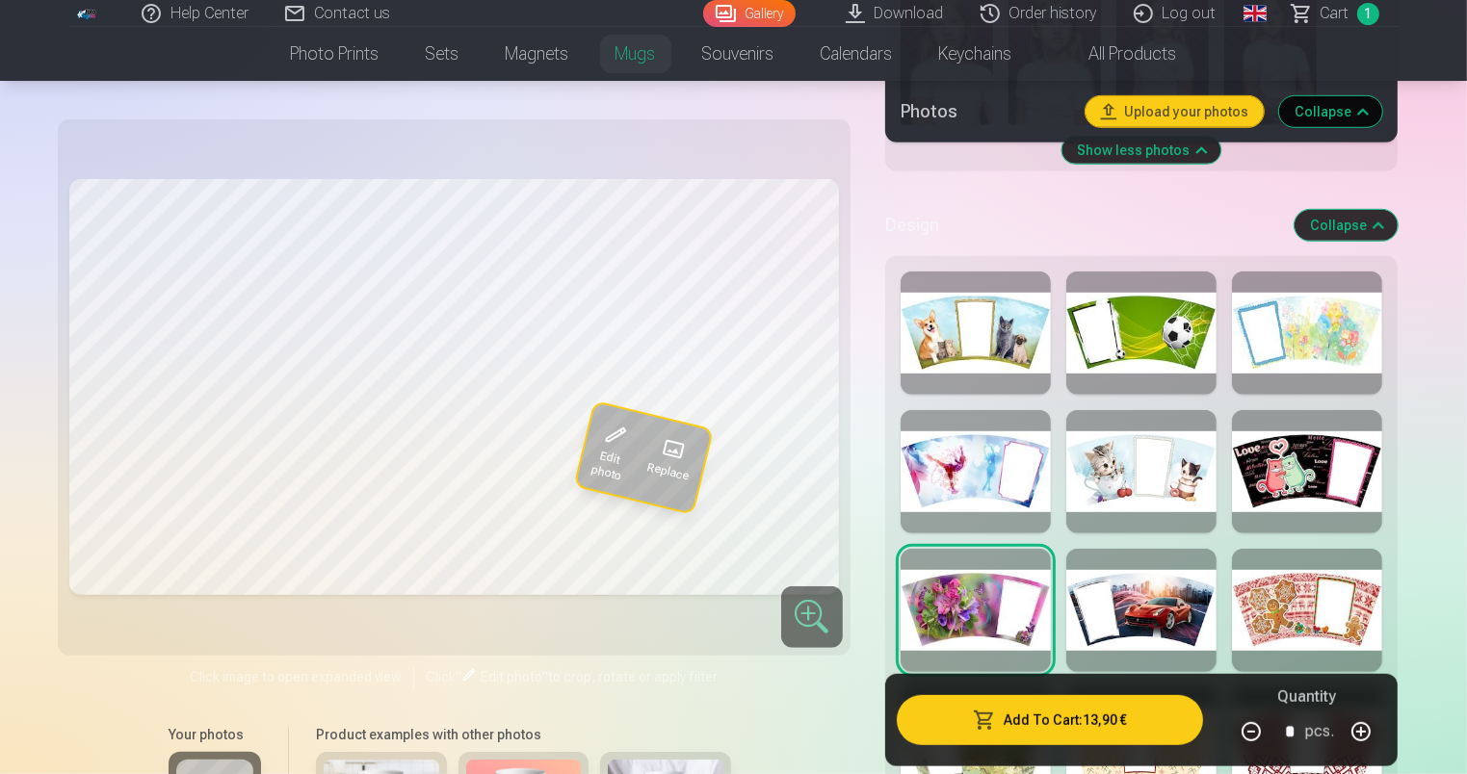
click at [988, 465] on div at bounding box center [976, 471] width 150 height 123
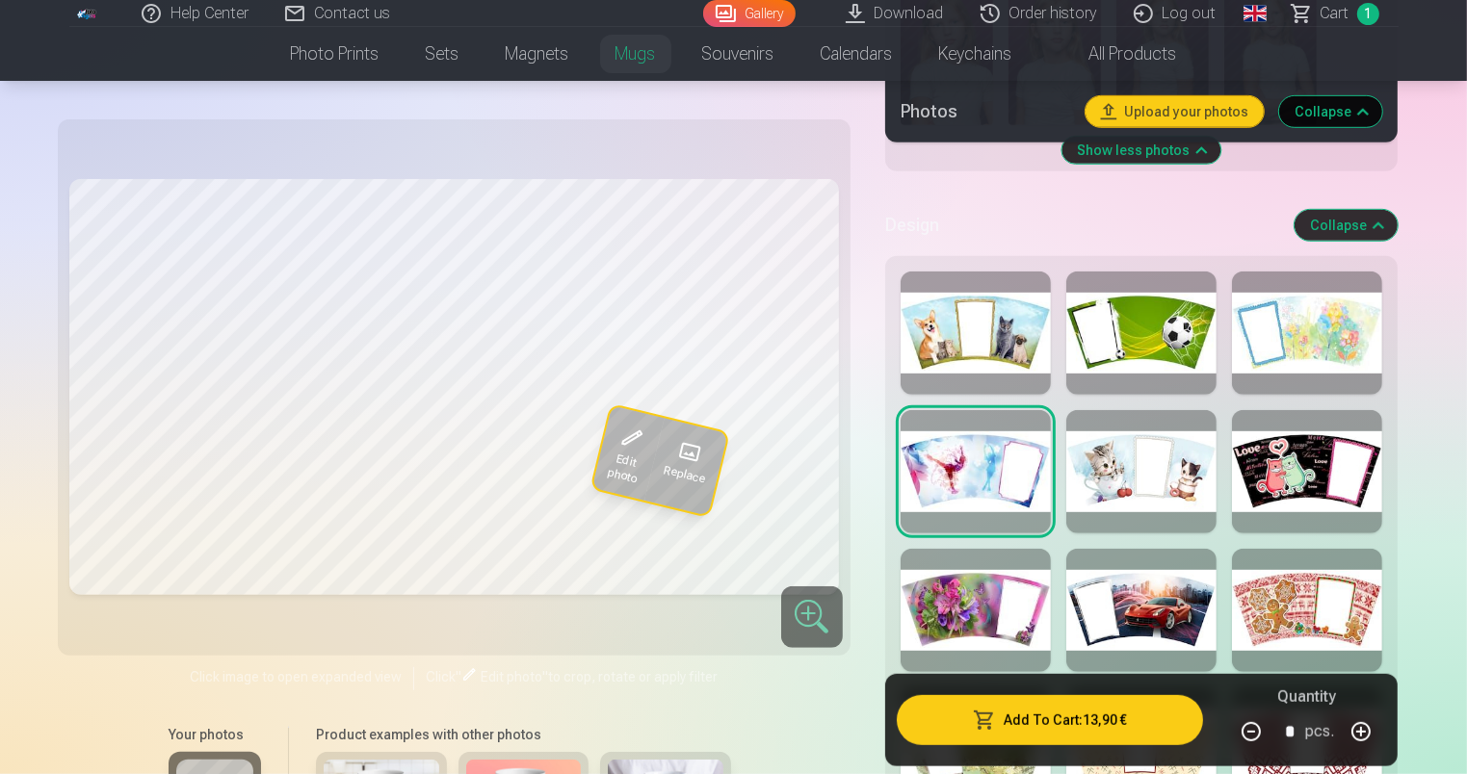
click at [1065, 711] on button "Add To Cart : 13,90 €" at bounding box center [1050, 720] width 307 height 50
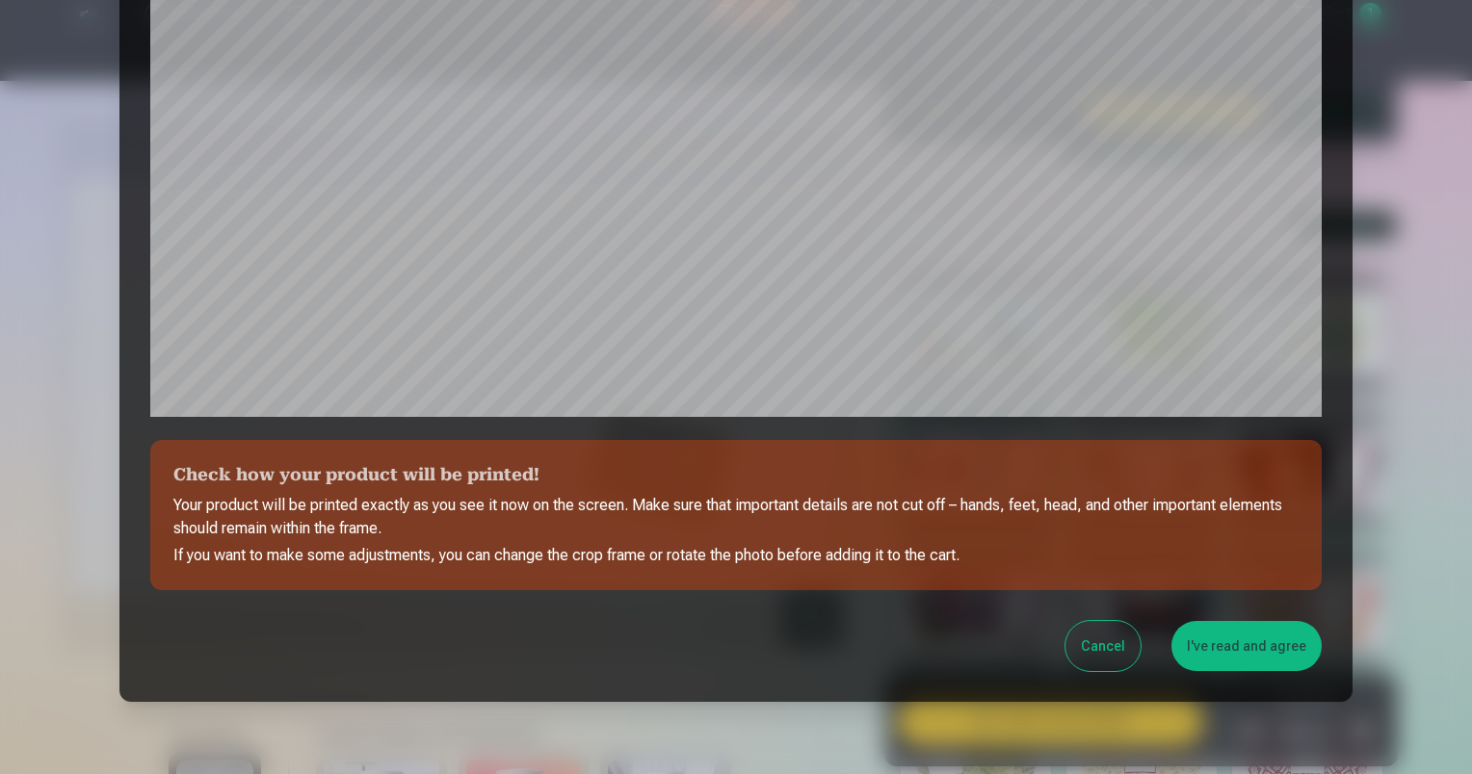
scroll to position [613, 0]
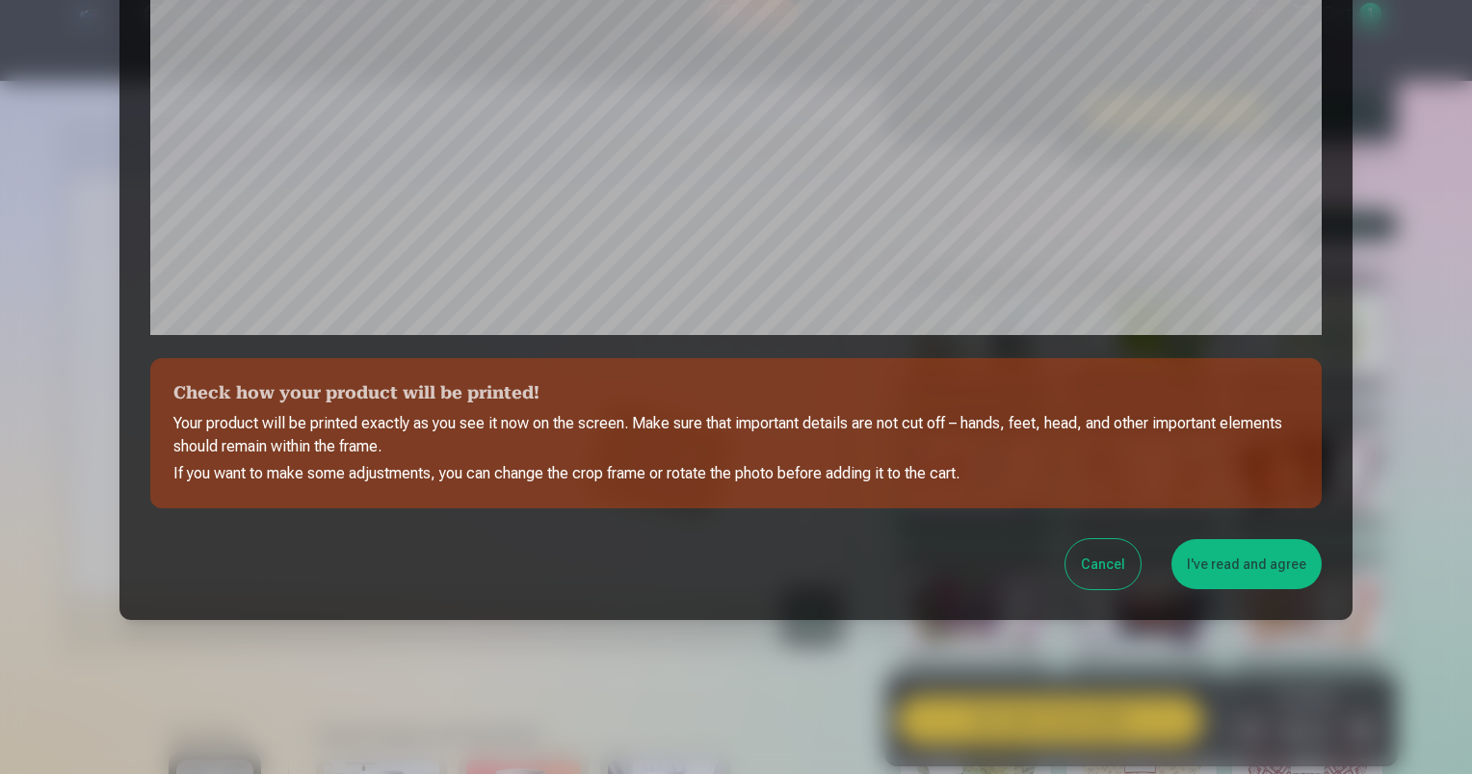
click at [1250, 555] on button "I've read and agree" at bounding box center [1246, 564] width 150 height 50
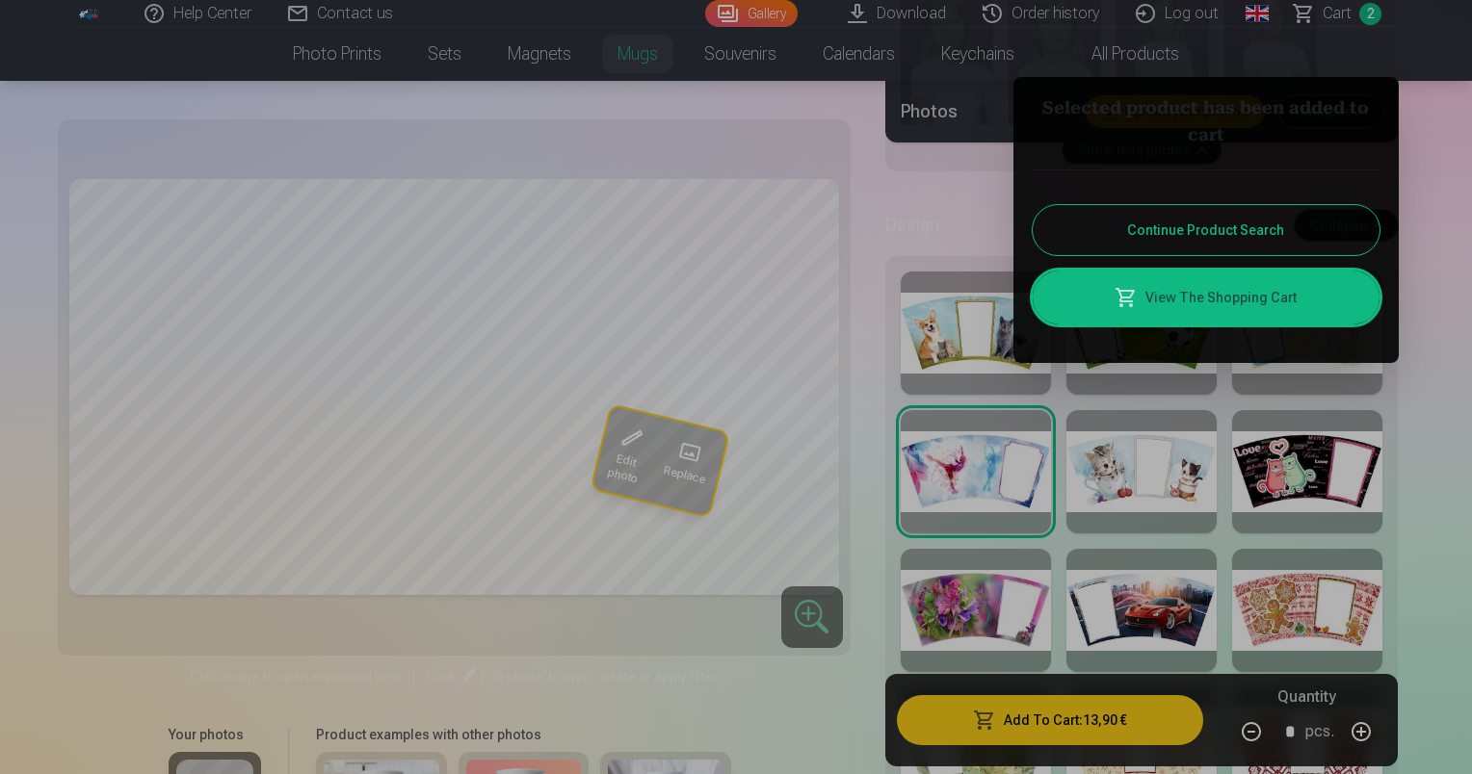
click at [1258, 290] on link "View The Shopping Cart" at bounding box center [1205, 298] width 347 height 54
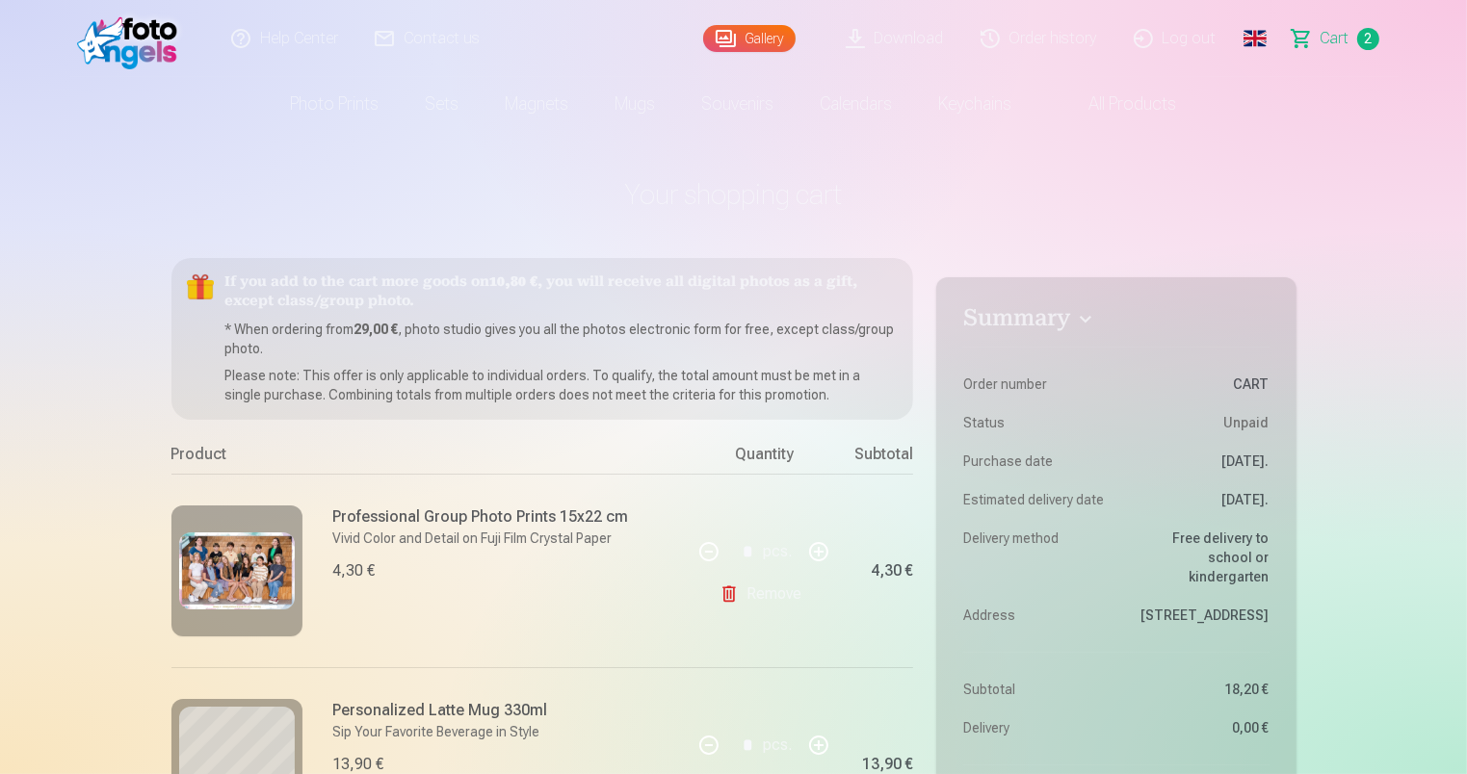
click at [745, 38] on link "Gallery" at bounding box center [749, 38] width 92 height 27
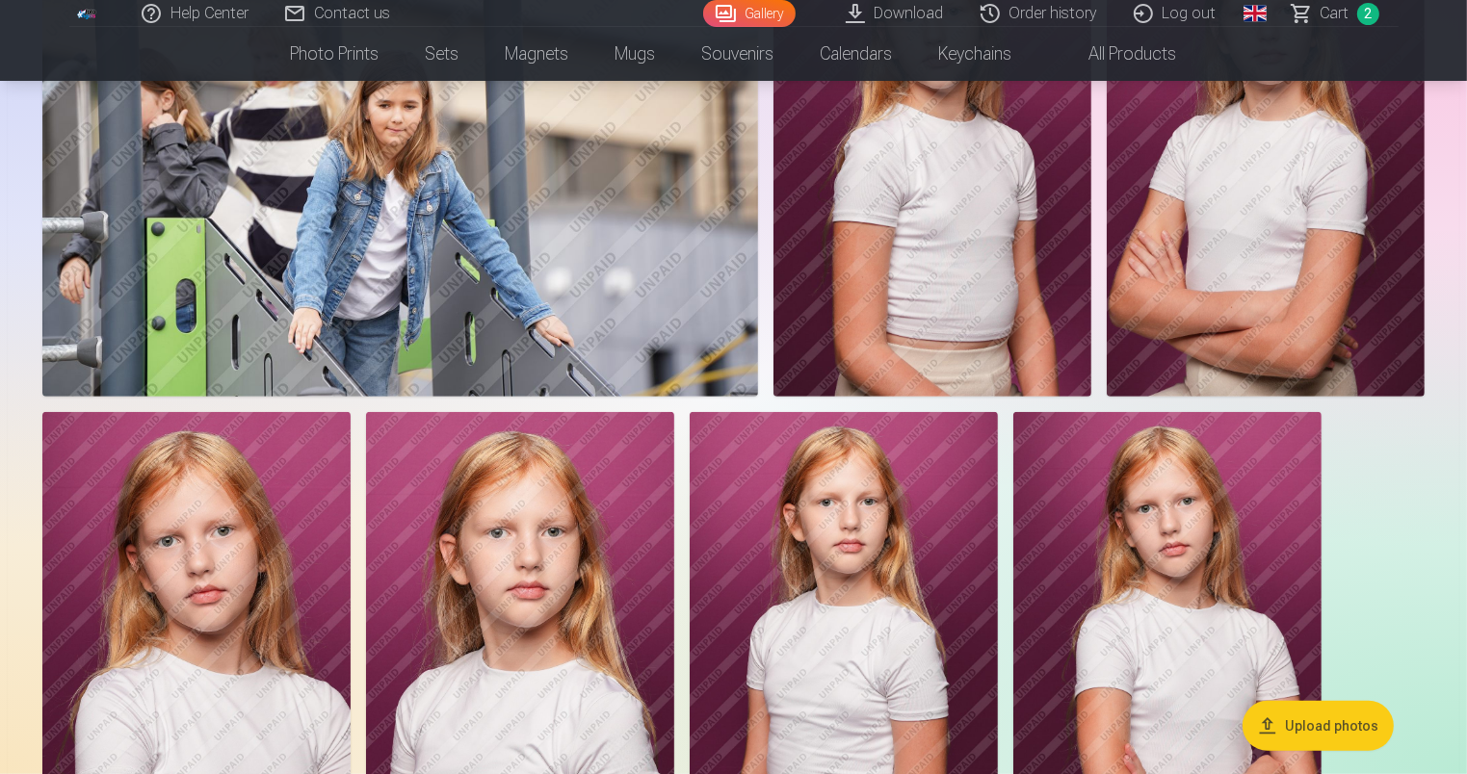
scroll to position [710, 0]
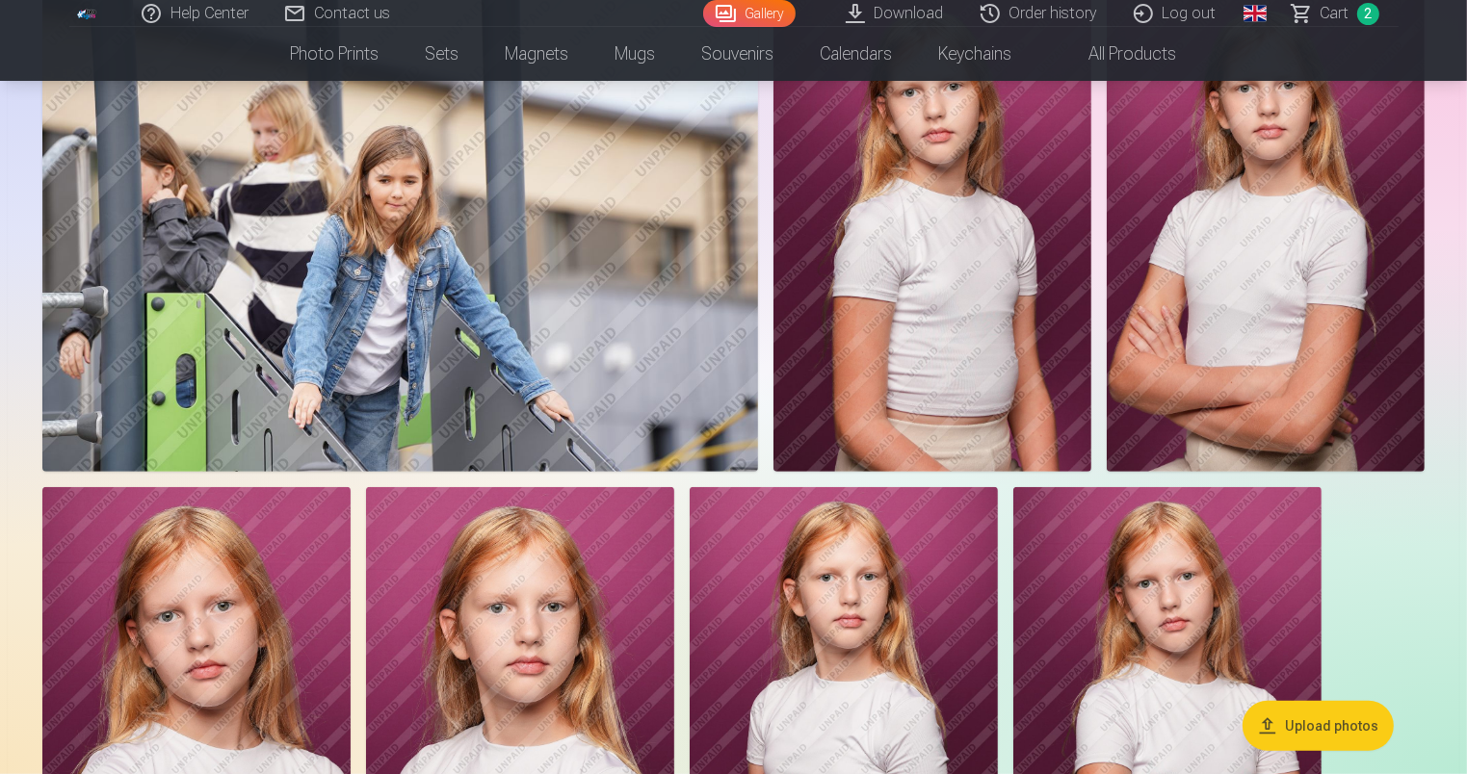
click at [1342, 9] on span "Сart" at bounding box center [1334, 13] width 29 height 23
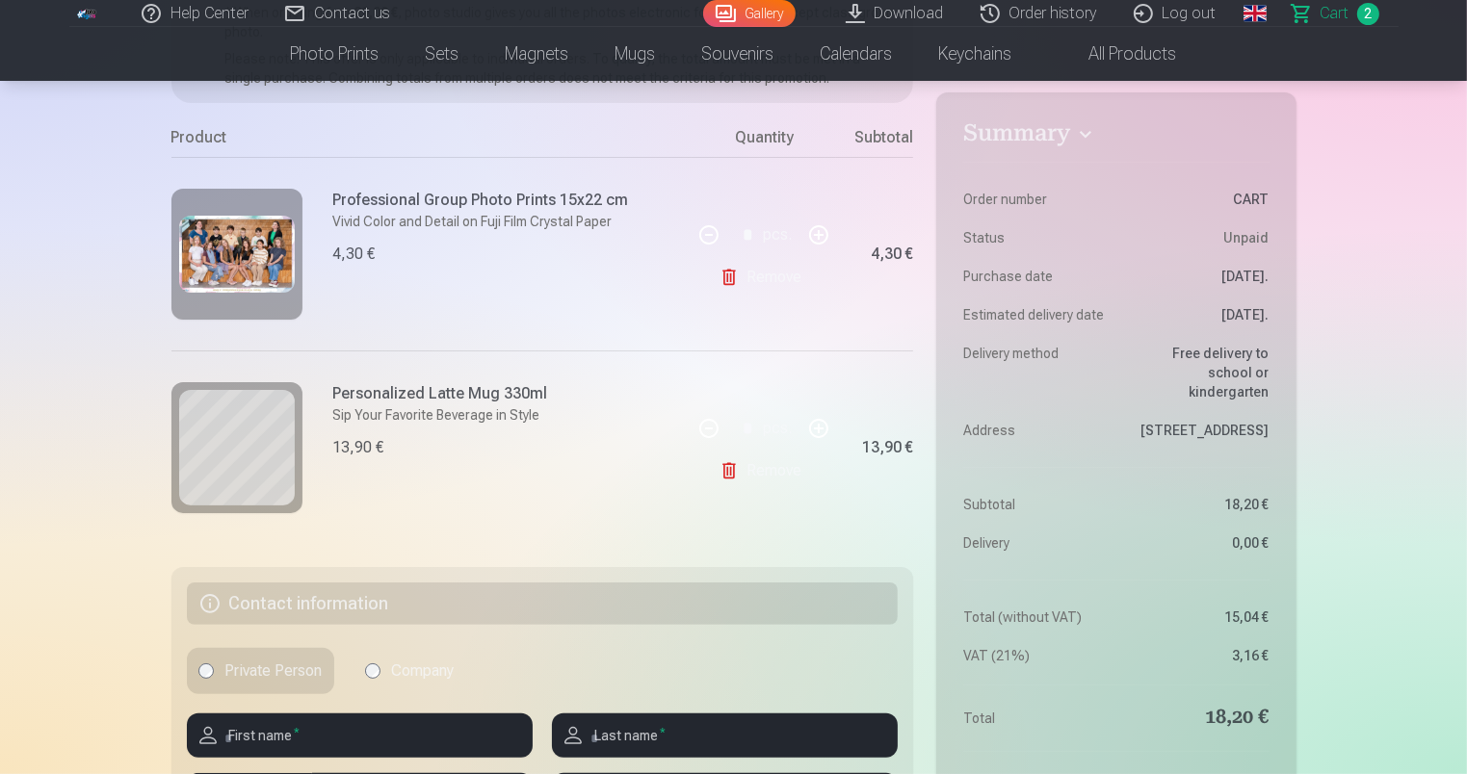
scroll to position [324, 0]
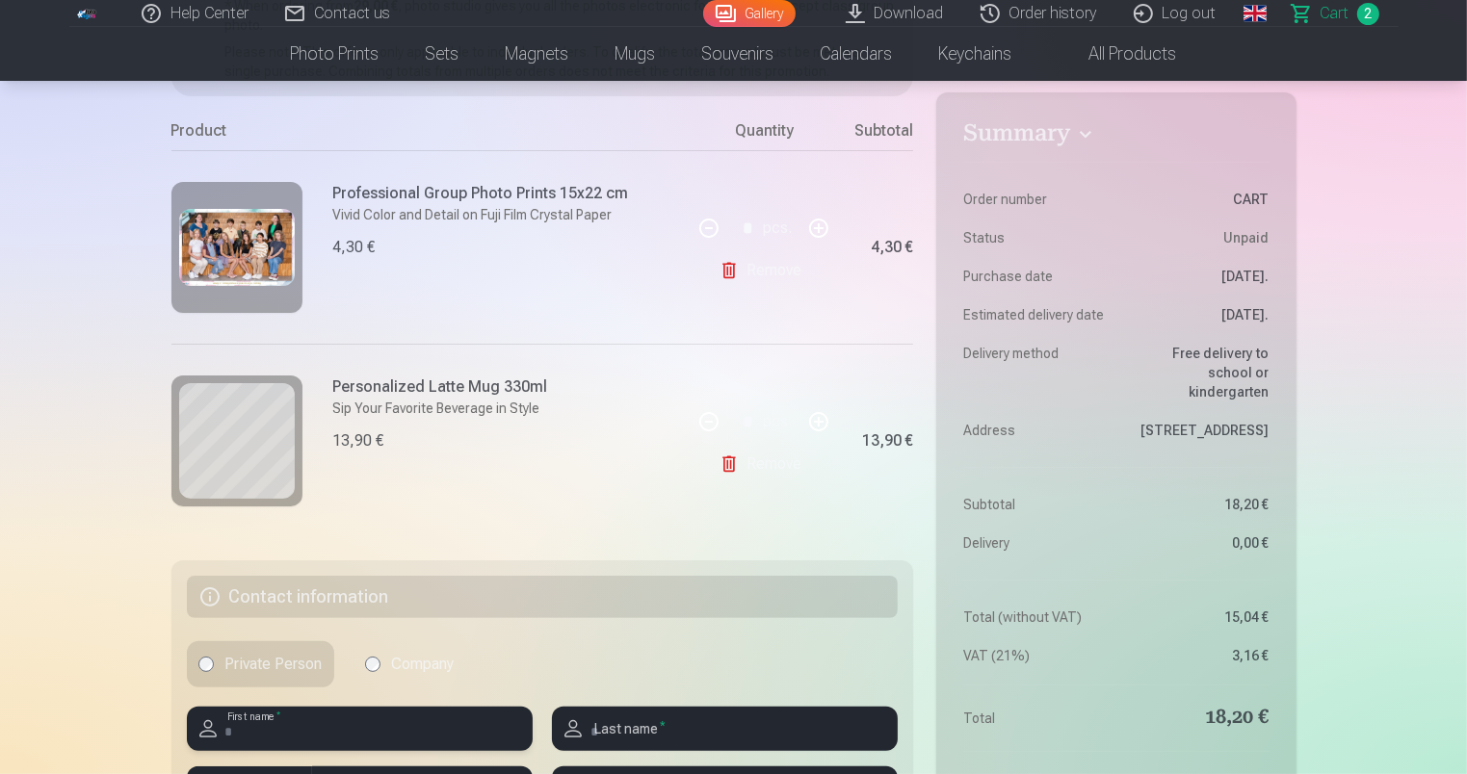
click at [329, 712] on input "text" at bounding box center [360, 729] width 346 height 44
type input "********"
click at [628, 732] on input "text" at bounding box center [725, 729] width 346 height 44
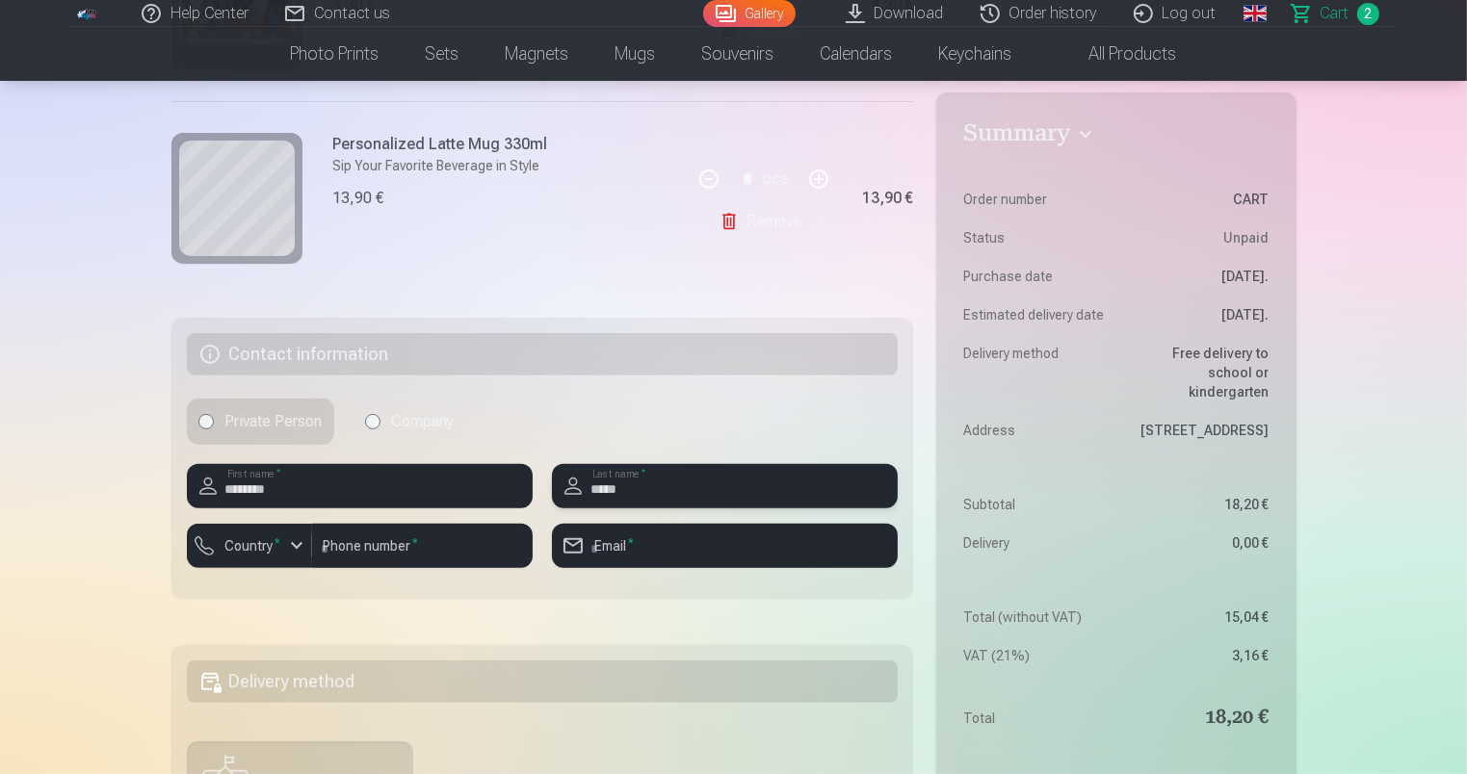
scroll to position [574, 0]
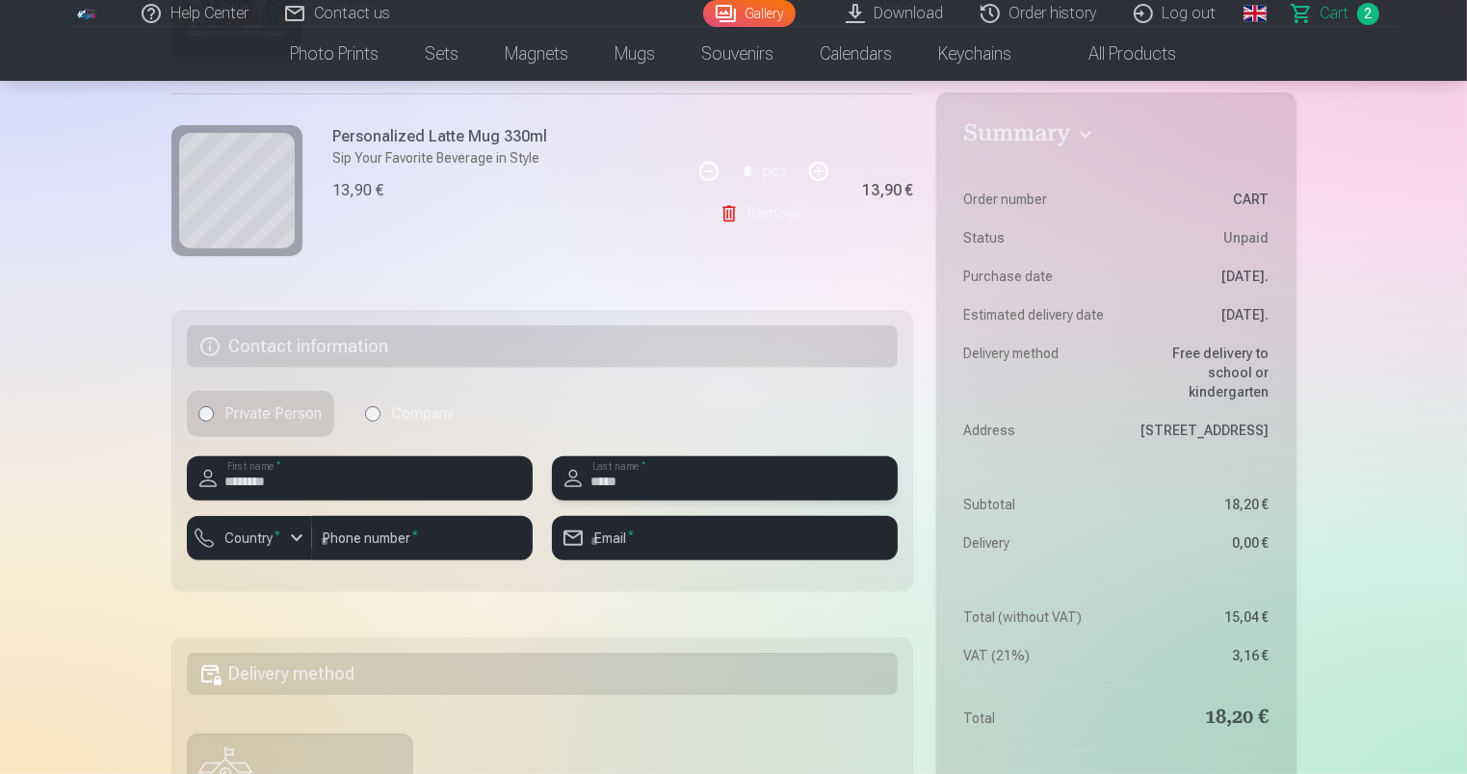
type input "*****"
click at [280, 528] on button "Country *" at bounding box center [249, 538] width 125 height 44
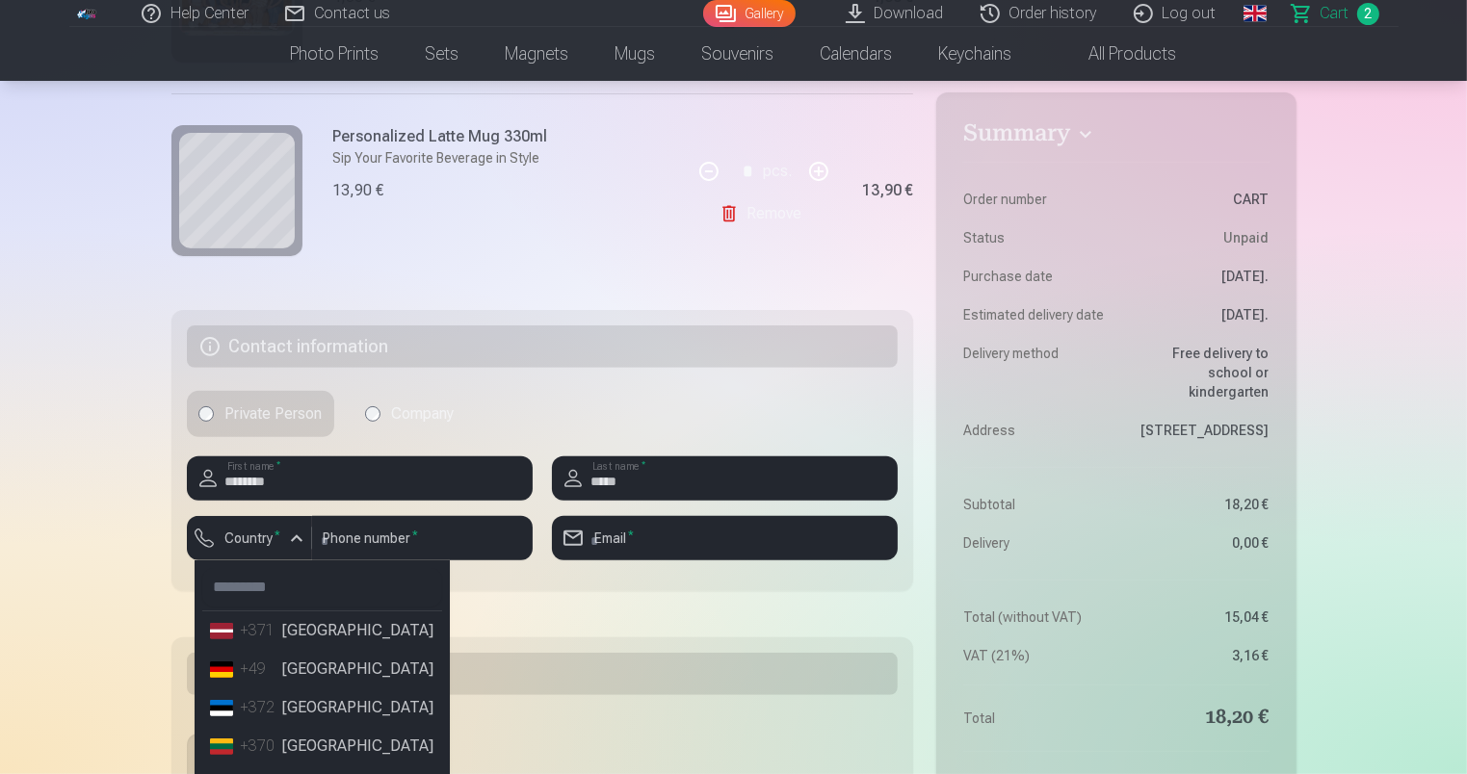
click at [316, 623] on li "+371 [GEOGRAPHIC_DATA]" at bounding box center [322, 631] width 240 height 39
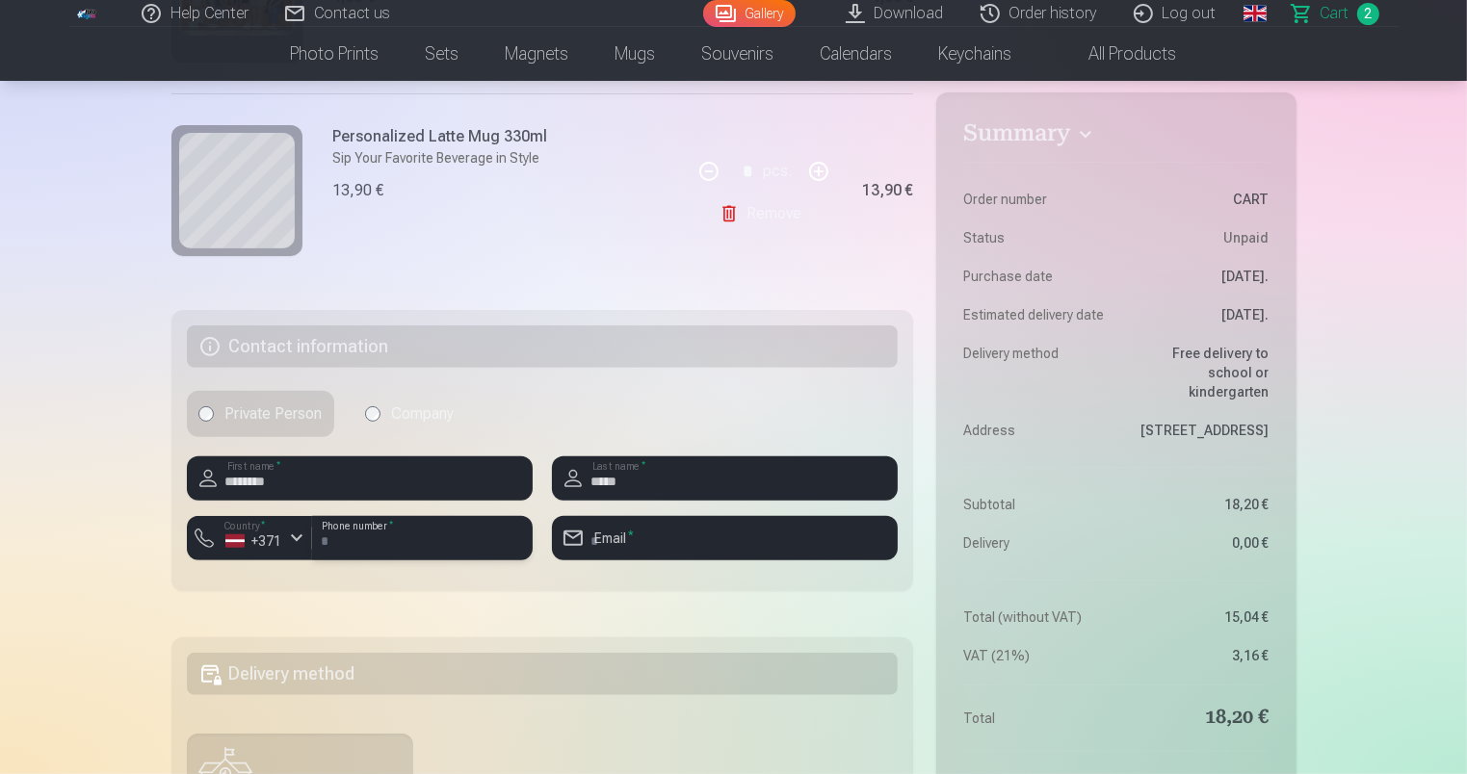
click at [474, 523] on input "number" at bounding box center [422, 538] width 221 height 44
type input "********"
click at [648, 543] on input "email" at bounding box center [725, 538] width 346 height 44
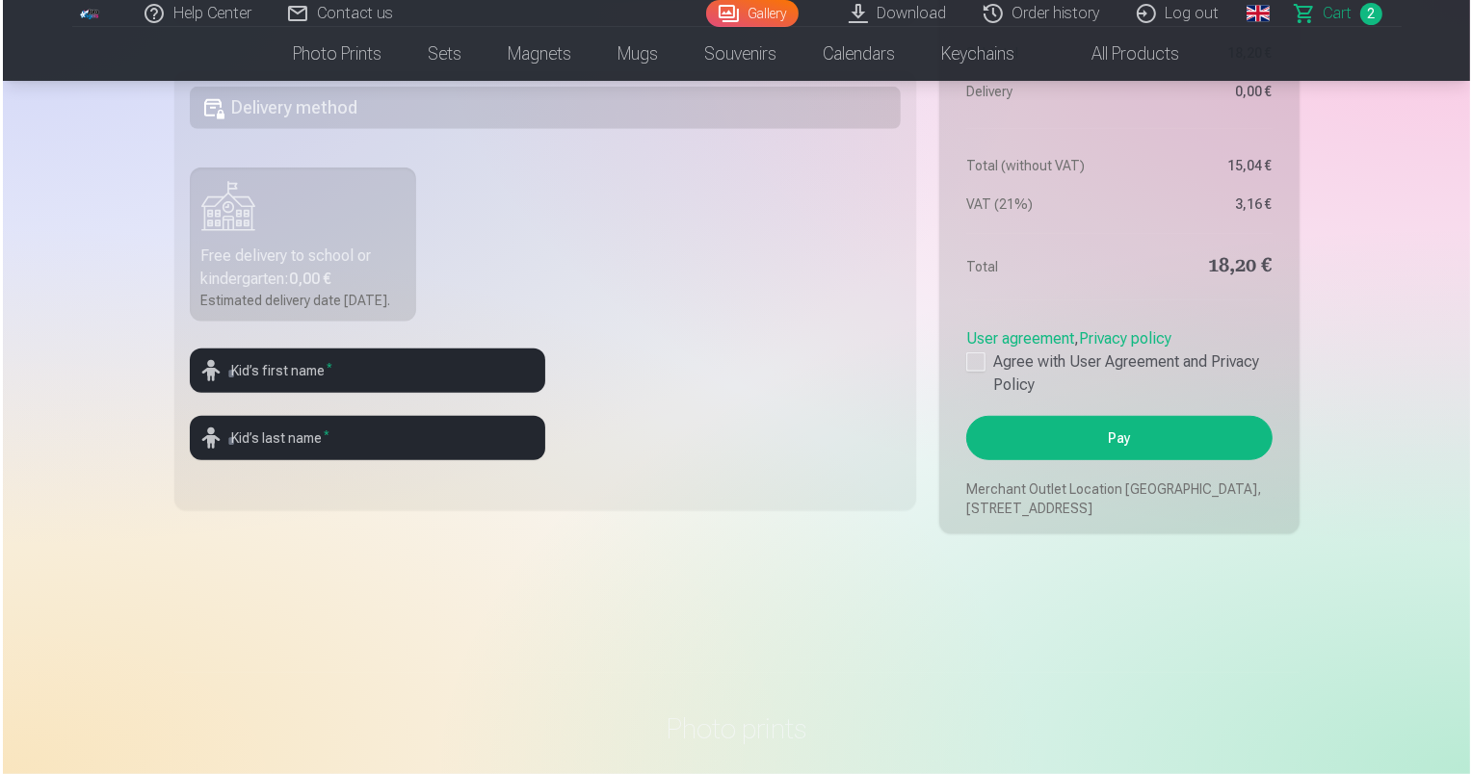
scroll to position [1268, 0]
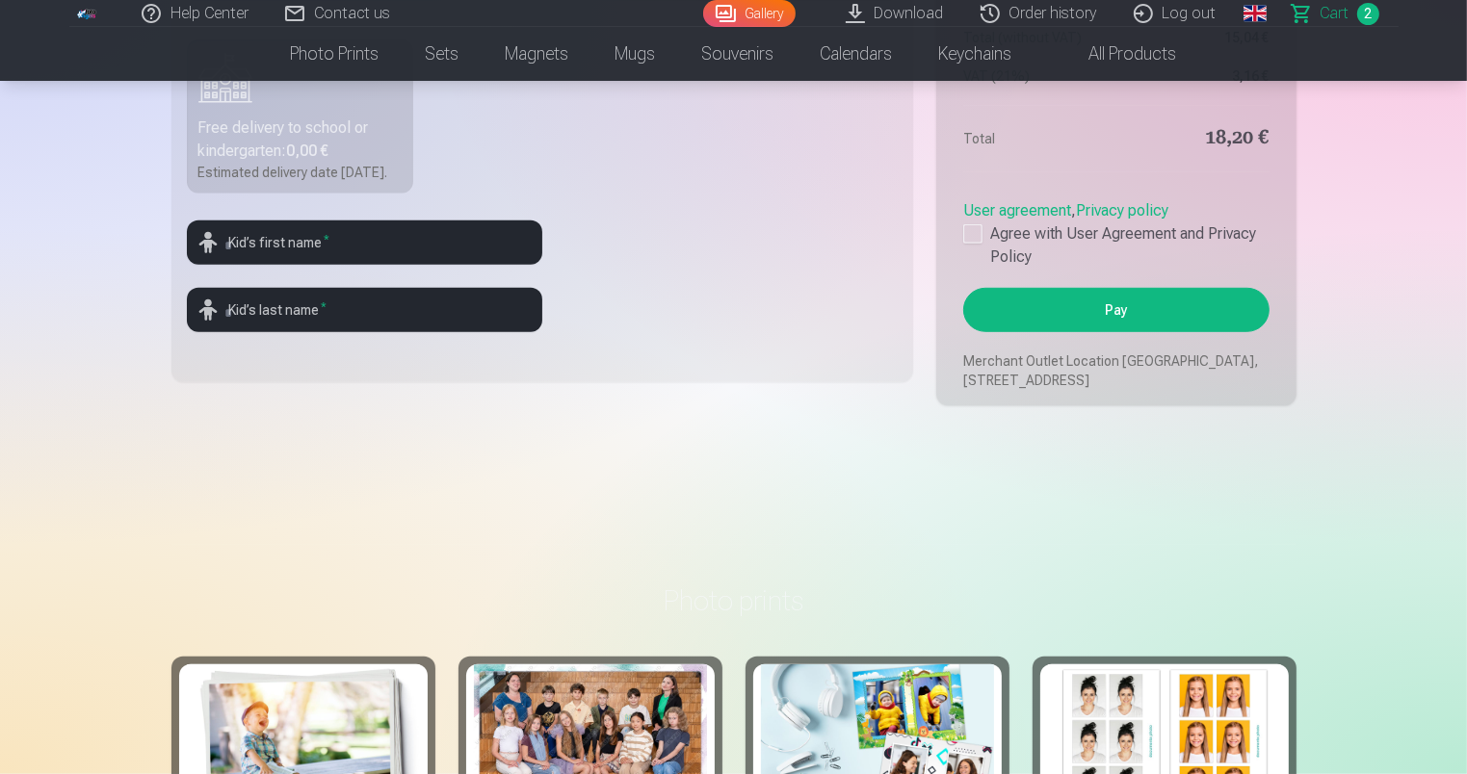
type input "**********"
click at [410, 258] on input "text" at bounding box center [364, 243] width 355 height 44
type input "**********"
click at [316, 323] on input "text" at bounding box center [364, 310] width 355 height 44
type input "*****"
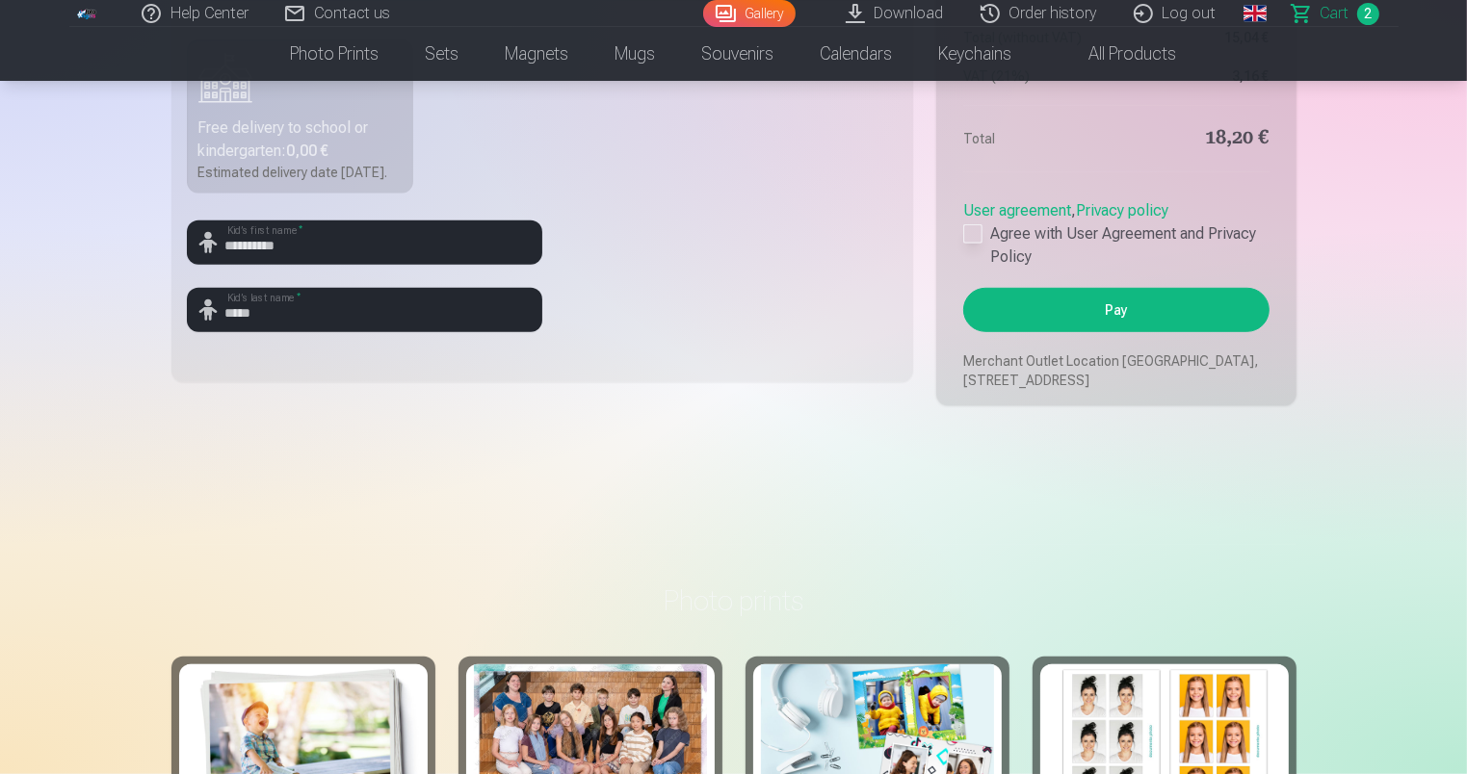
click at [969, 244] on div at bounding box center [972, 233] width 19 height 19
click at [1138, 324] on button "Pay" at bounding box center [1115, 310] width 305 height 44
